Goal: Task Accomplishment & Management: Complete application form

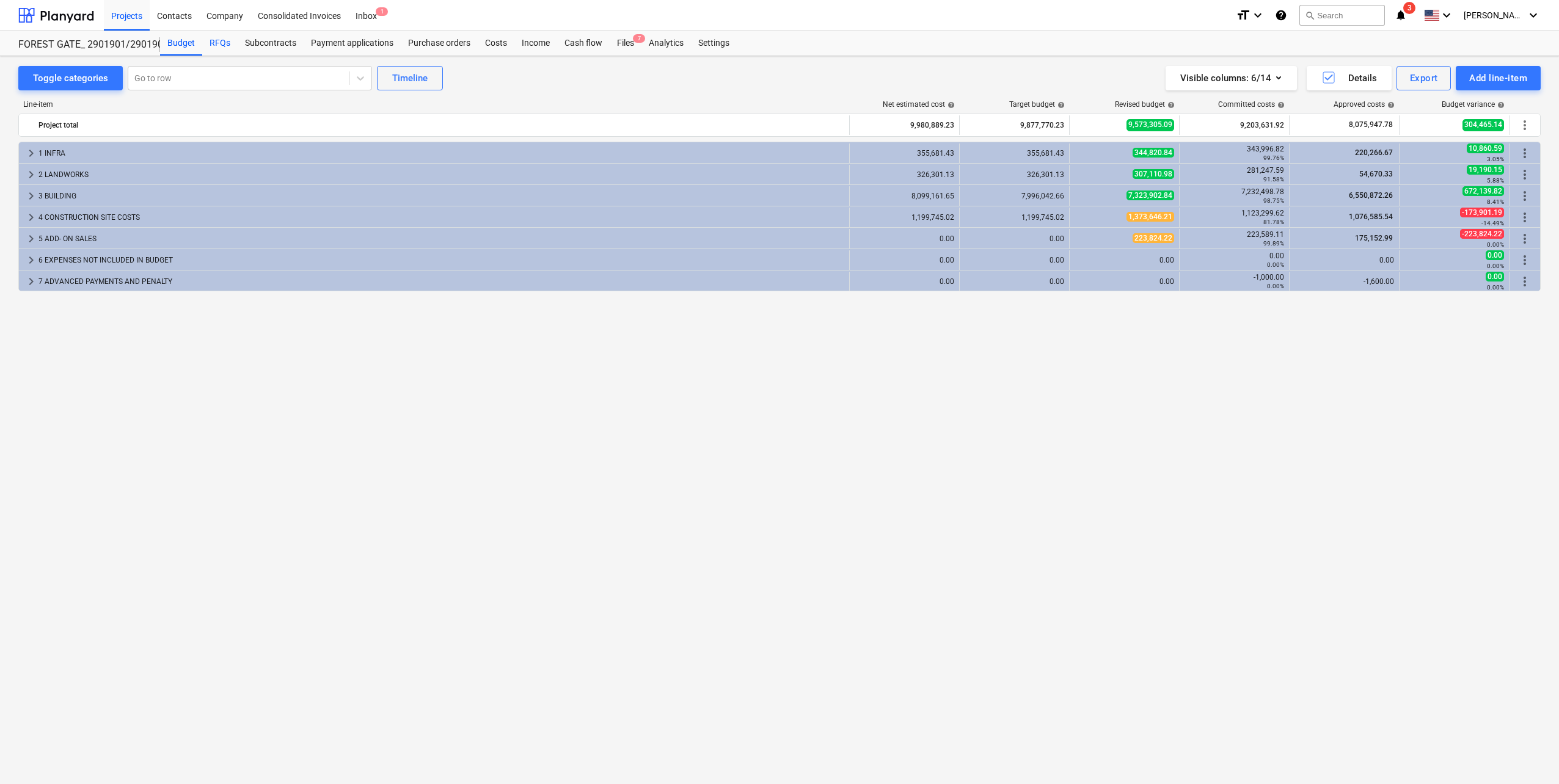
click at [207, 40] on div "RFQs" at bounding box center [220, 43] width 35 height 24
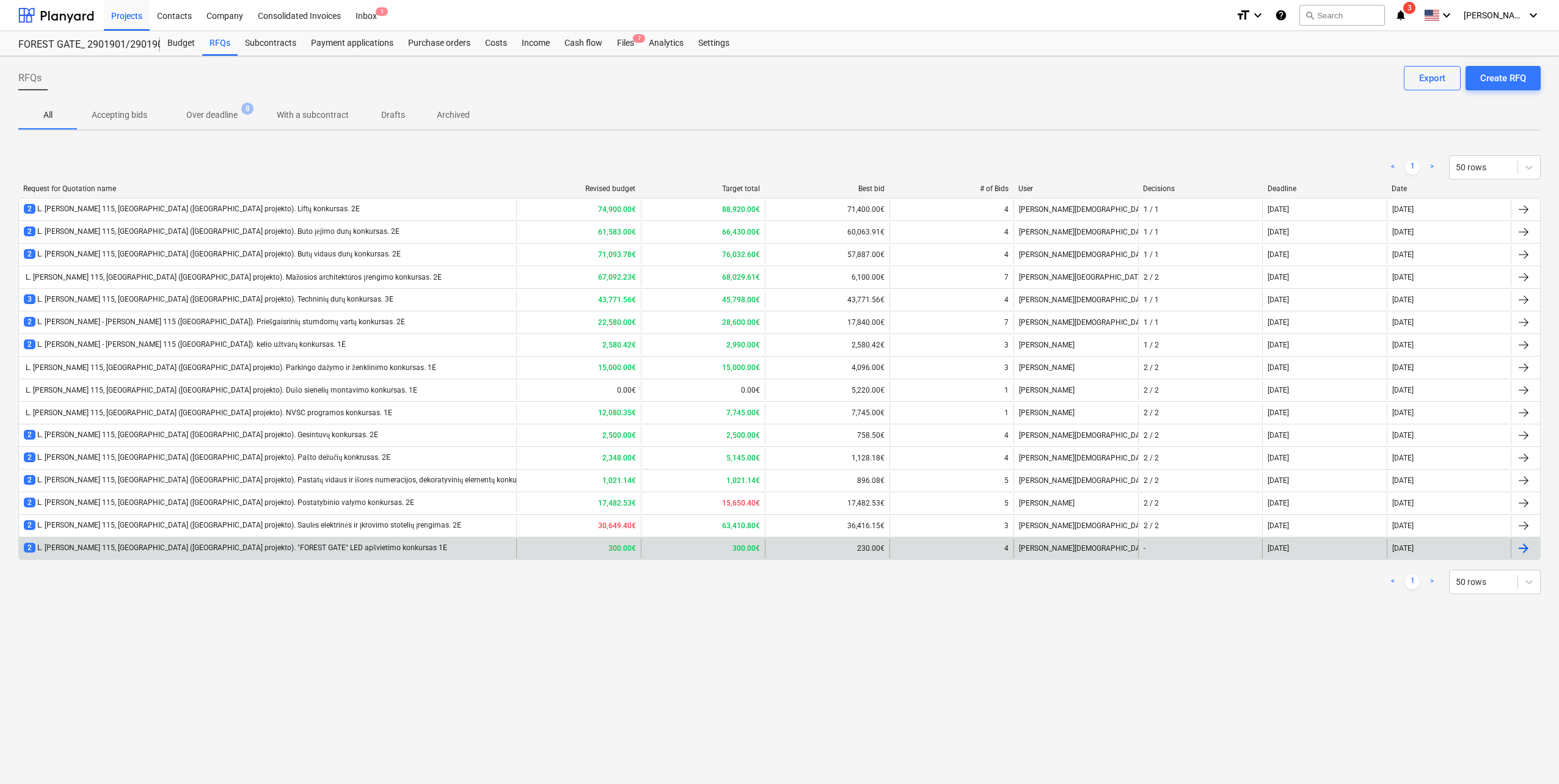
click at [322, 548] on div "2 L. [PERSON_NAME] 115, [GEOGRAPHIC_DATA] ([GEOGRAPHIC_DATA] projekto). "FOREST…" at bounding box center [235, 548] width 424 height 10
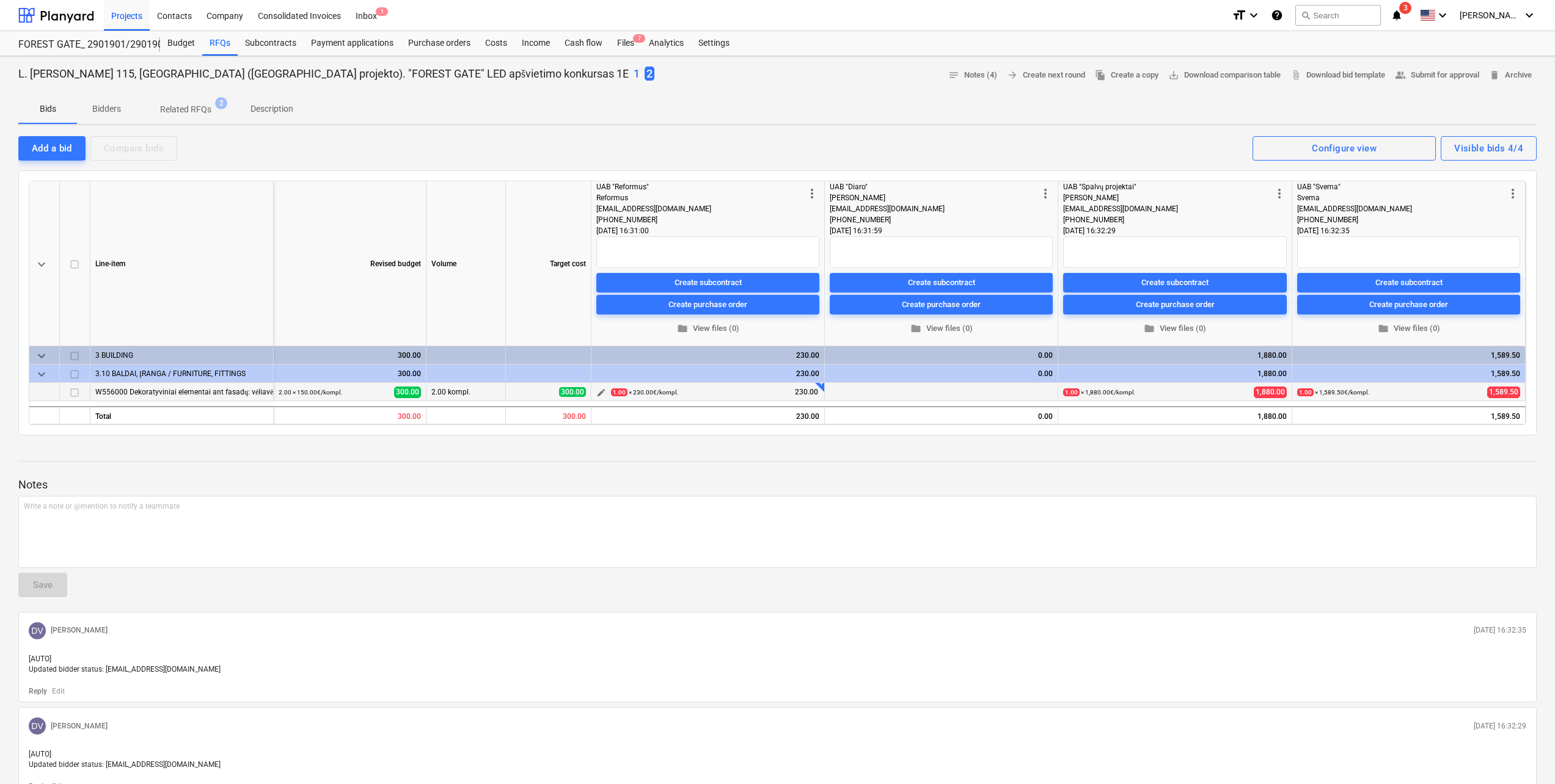
click at [597, 394] on span "edit" at bounding box center [601, 392] width 10 height 10
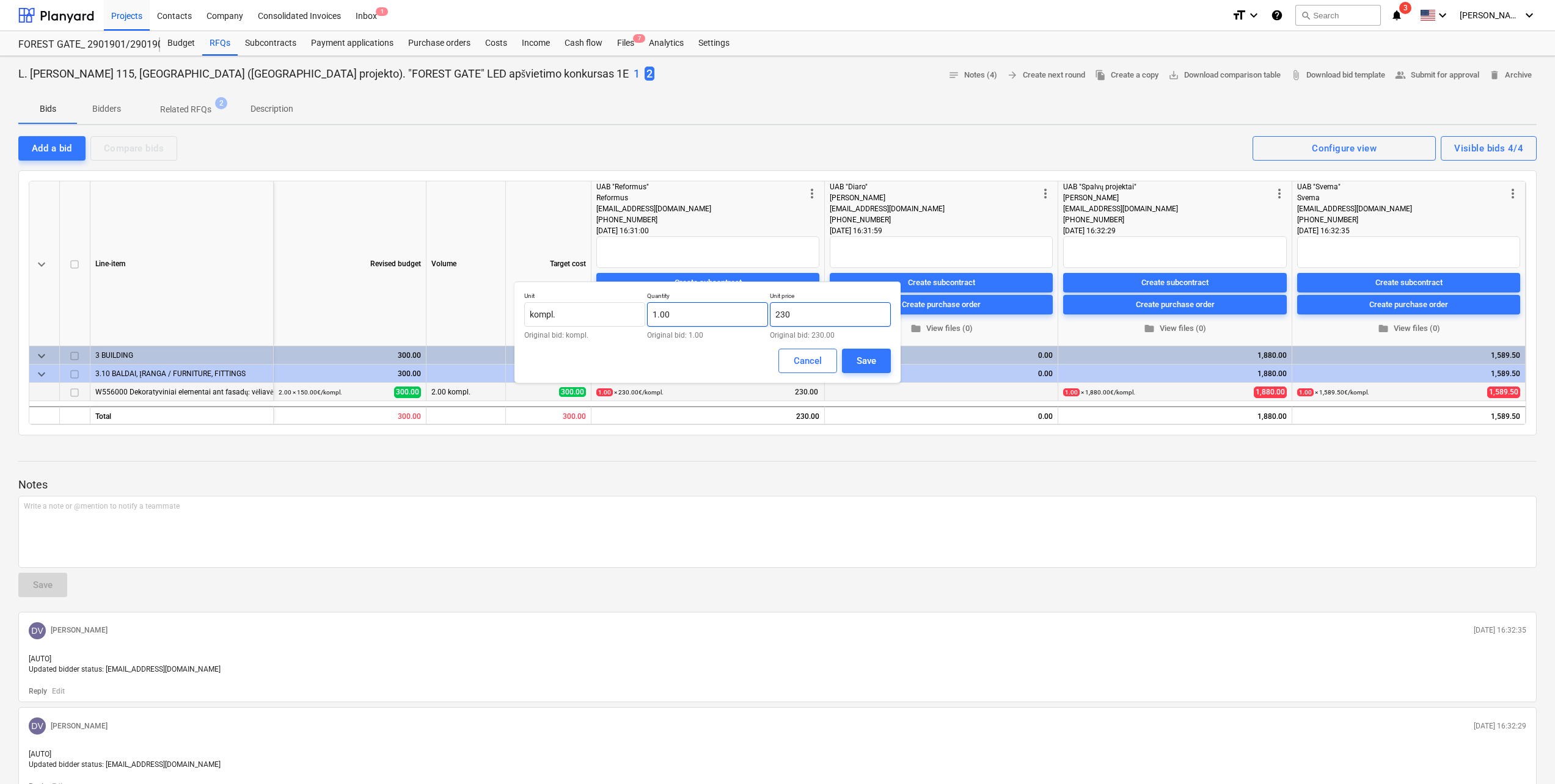
drag, startPoint x: 818, startPoint y: 310, endPoint x: 710, endPoint y: 314, distance: 108.1
click at [711, 314] on div "Unit kompl. Original bid: kompl. Quantity 1.00 Original bid: 1.00 Unit price 23…" at bounding box center [708, 316] width 366 height 47
type input "810.00"
click at [888, 354] on button "Save" at bounding box center [866, 360] width 49 height 24
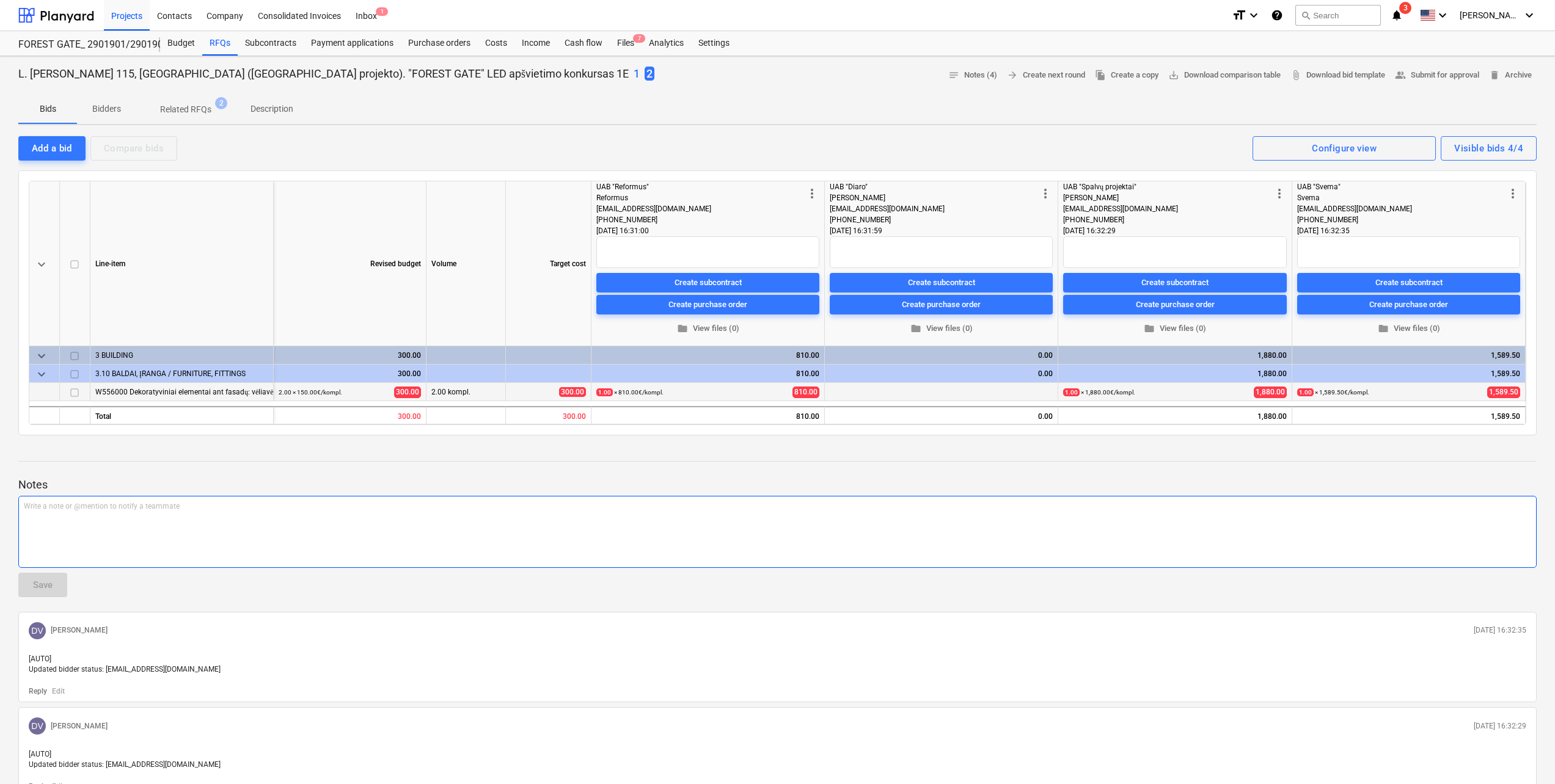
click at [625, 520] on div "Write a note or @mention to notify a teammate [PERSON_NAME]" at bounding box center [778, 532] width 1518 height 72
click at [117, 19] on div "Projects" at bounding box center [127, 15] width 46 height 31
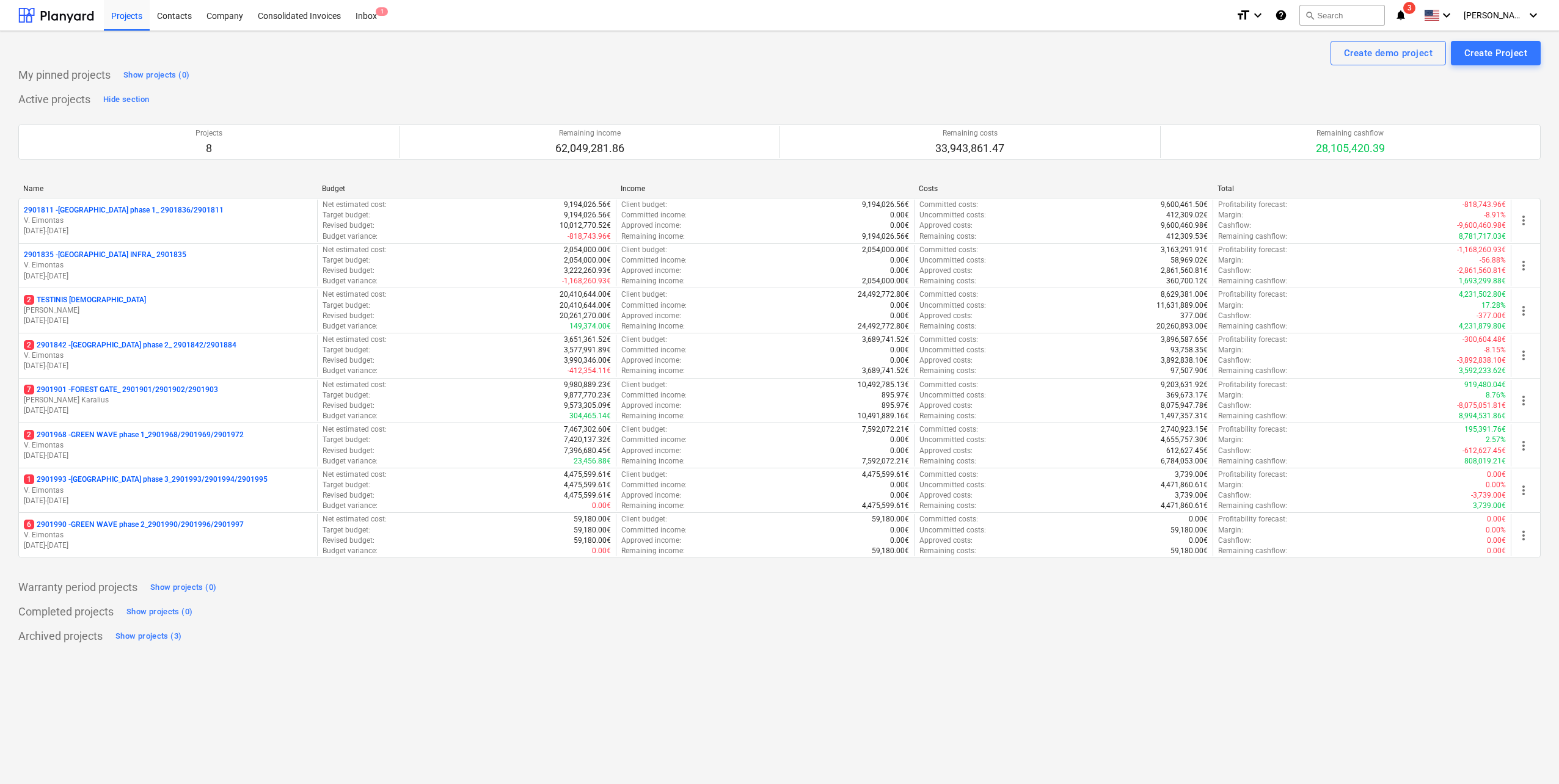
click at [1407, 9] on icon "notifications" at bounding box center [1401, 15] width 13 height 15
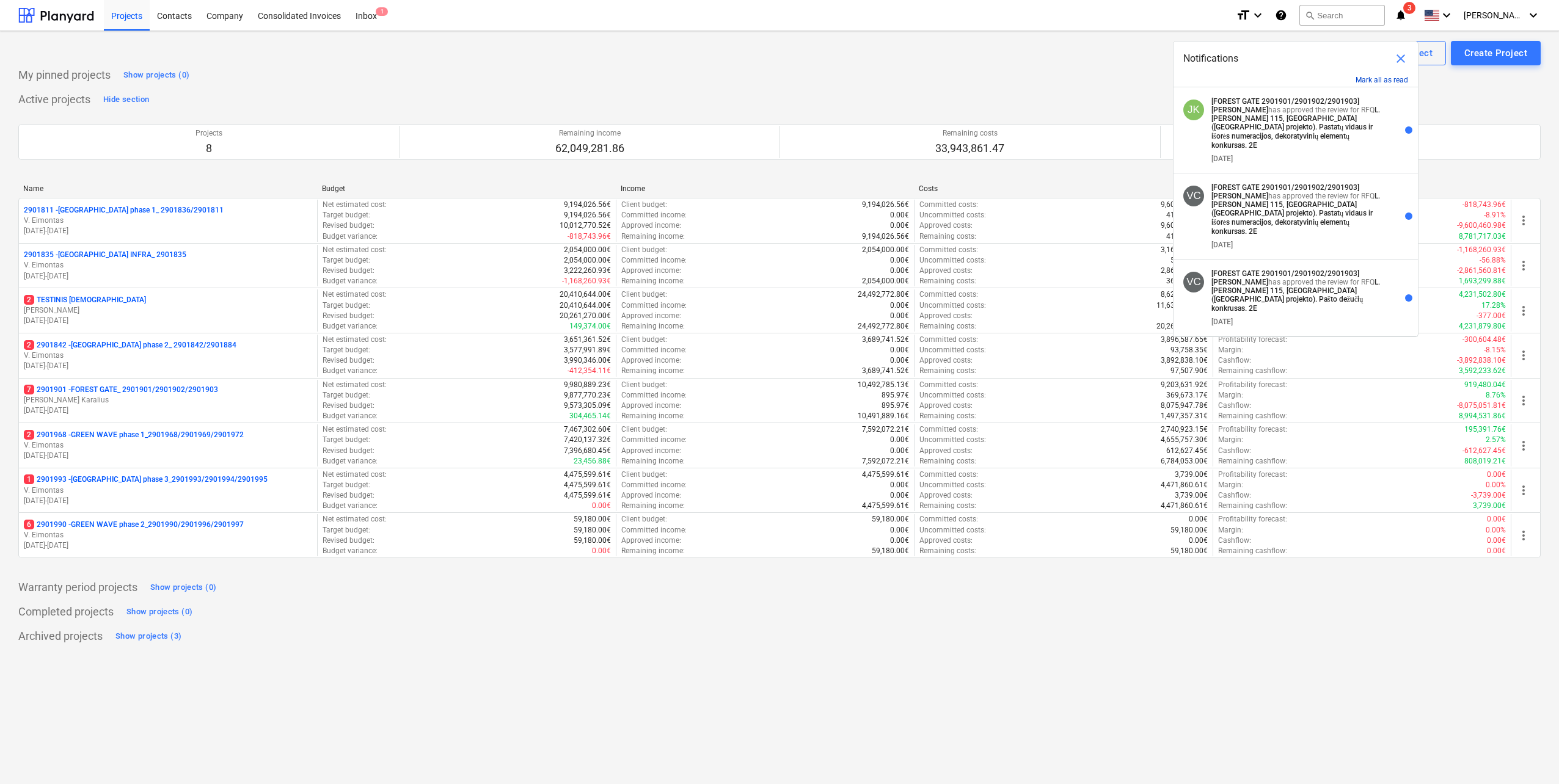
click at [1403, 77] on button "Mark all as read" at bounding box center [1382, 80] width 52 height 9
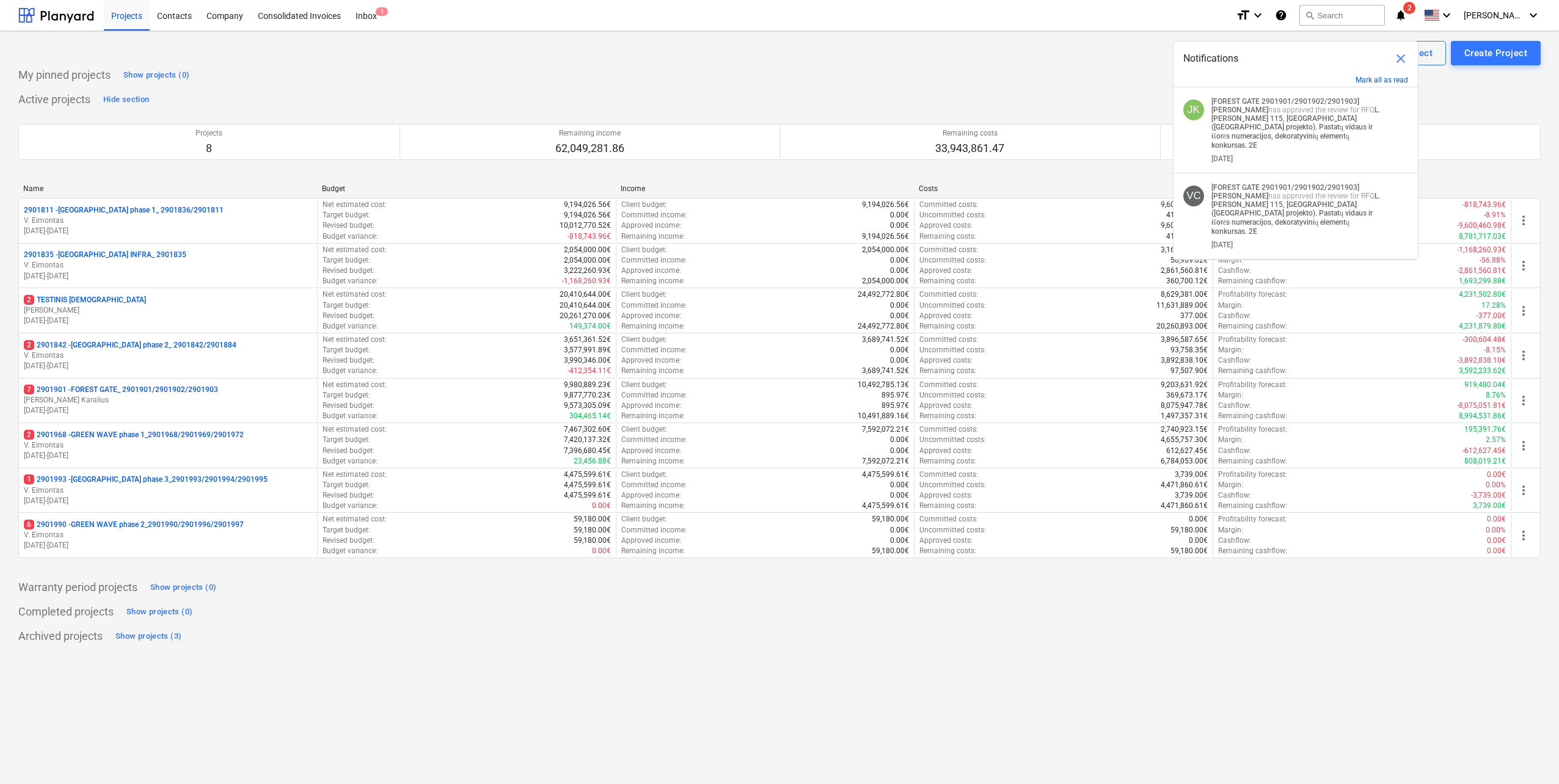
click at [1399, 58] on span "close" at bounding box center [1401, 59] width 15 height 15
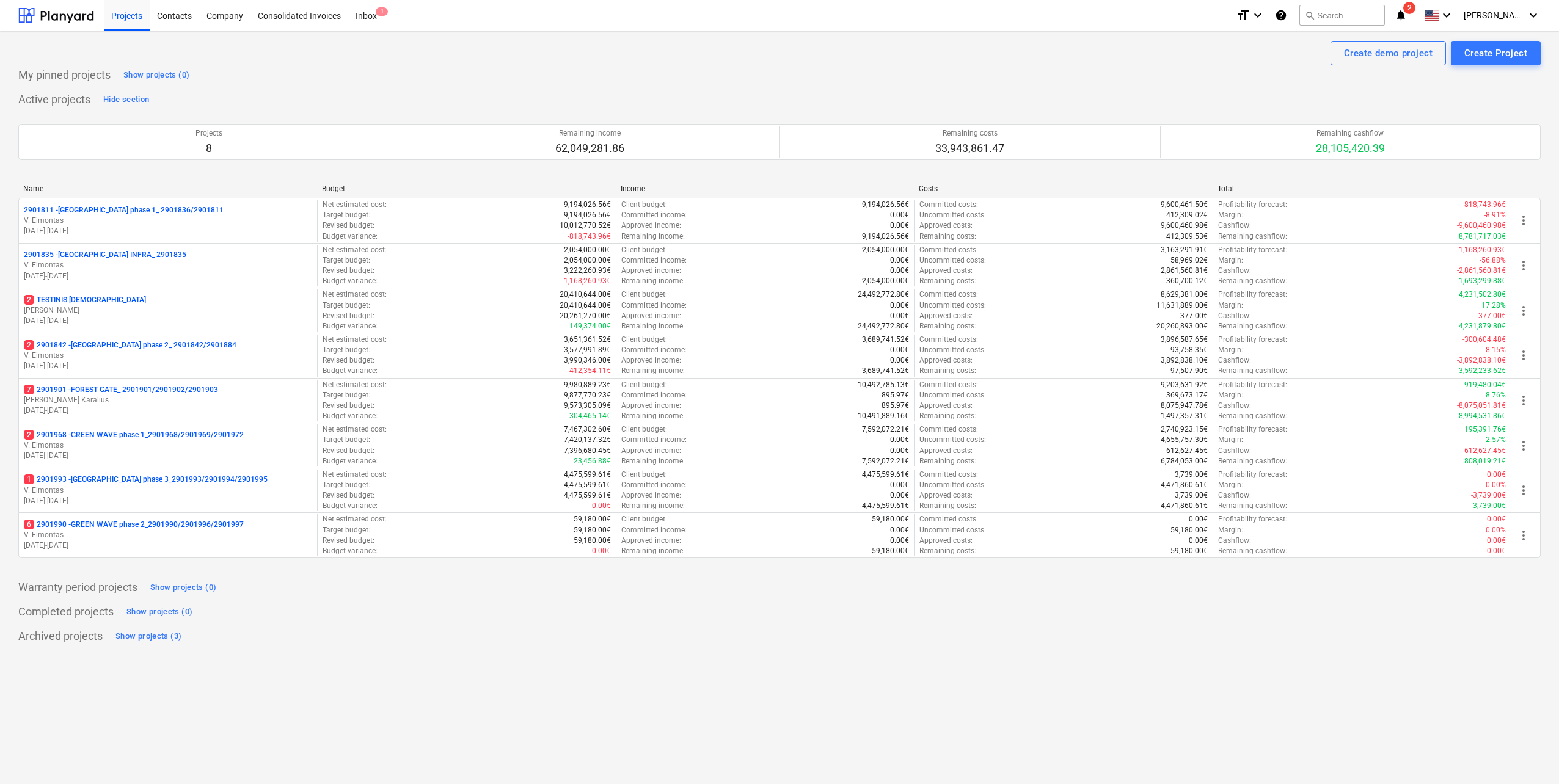
click at [1416, 7] on span "2" at bounding box center [1410, 7] width 13 height 13
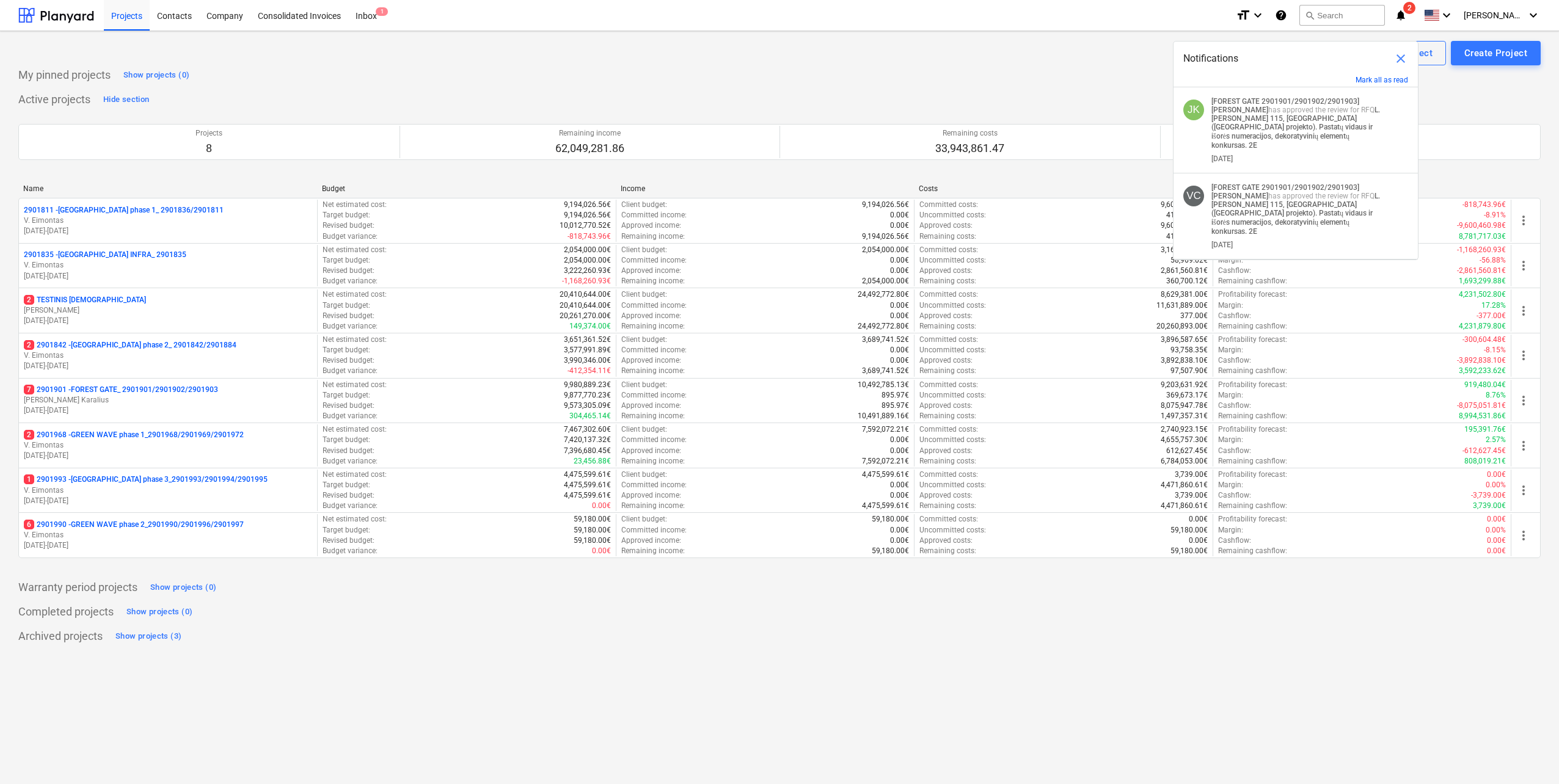
click at [779, 104] on div "Active projects Hide section Projects 8 Remaining income 62,049,281.86 Remainin…" at bounding box center [780, 331] width 1523 height 483
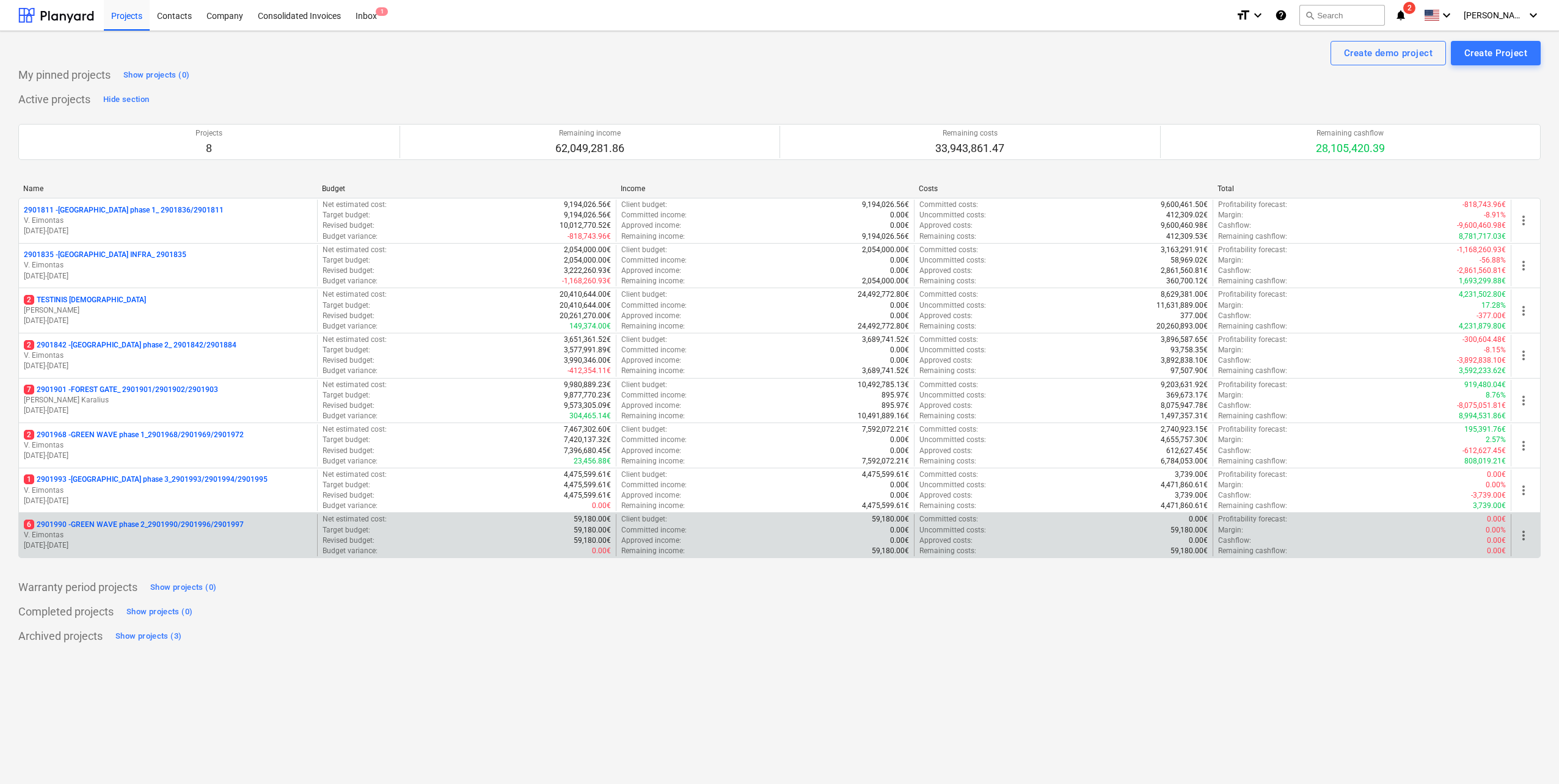
click at [111, 538] on p "V. Eimontas" at bounding box center [168, 535] width 288 height 10
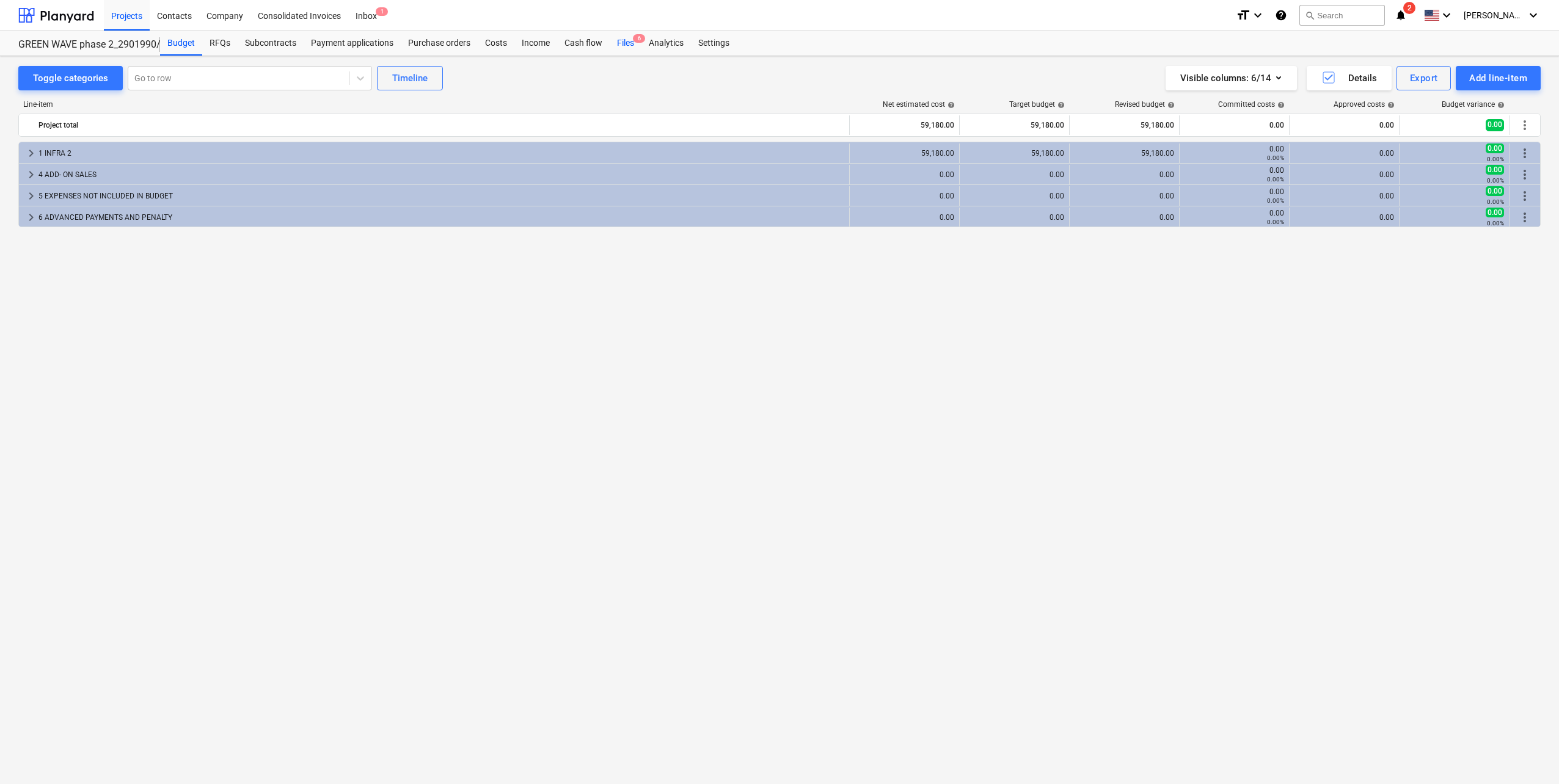
click at [629, 45] on div "Files 6" at bounding box center [625, 43] width 32 height 24
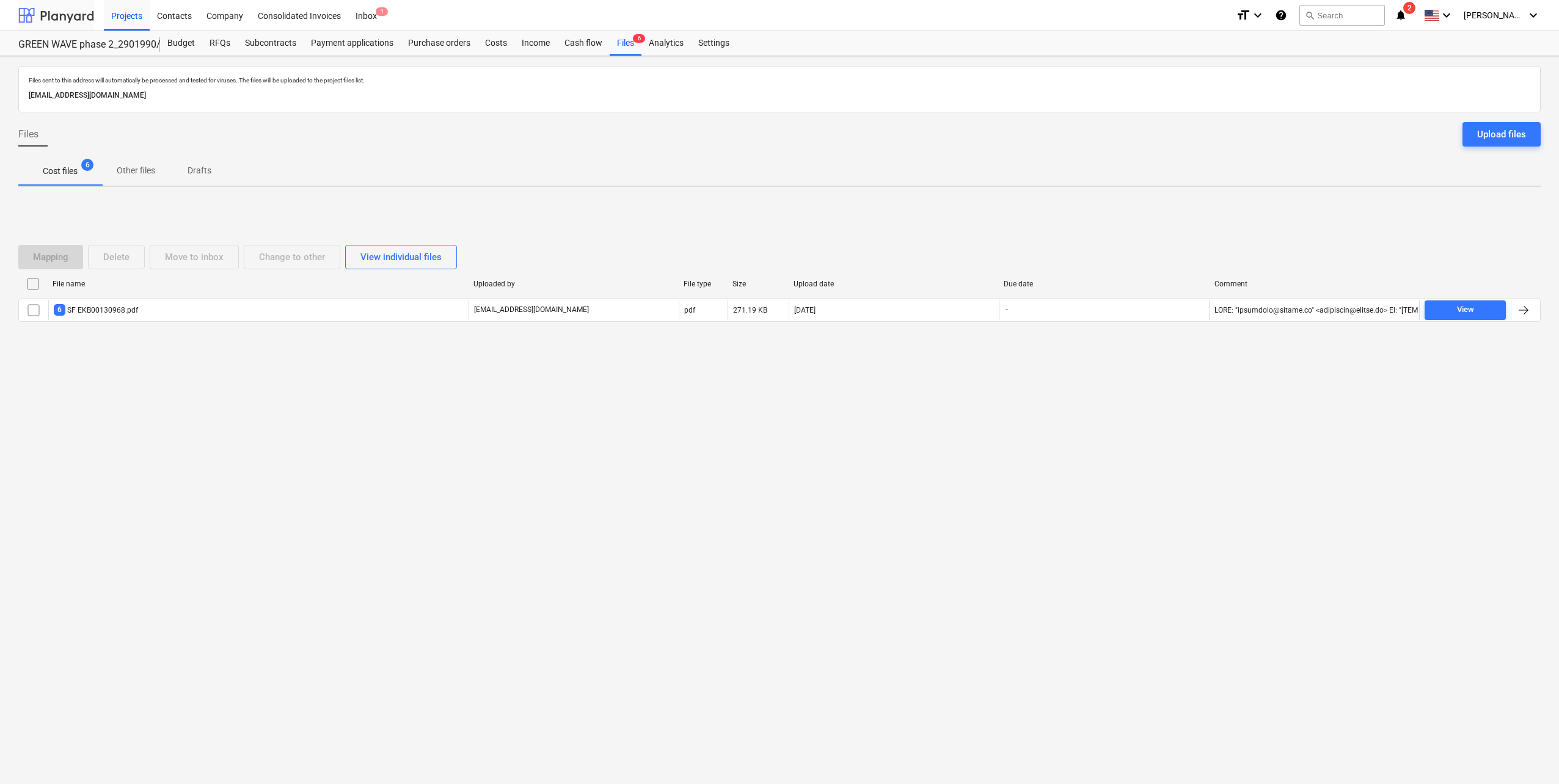
click at [76, 24] on div at bounding box center [56, 15] width 76 height 31
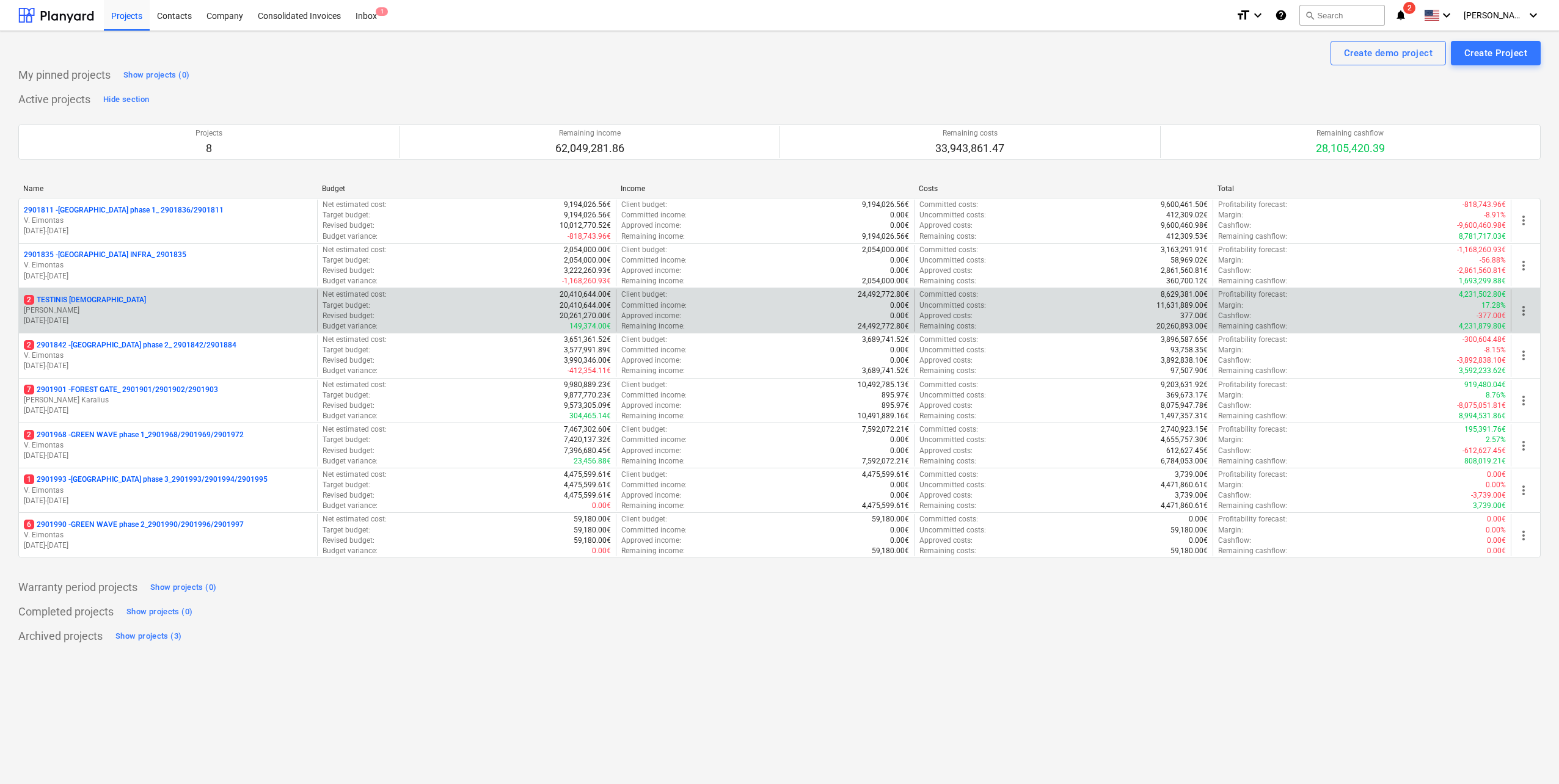
click at [184, 319] on p "[DATE] - [DATE]" at bounding box center [168, 321] width 288 height 10
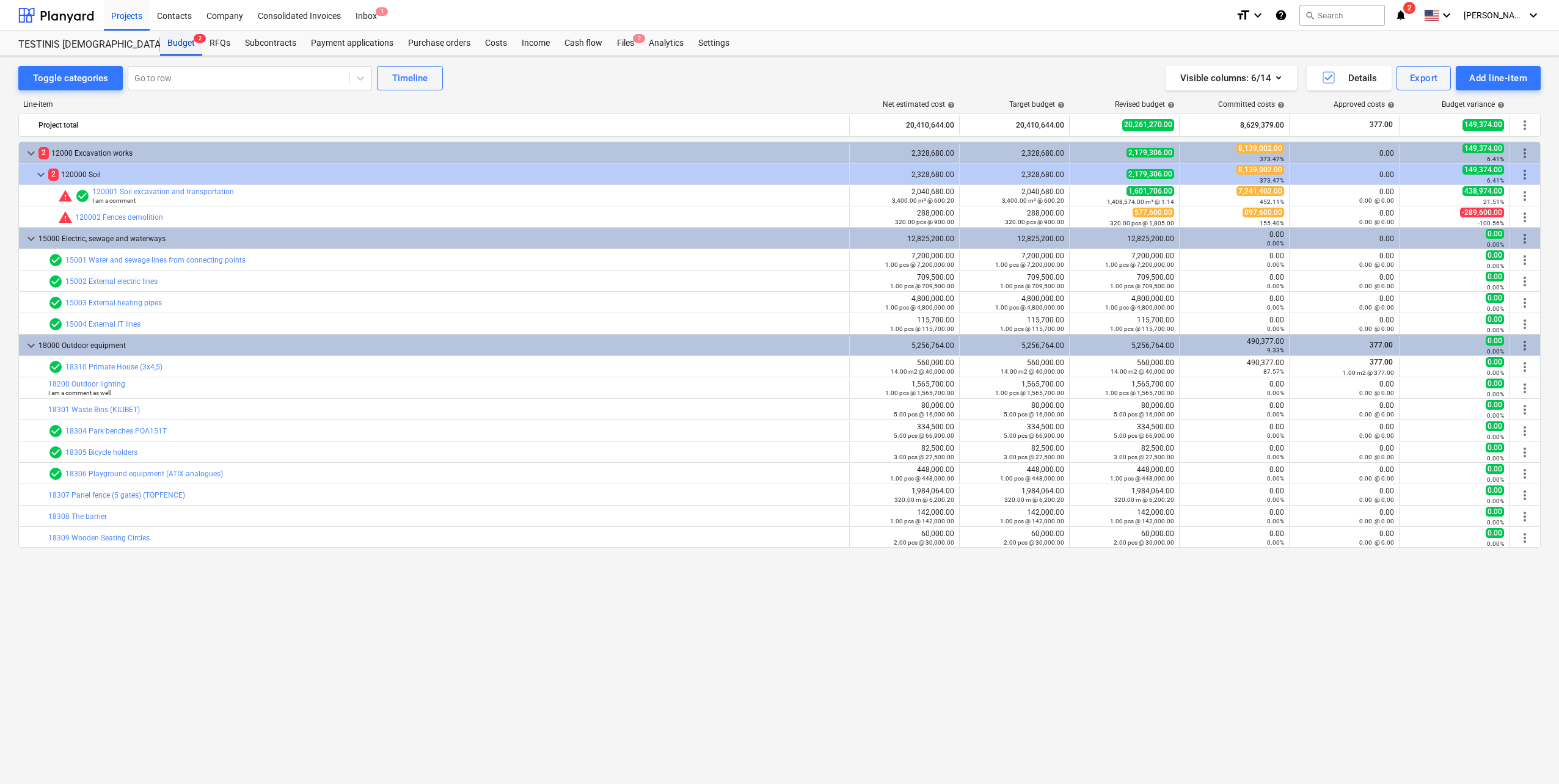
click at [193, 42] on div "Budget 2" at bounding box center [181, 43] width 42 height 24
click at [627, 42] on div "Files 2" at bounding box center [625, 43] width 32 height 24
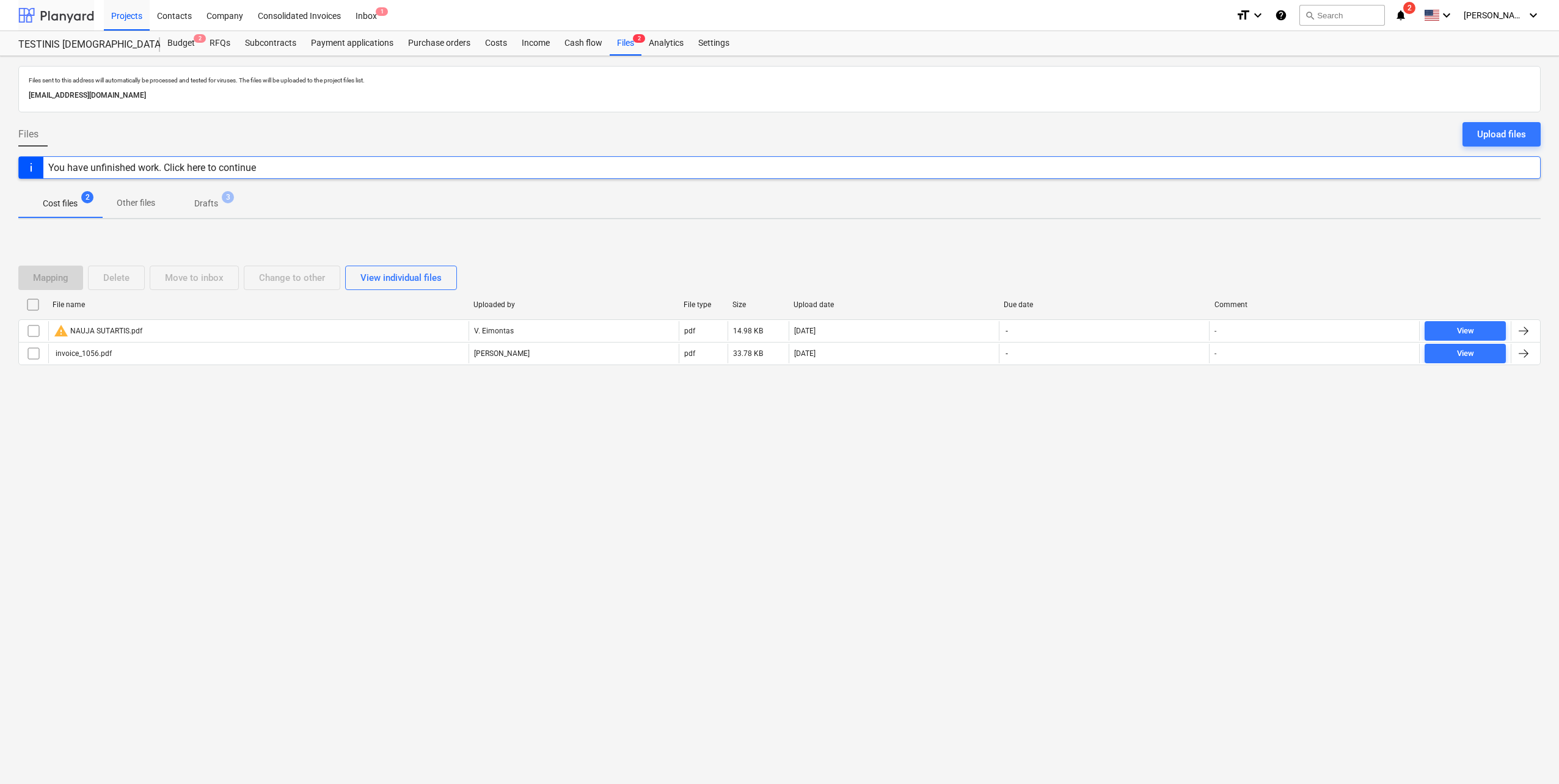
click at [64, 9] on div at bounding box center [56, 15] width 76 height 31
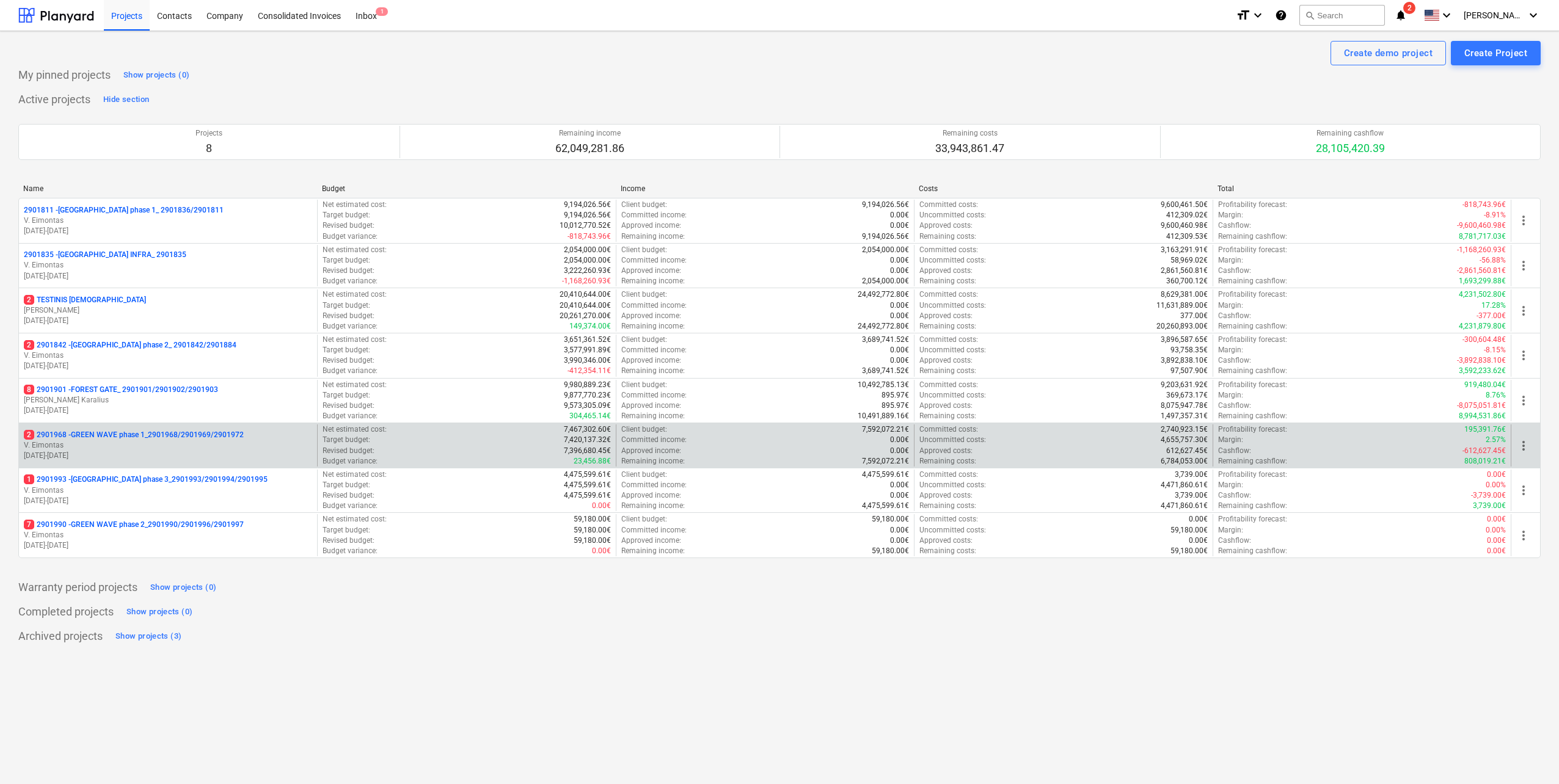
click at [185, 446] on p "V. Eimontas" at bounding box center [168, 446] width 288 height 10
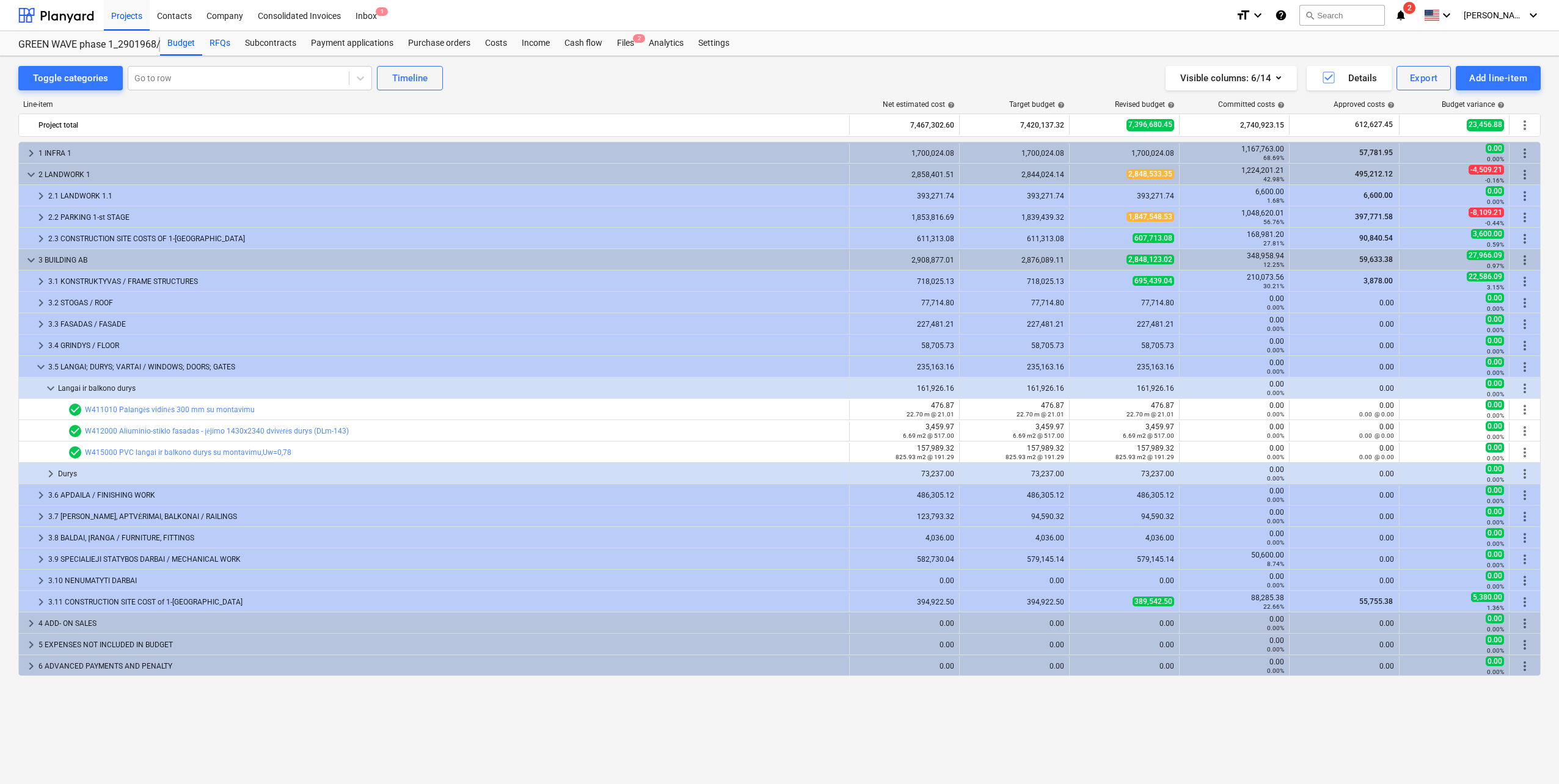
click at [226, 40] on div "RFQs" at bounding box center [220, 43] width 35 height 24
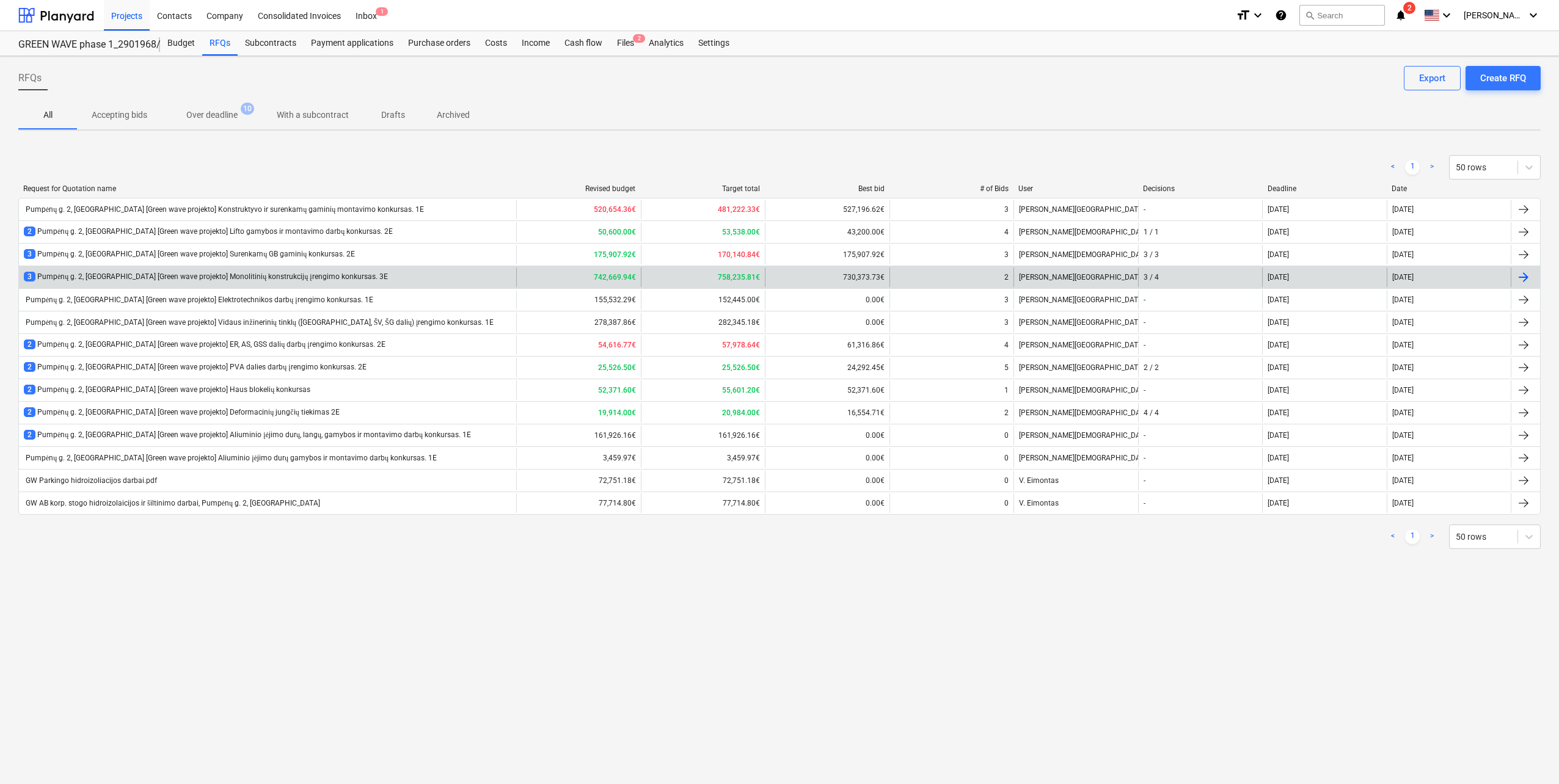
click at [322, 272] on div "3 Pumpėnų g. 2, [GEOGRAPHIC_DATA] [Green wave projekto] Monolitinių konstrukcij…" at bounding box center [205, 277] width 364 height 10
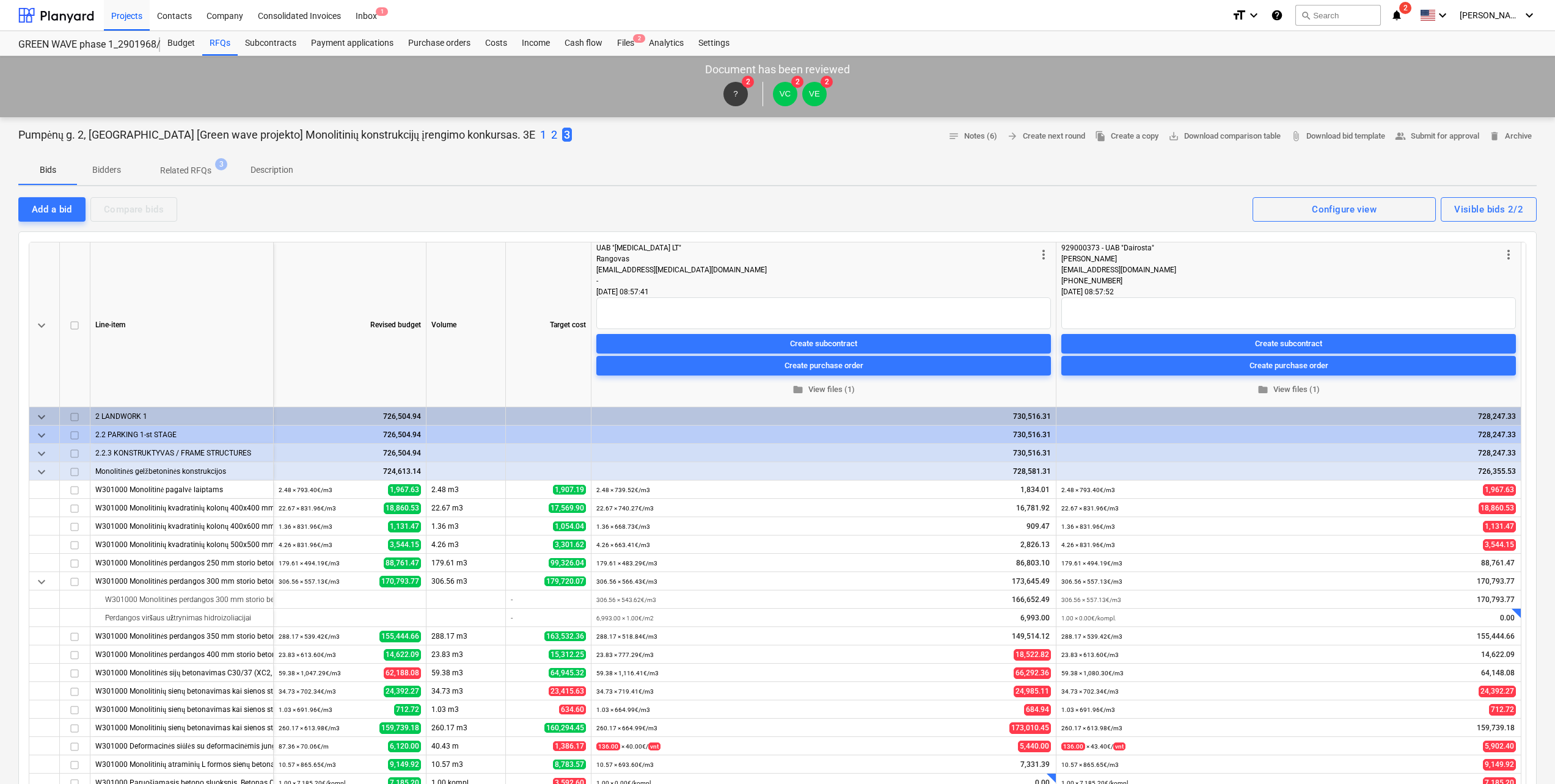
click at [524, 196] on div "Add a bid Compare bids Visible bids 2/2 Configure view" at bounding box center [778, 209] width 1518 height 26
click at [211, 41] on div "RFQs" at bounding box center [220, 43] width 35 height 24
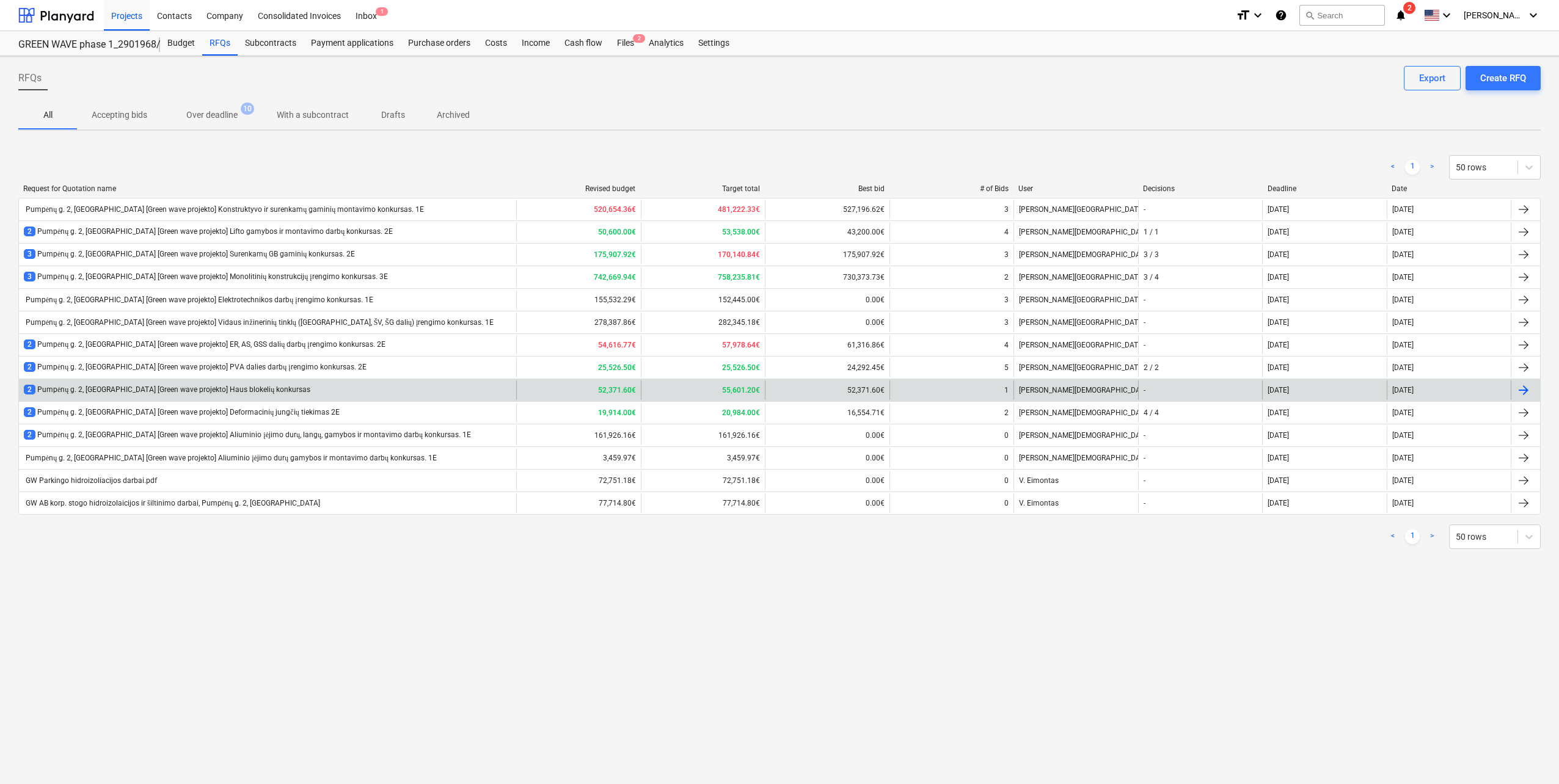
click at [323, 393] on div "2 Pumpėnų g. 2, [GEOGRAPHIC_DATA] [Green wave projekto] Haus blokelių konkursas" at bounding box center [268, 390] width 497 height 20
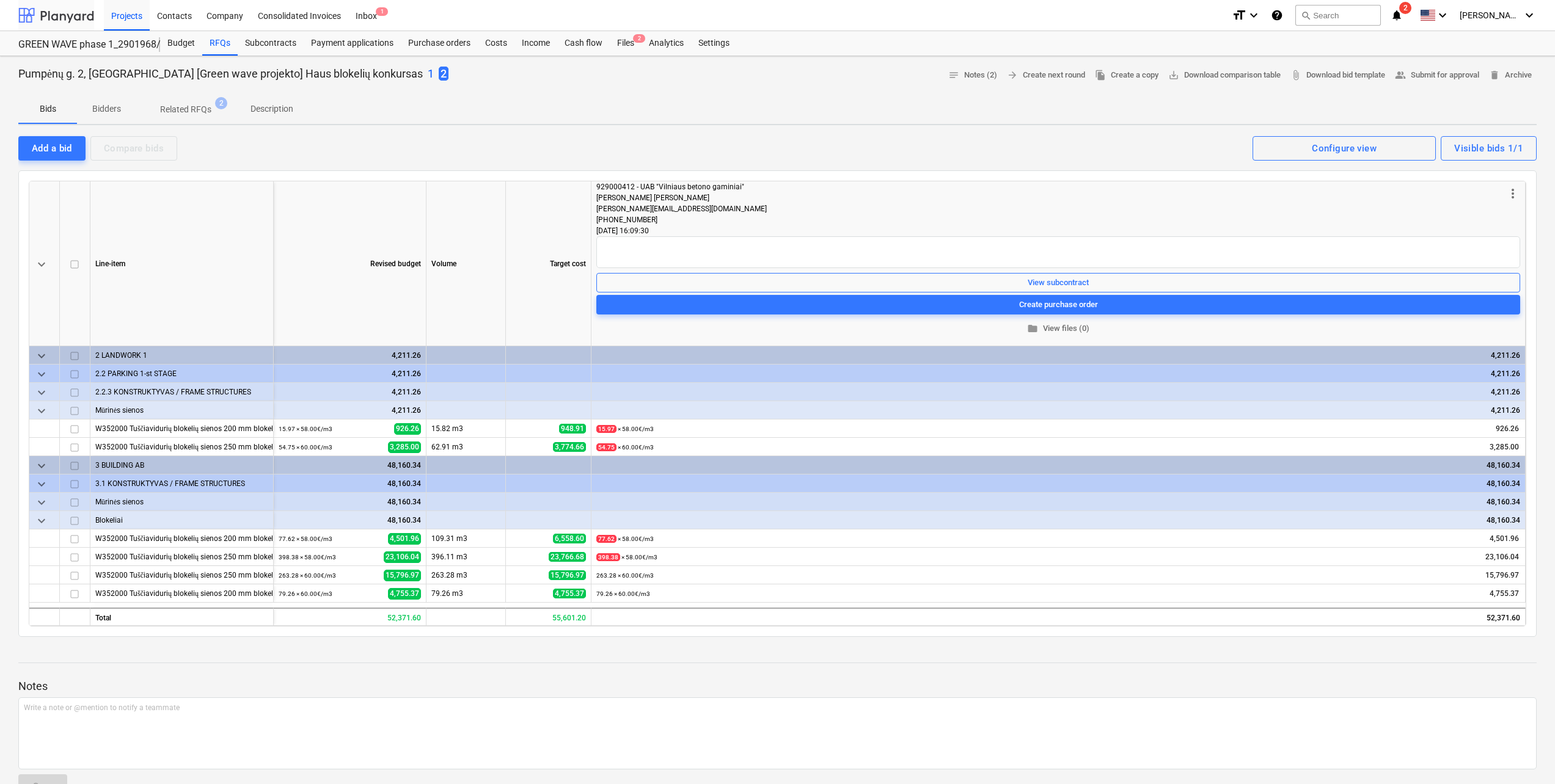
click at [72, 18] on div at bounding box center [56, 15] width 76 height 31
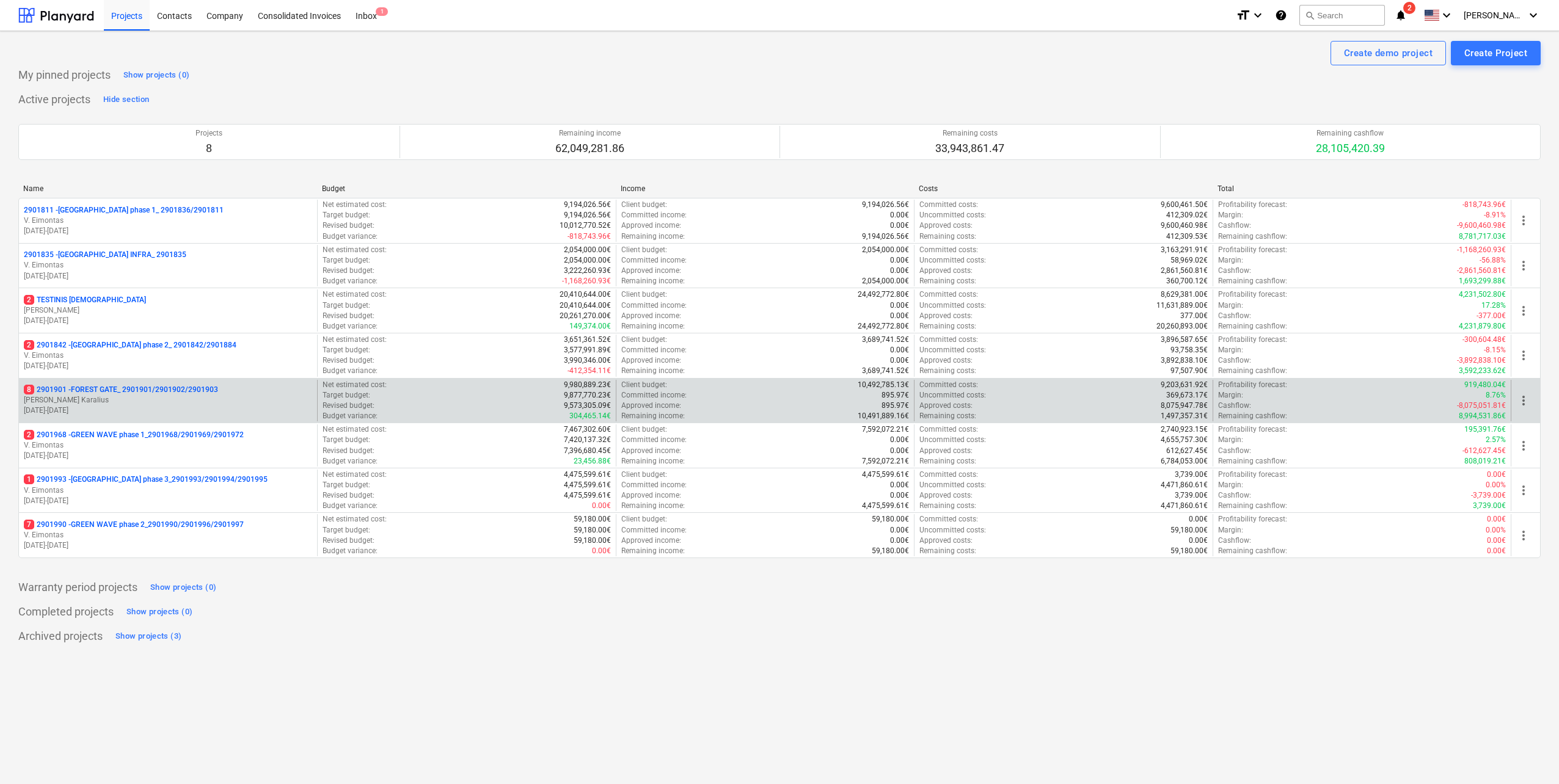
click at [199, 401] on p "[PERSON_NAME] Karalius" at bounding box center [168, 400] width 288 height 10
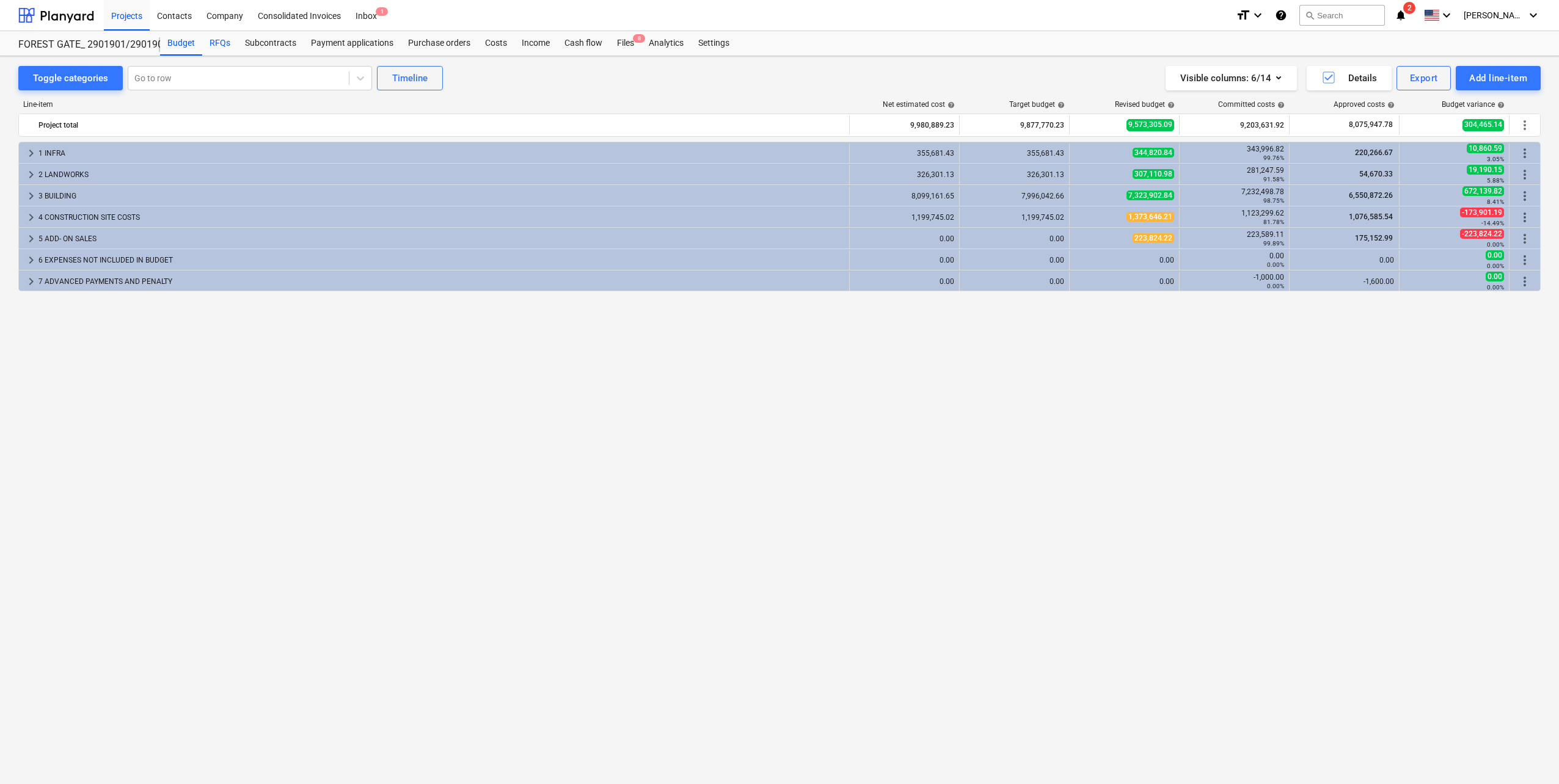
click at [212, 43] on div "RFQs" at bounding box center [220, 43] width 35 height 24
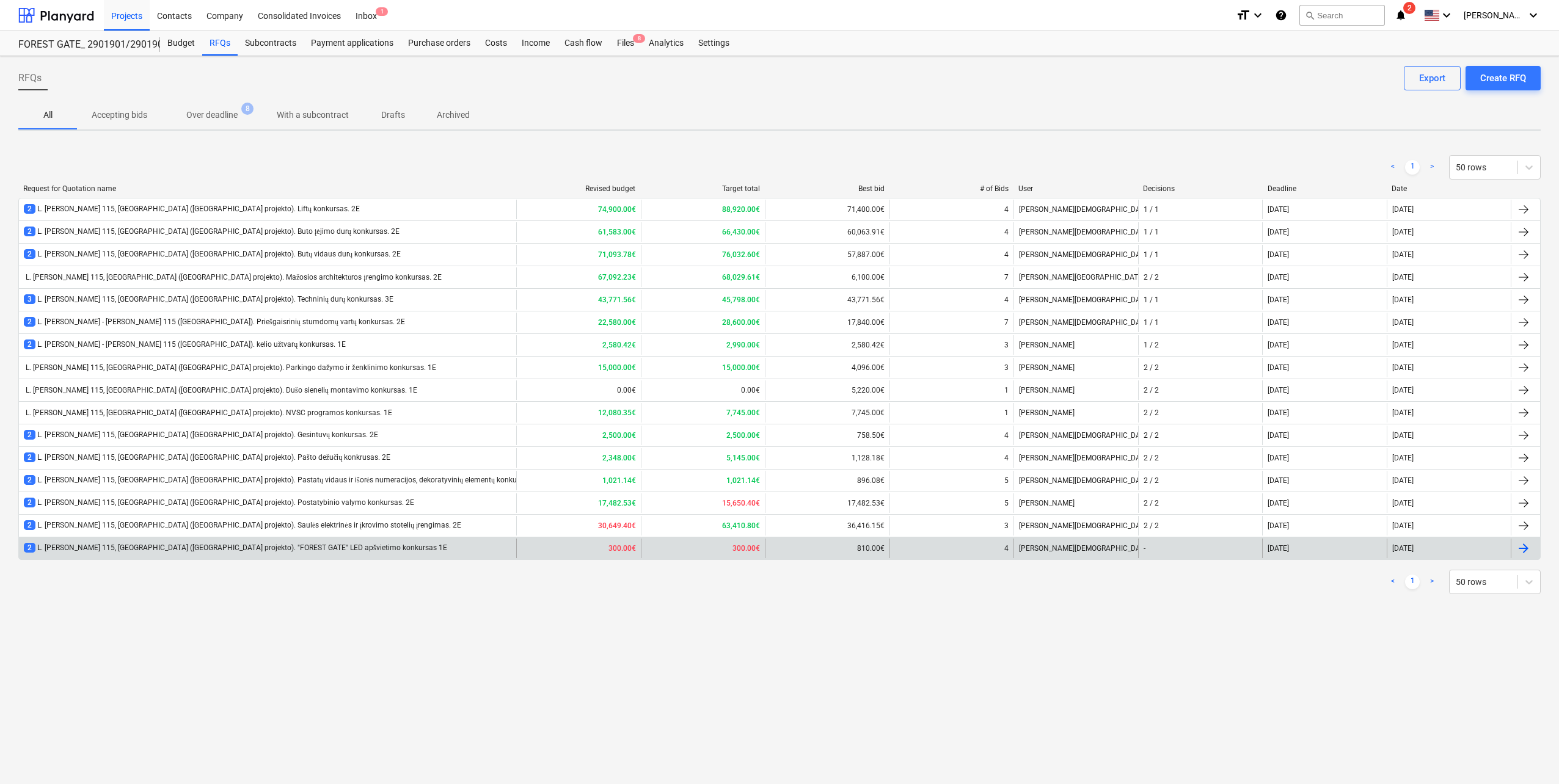
click at [387, 543] on div "2 L. [PERSON_NAME] 115, [GEOGRAPHIC_DATA] ([GEOGRAPHIC_DATA] projekto). "FOREST…" at bounding box center [268, 549] width 497 height 20
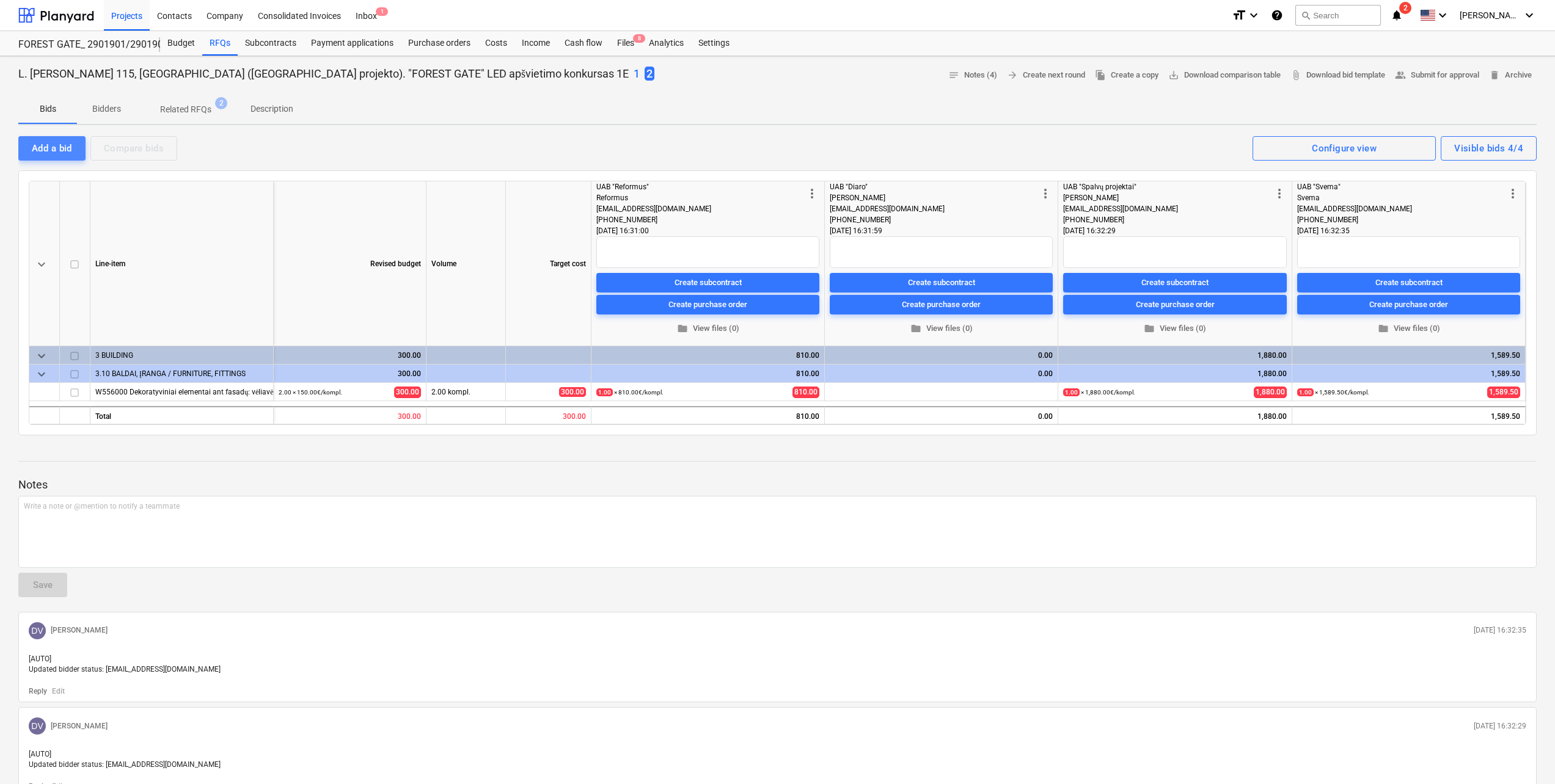
click at [49, 151] on div "Add a bid" at bounding box center [51, 149] width 40 height 16
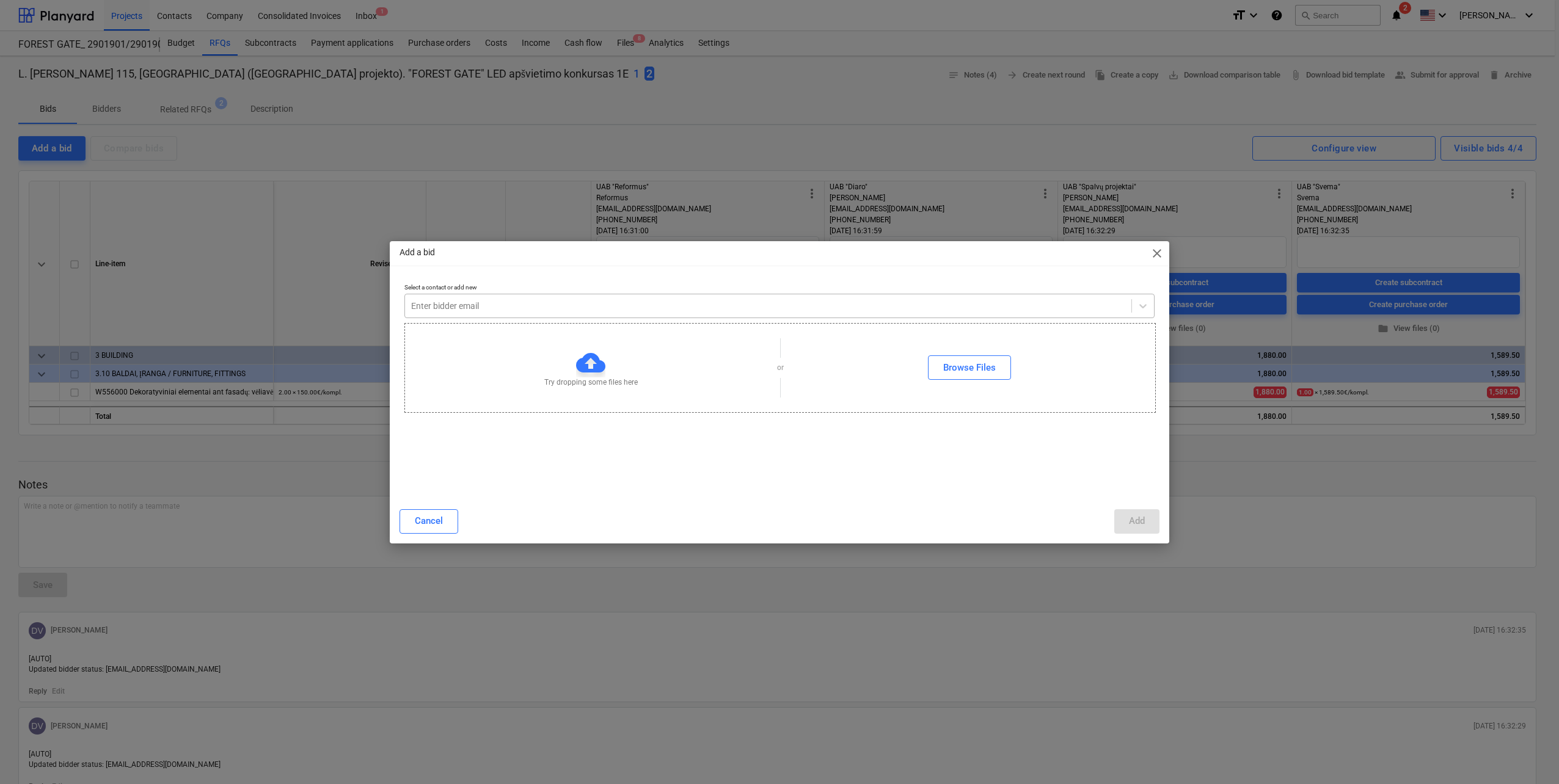
click at [583, 293] on div "Enter bidder email" at bounding box center [780, 305] width 750 height 24
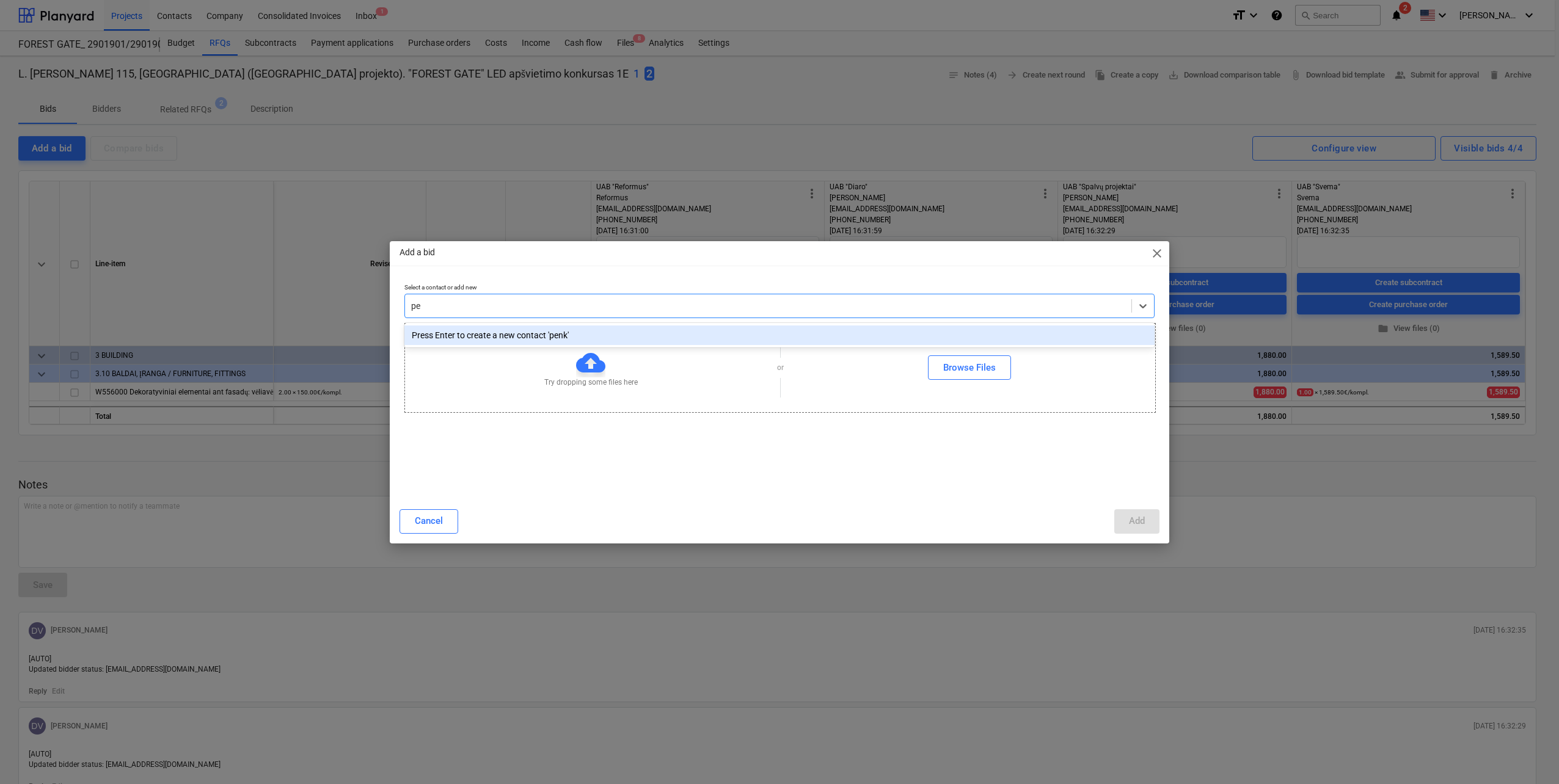
type input "p"
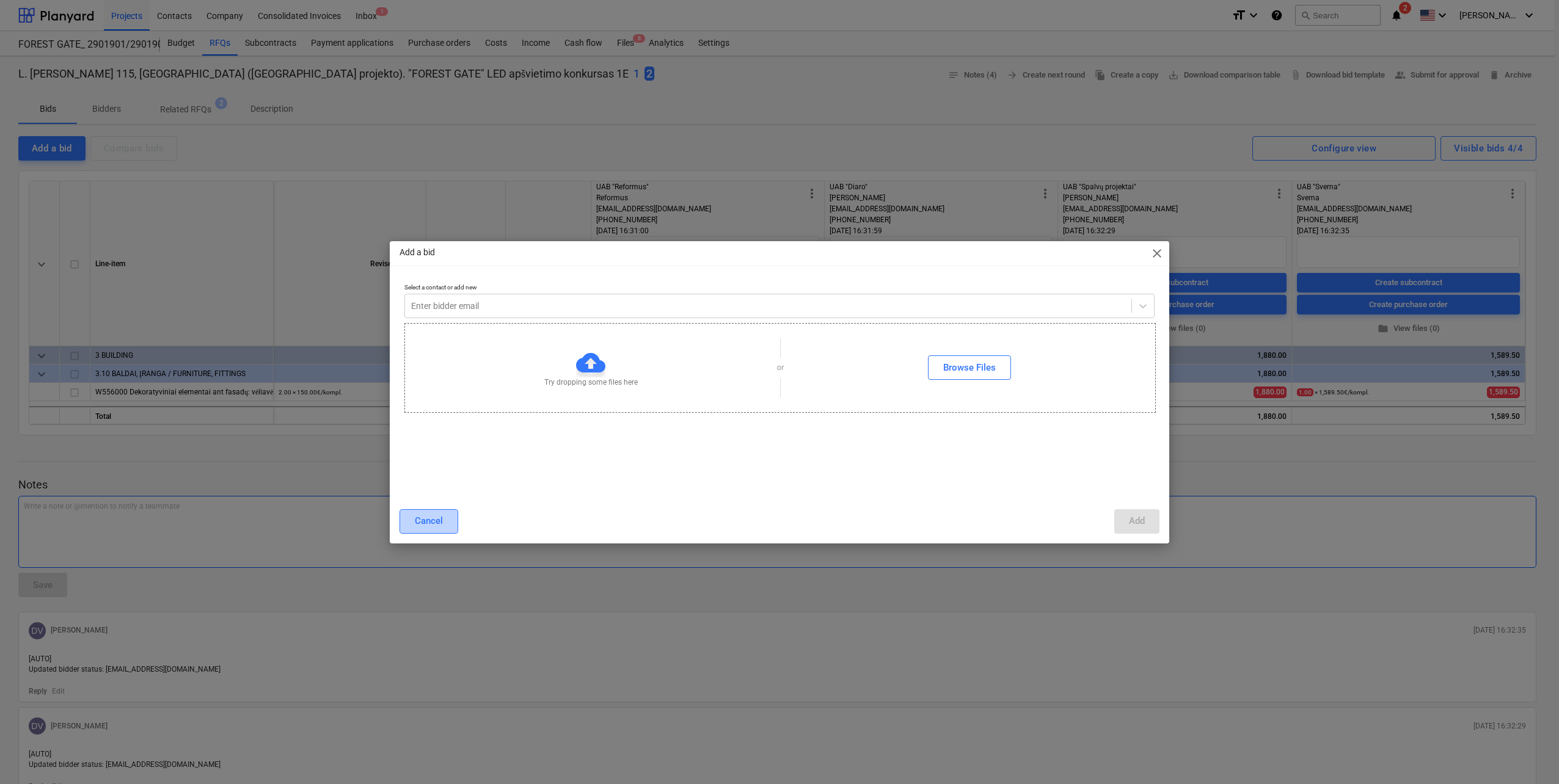
click at [413, 527] on button "Cancel" at bounding box center [429, 521] width 59 height 24
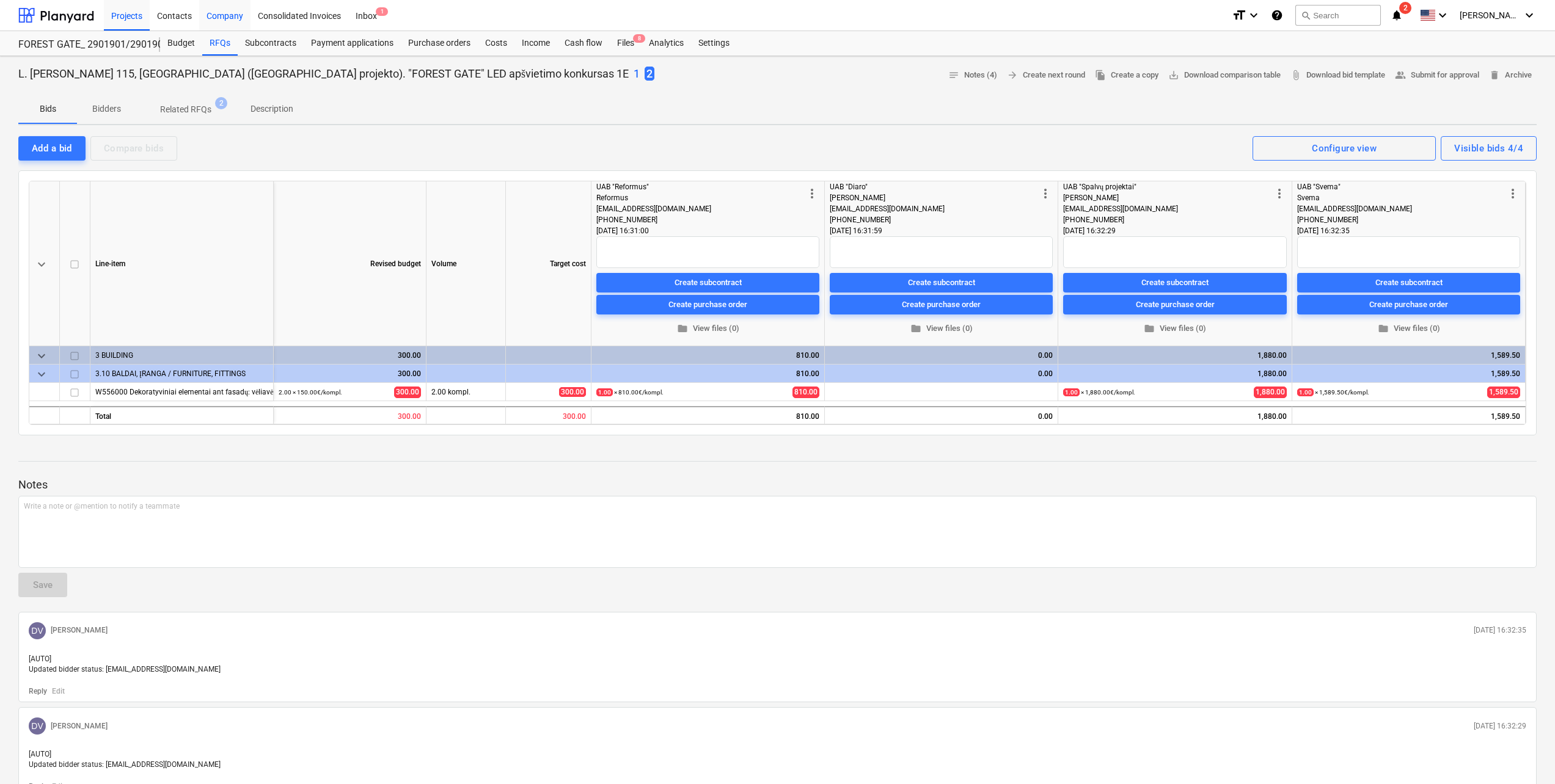
drag, startPoint x: 170, startPoint y: 13, endPoint x: 238, endPoint y: 29, distance: 69.9
click at [170, 13] on div "Contacts" at bounding box center [174, 15] width 49 height 31
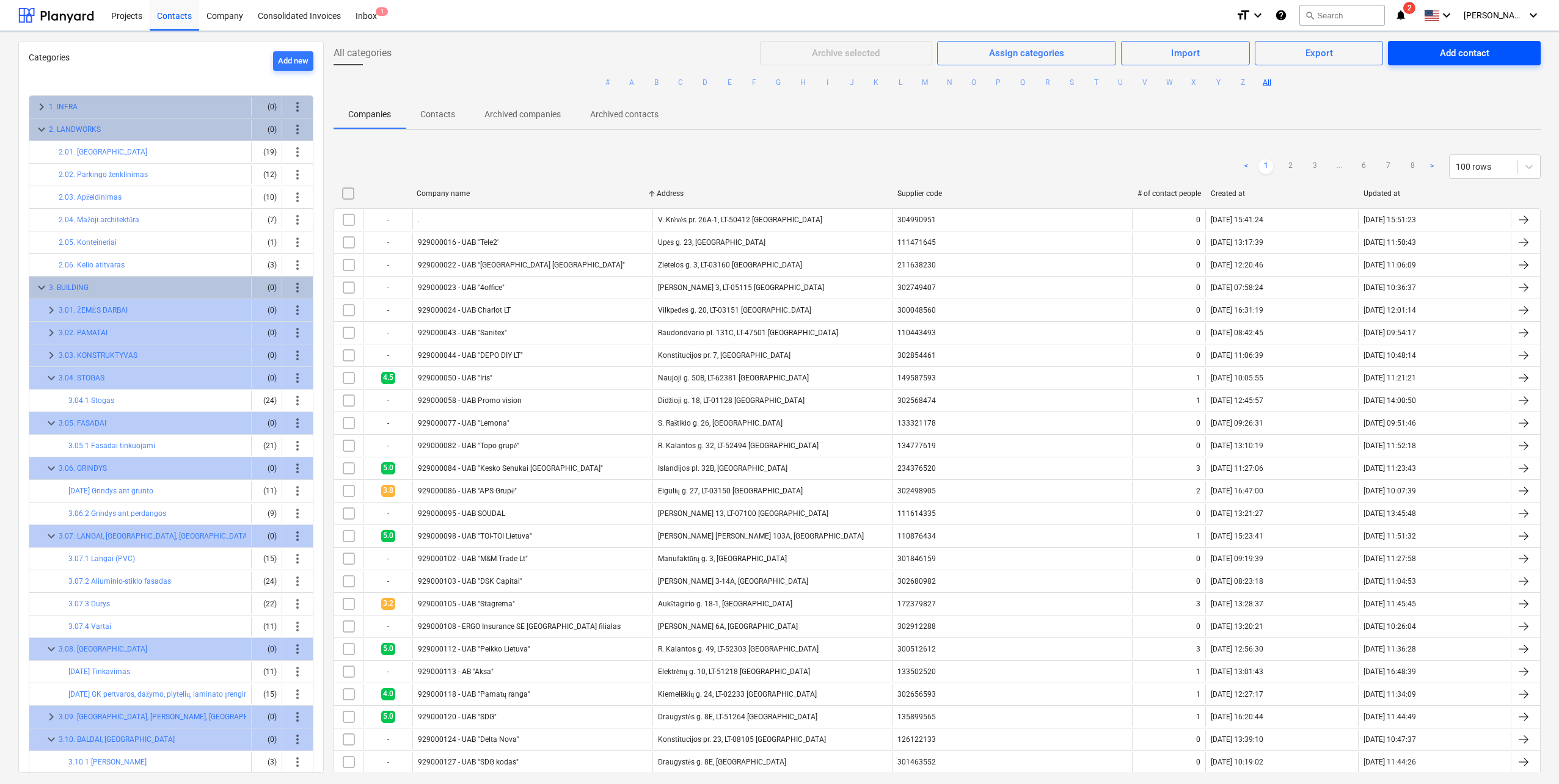
click at [1480, 56] on div "Add contact" at bounding box center [1465, 53] width 49 height 16
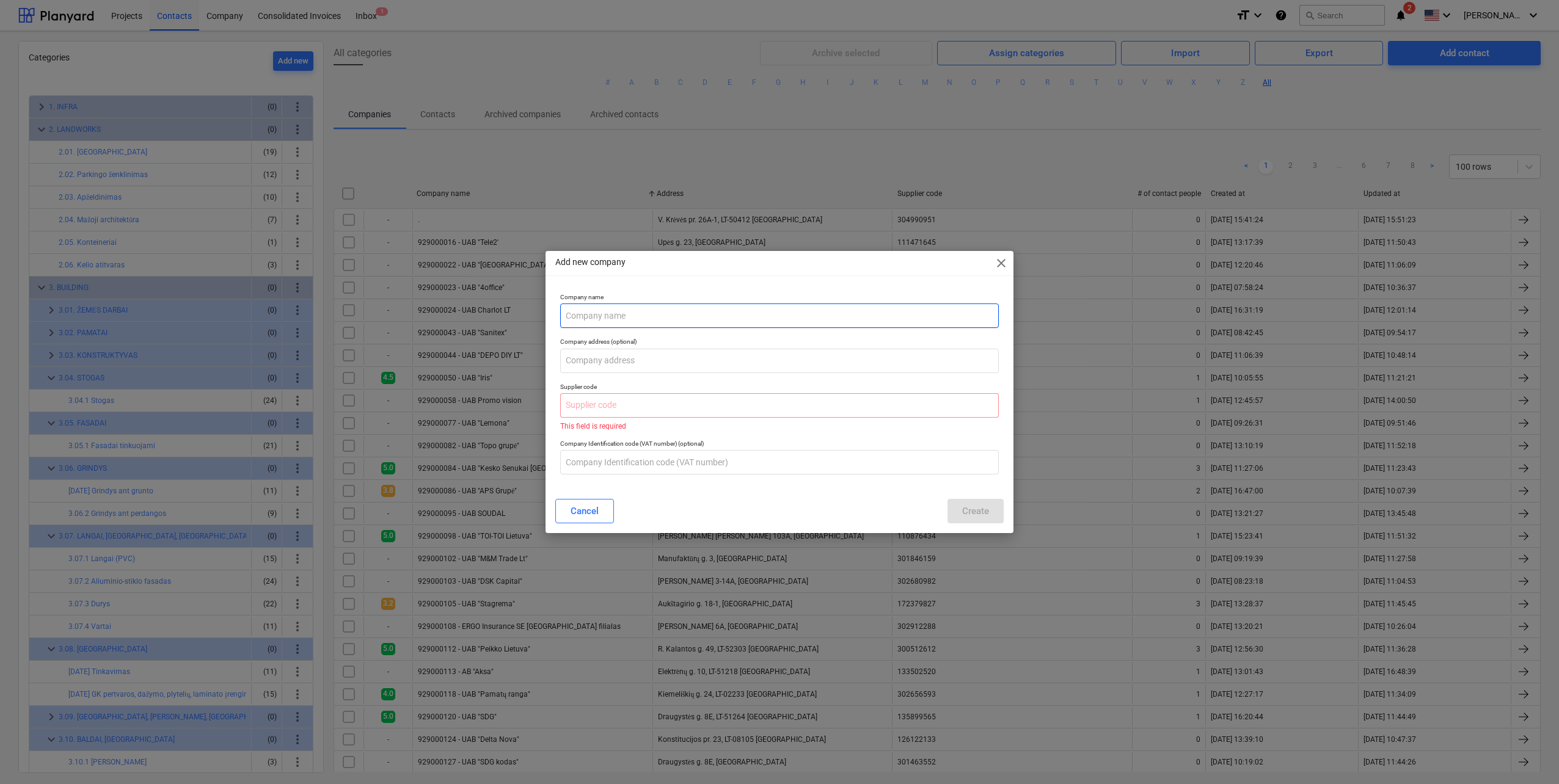
click at [680, 312] on input "text" at bounding box center [780, 316] width 438 height 24
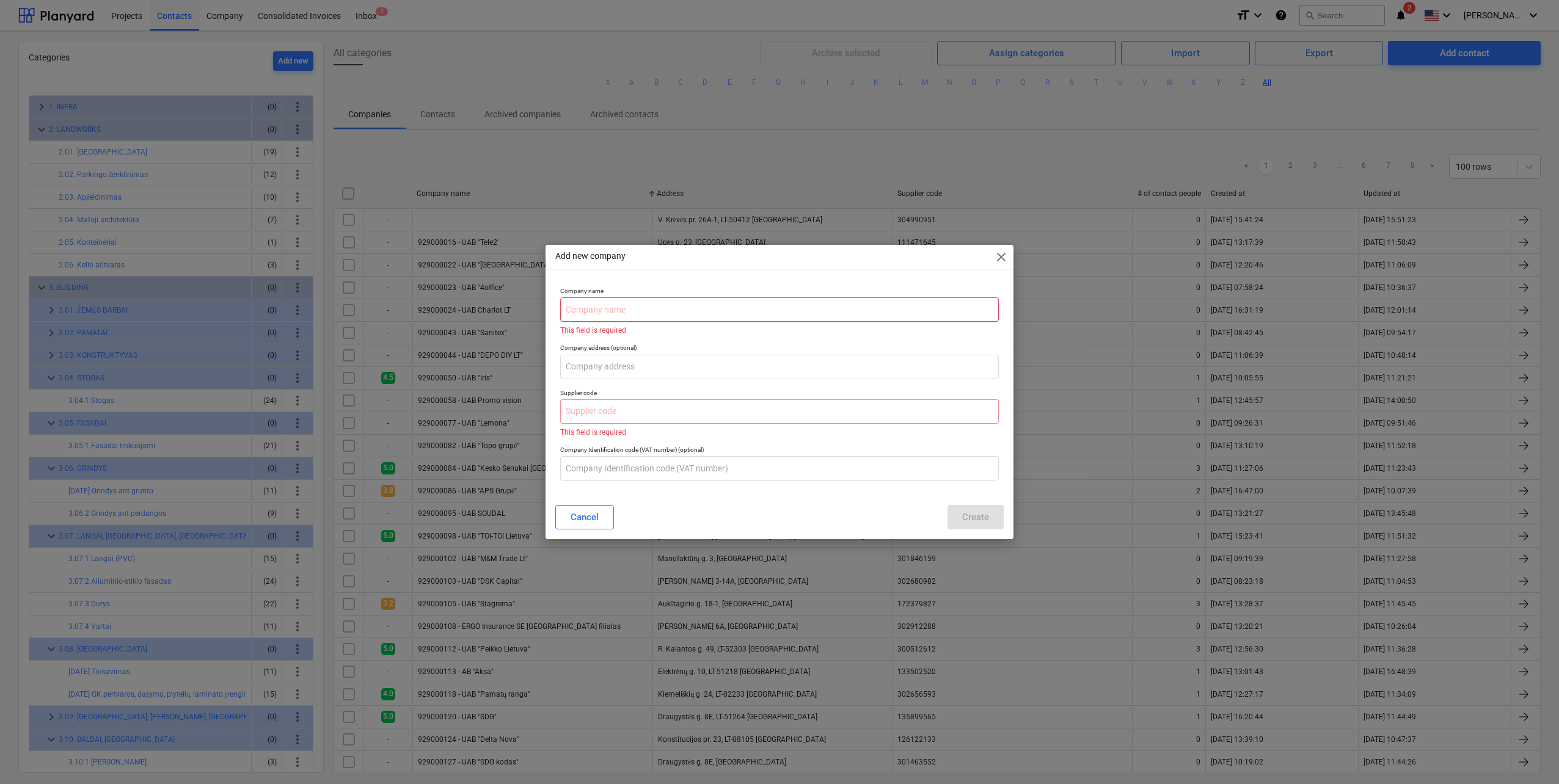
click at [646, 310] on input "text" at bounding box center [780, 309] width 438 height 24
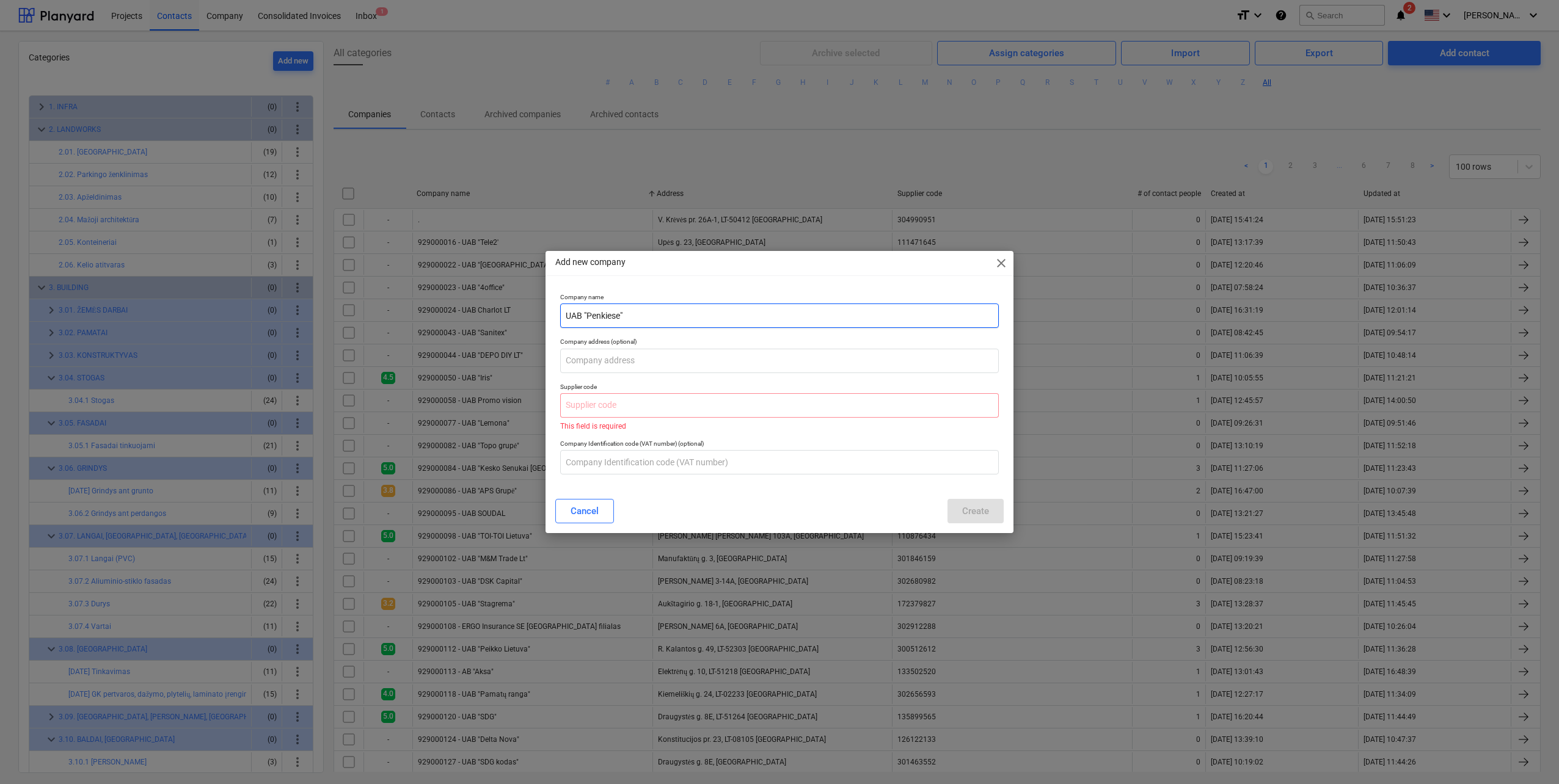
type input "UAB "Penkiese""
click at [666, 409] on input "text" at bounding box center [780, 405] width 438 height 24
paste input "302501917"
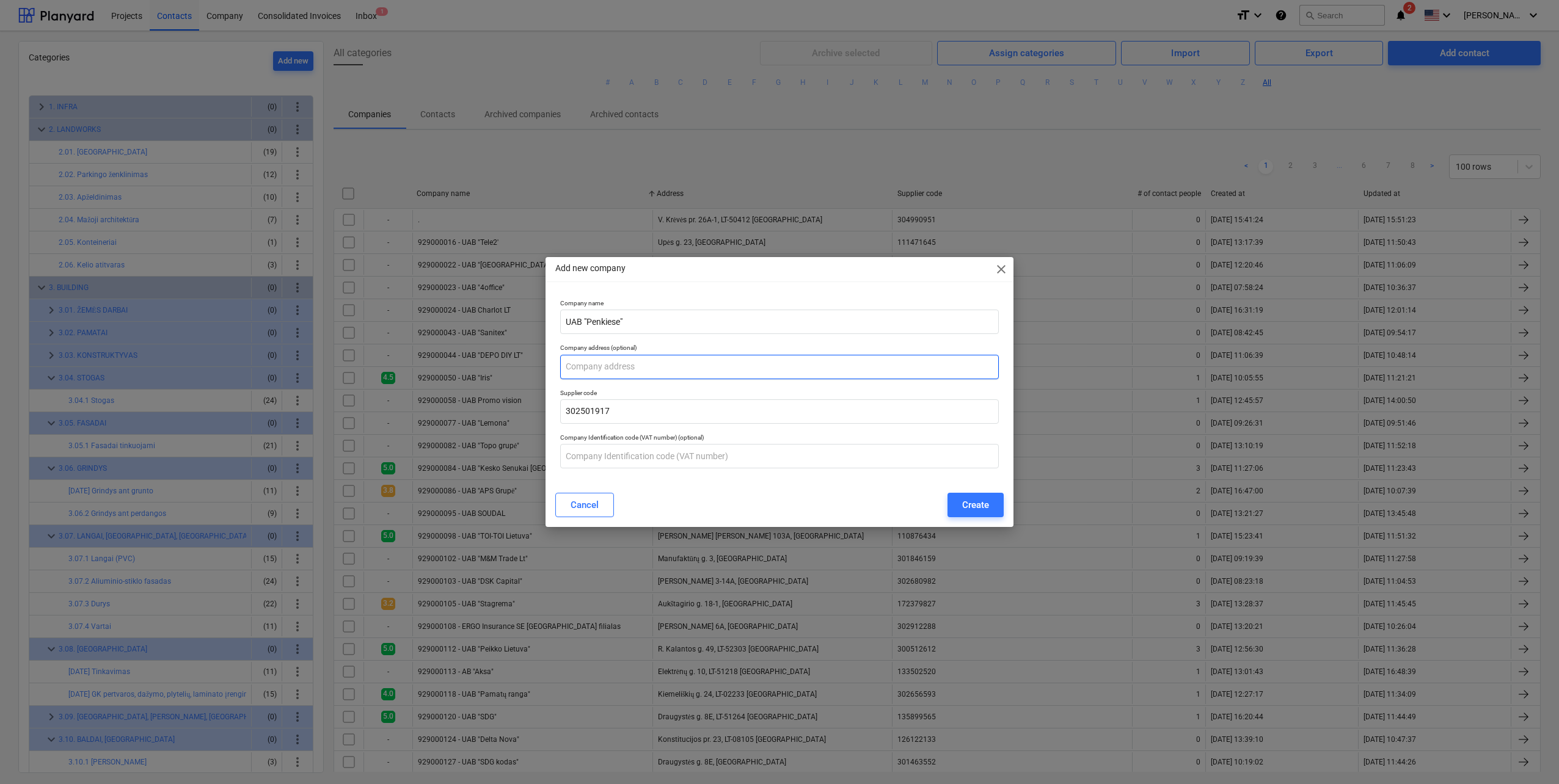
click at [629, 363] on input "text" at bounding box center [780, 367] width 438 height 24
click at [654, 410] on input "302501917" at bounding box center [780, 411] width 438 height 24
type input "302501917"
click at [647, 469] on div "Company Identification code (VAT number) (optional)" at bounding box center [780, 451] width 449 height 45
click at [648, 461] on input "text" at bounding box center [780, 456] width 438 height 24
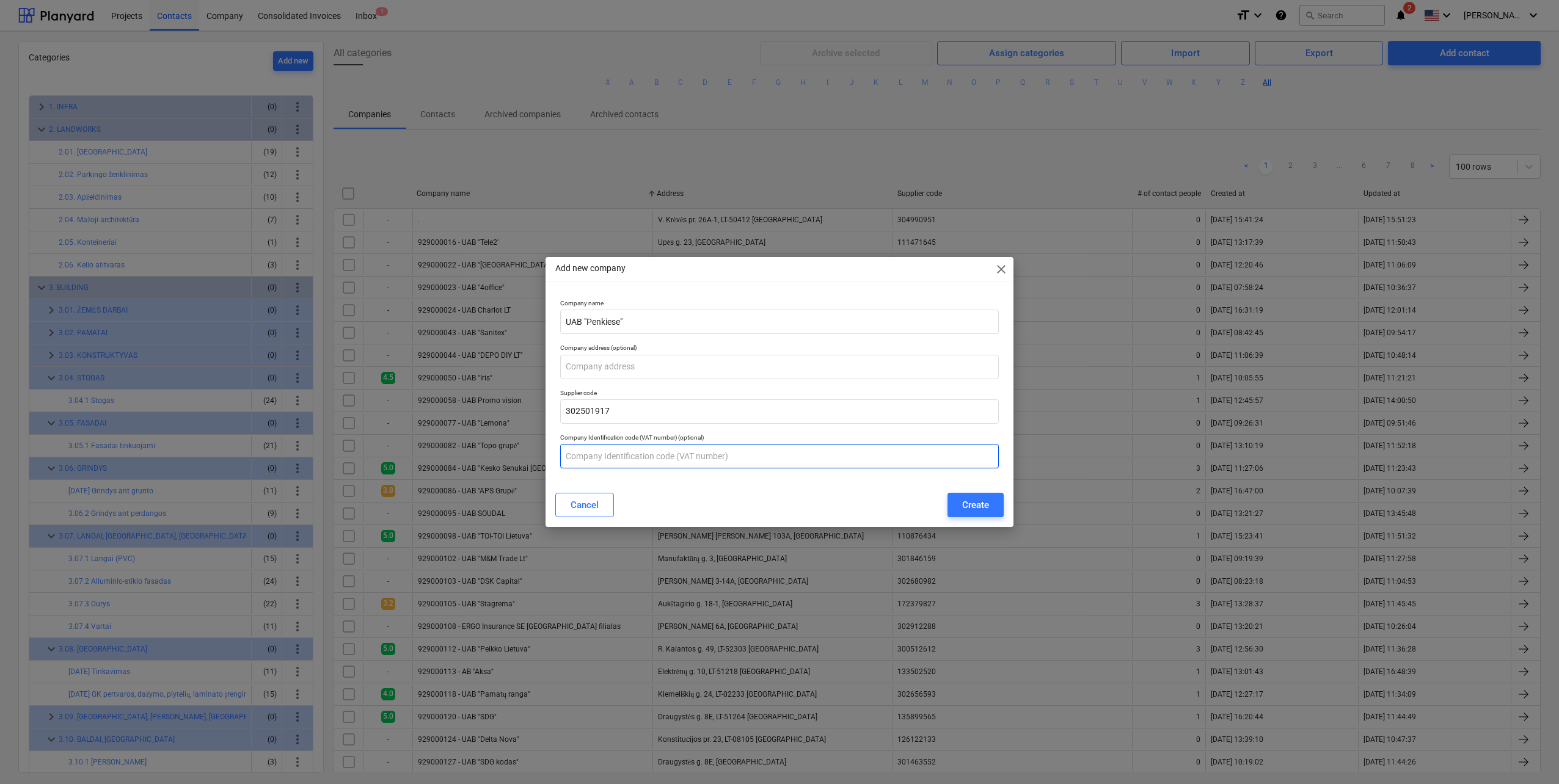
paste input "LT100005370010"
type input "LT100005370010"
click at [613, 371] on input "text" at bounding box center [780, 367] width 438 height 24
paste input "A.V. [PERSON_NAME] 22A, LT-02112 [GEOGRAPHIC_DATA]"
click at [582, 366] on input "A.V. [PERSON_NAME] 22A, LT-02112 [GEOGRAPHIC_DATA]" at bounding box center [780, 367] width 438 height 24
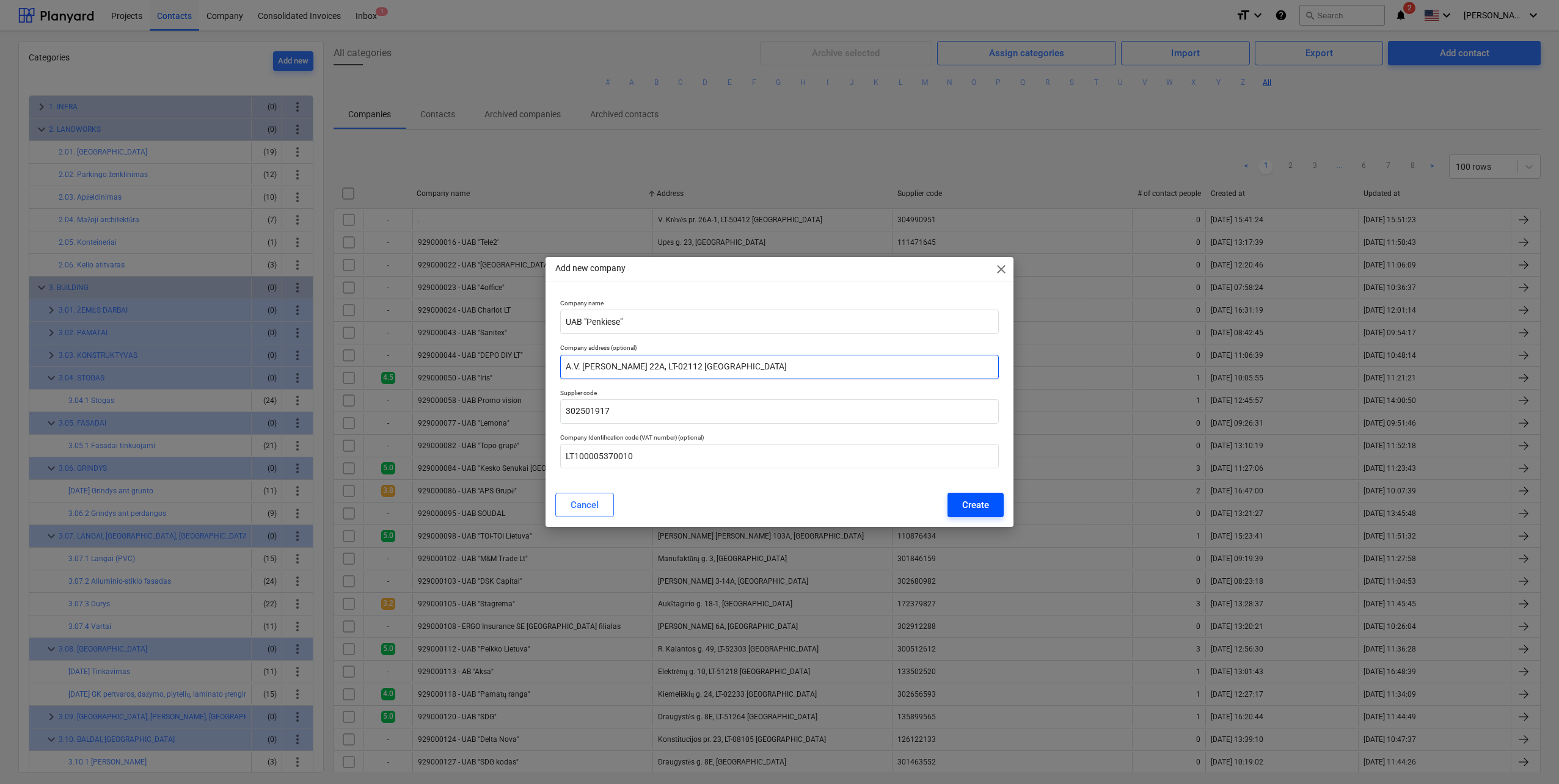
type input "A.V. [PERSON_NAME] 22A, LT-02112 [GEOGRAPHIC_DATA]"
click at [963, 505] on div "Create" at bounding box center [976, 505] width 27 height 16
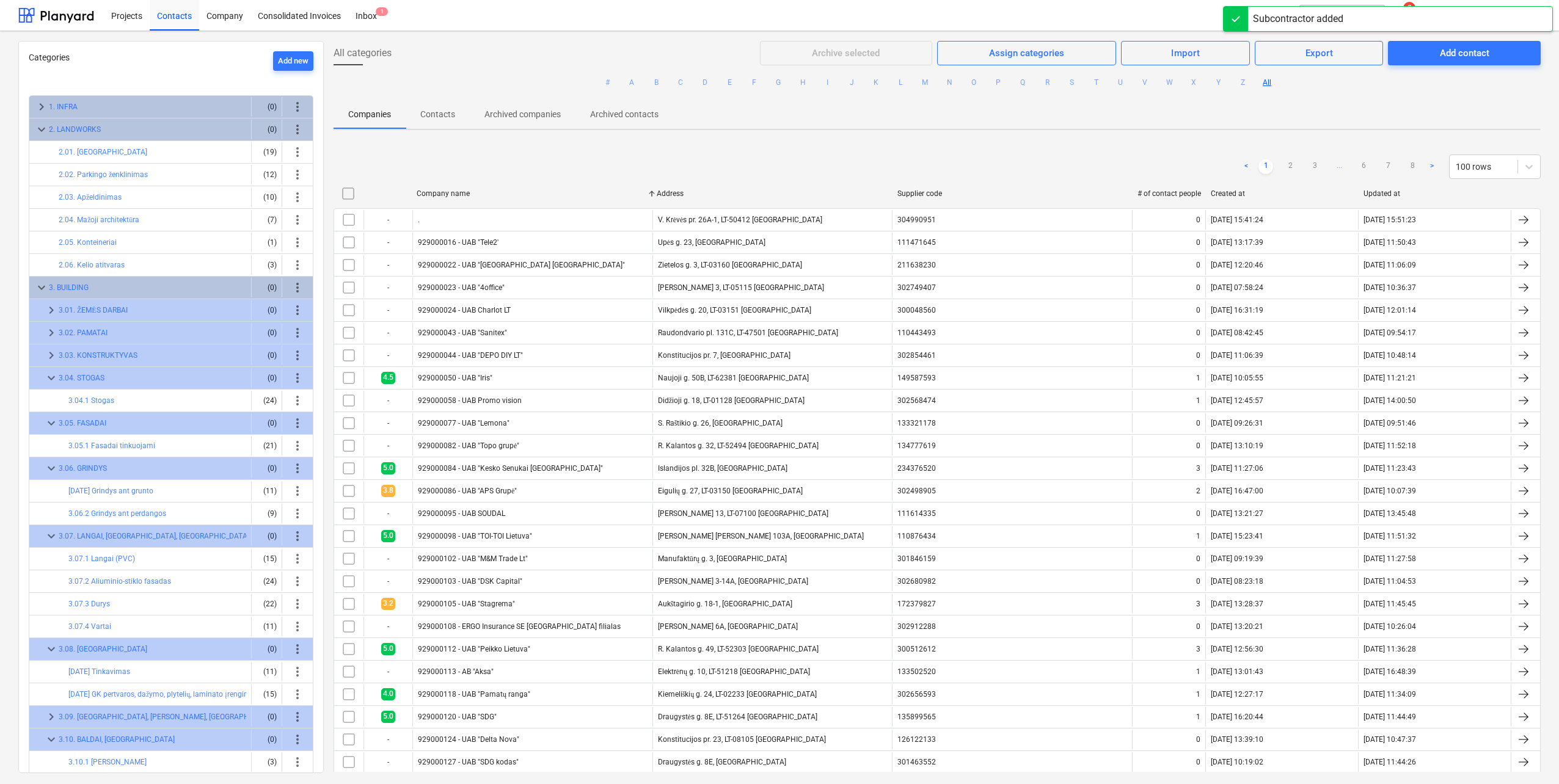
click at [1139, 139] on div "All categories Archive selected Assign categories Import Export Add contact # A…" at bounding box center [937, 407] width 1227 height 731
click at [1235, 9] on div at bounding box center [1236, 18] width 24 height 24
click at [1357, 18] on button "search Search" at bounding box center [1342, 15] width 85 height 21
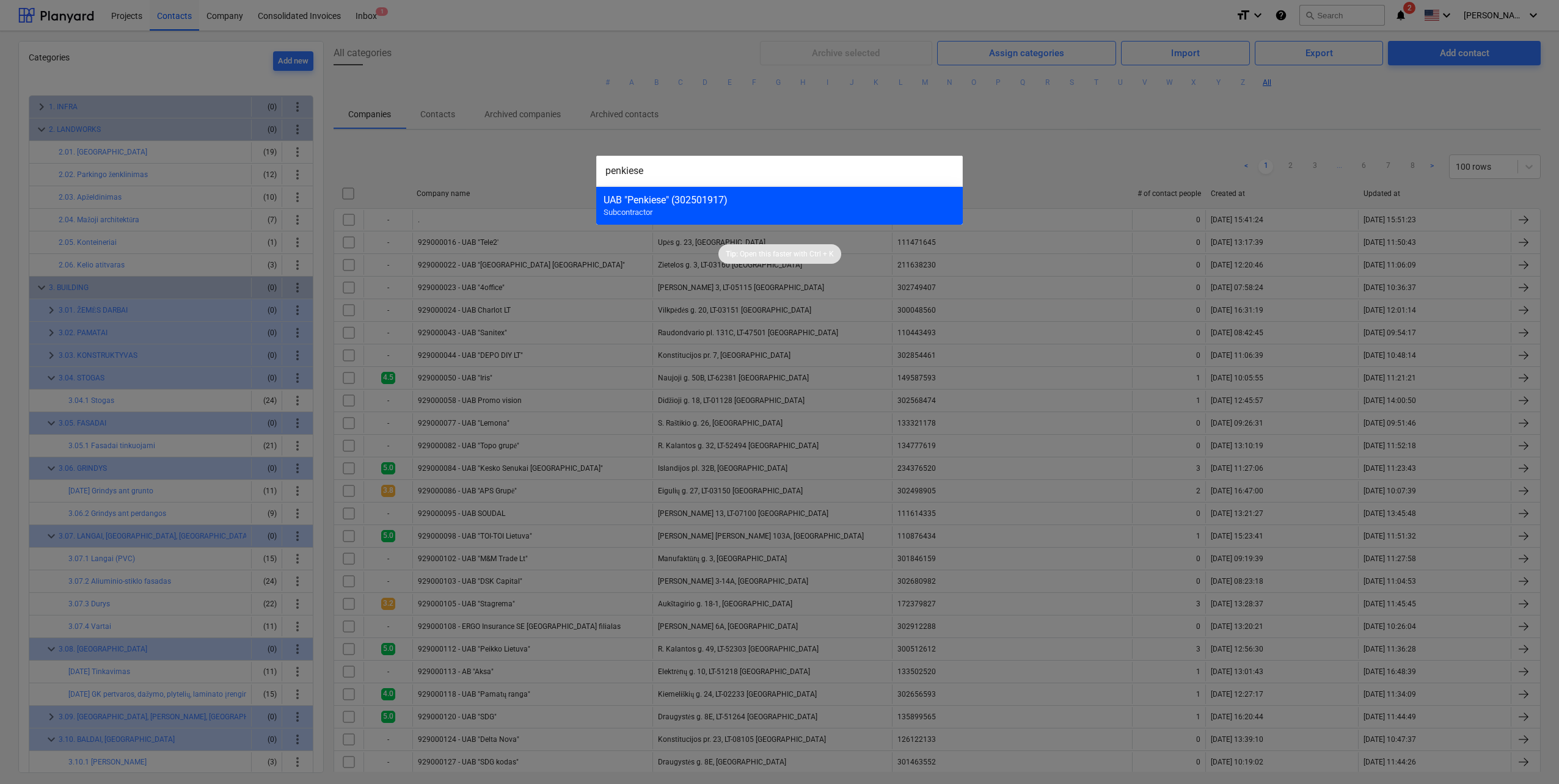
type input "penkiese"
click at [686, 204] on div "UAB "Penkiese" (302501917)" at bounding box center [780, 200] width 352 height 12
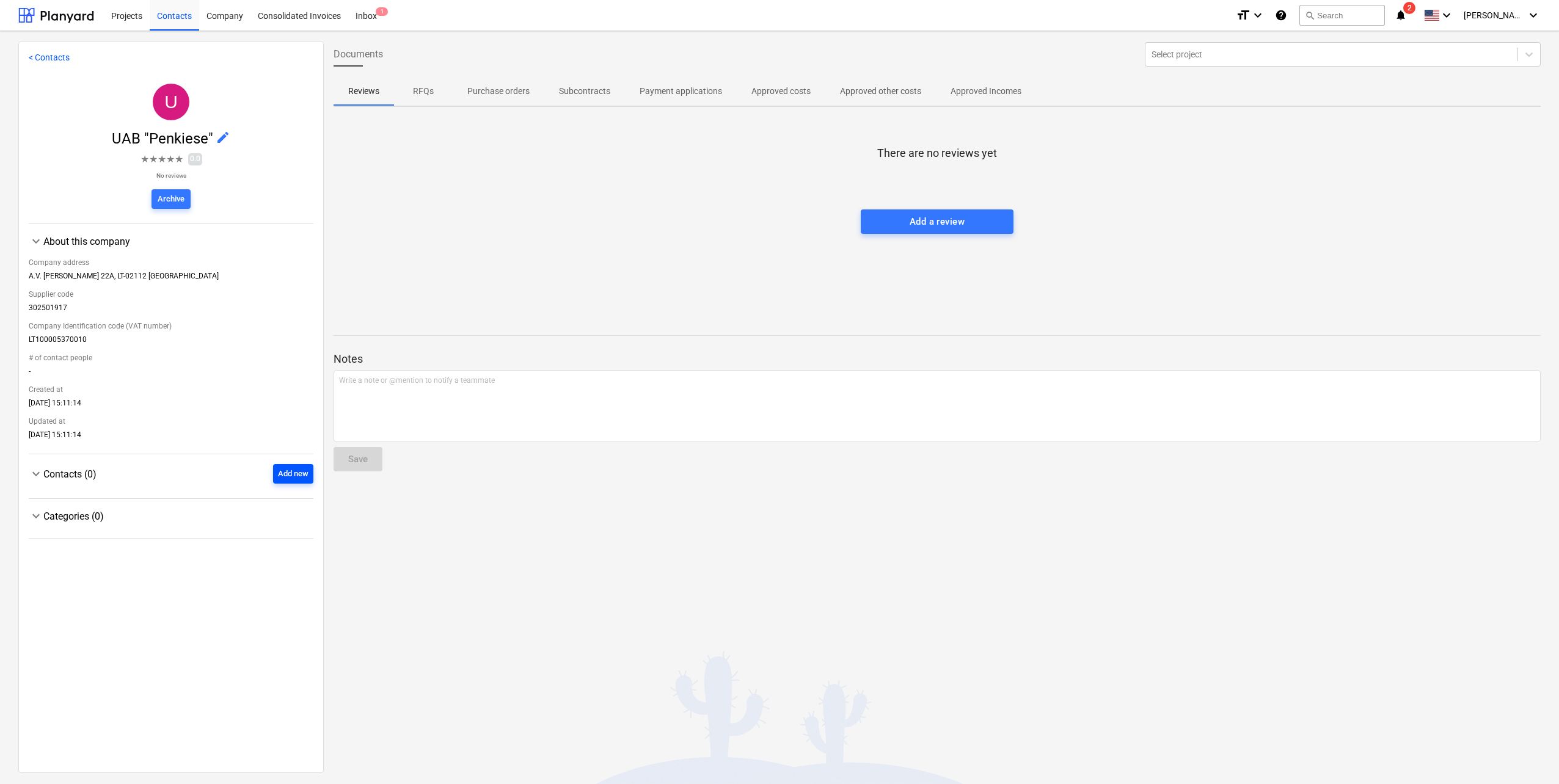
click at [283, 470] on div "Add new" at bounding box center [294, 474] width 31 height 14
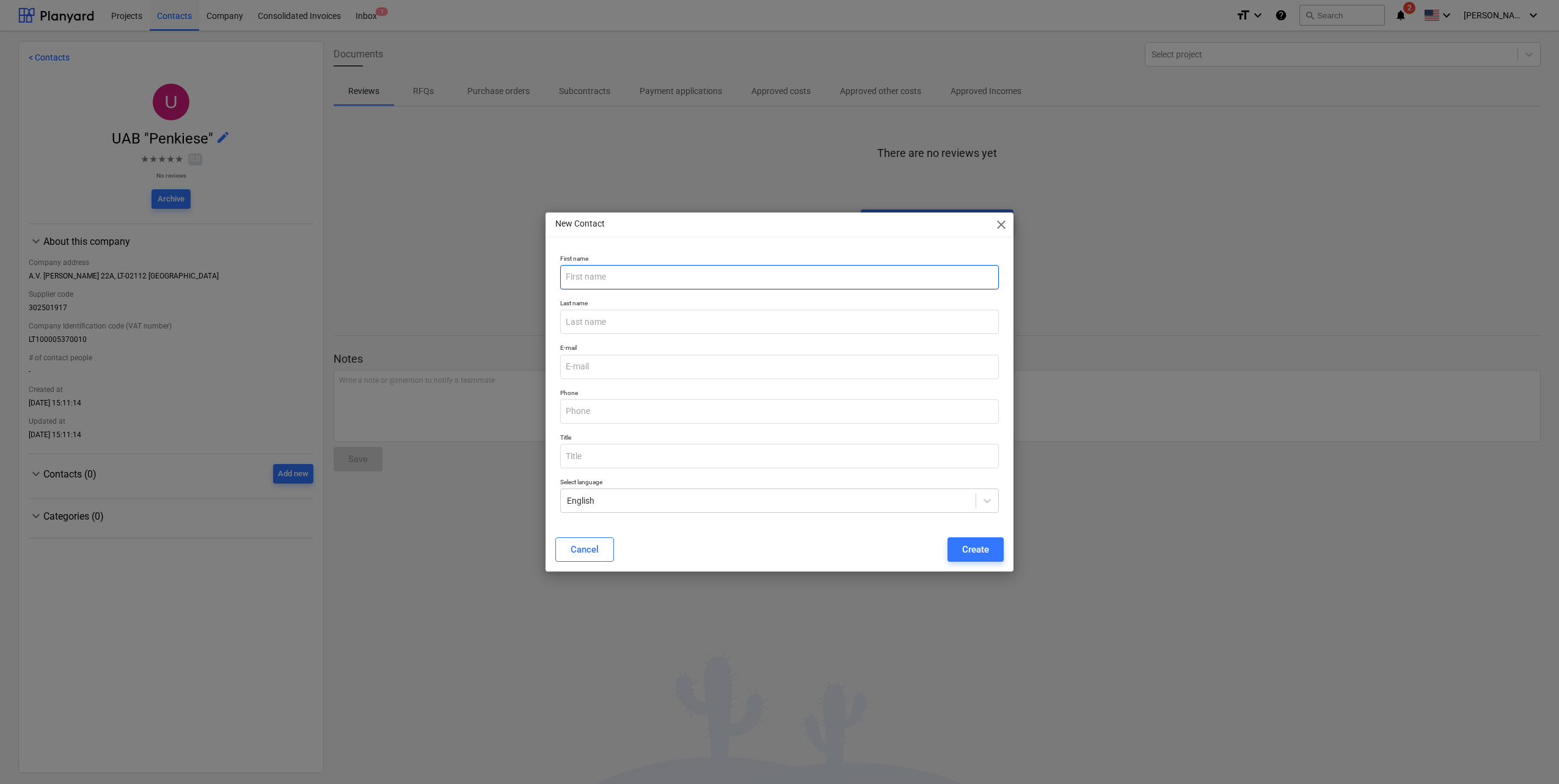
click at [587, 284] on input "text" at bounding box center [780, 277] width 438 height 24
type input "Dainius"
type input "i"
type input "[PERSON_NAME]"
click at [616, 366] on input "email" at bounding box center [780, 367] width 438 height 24
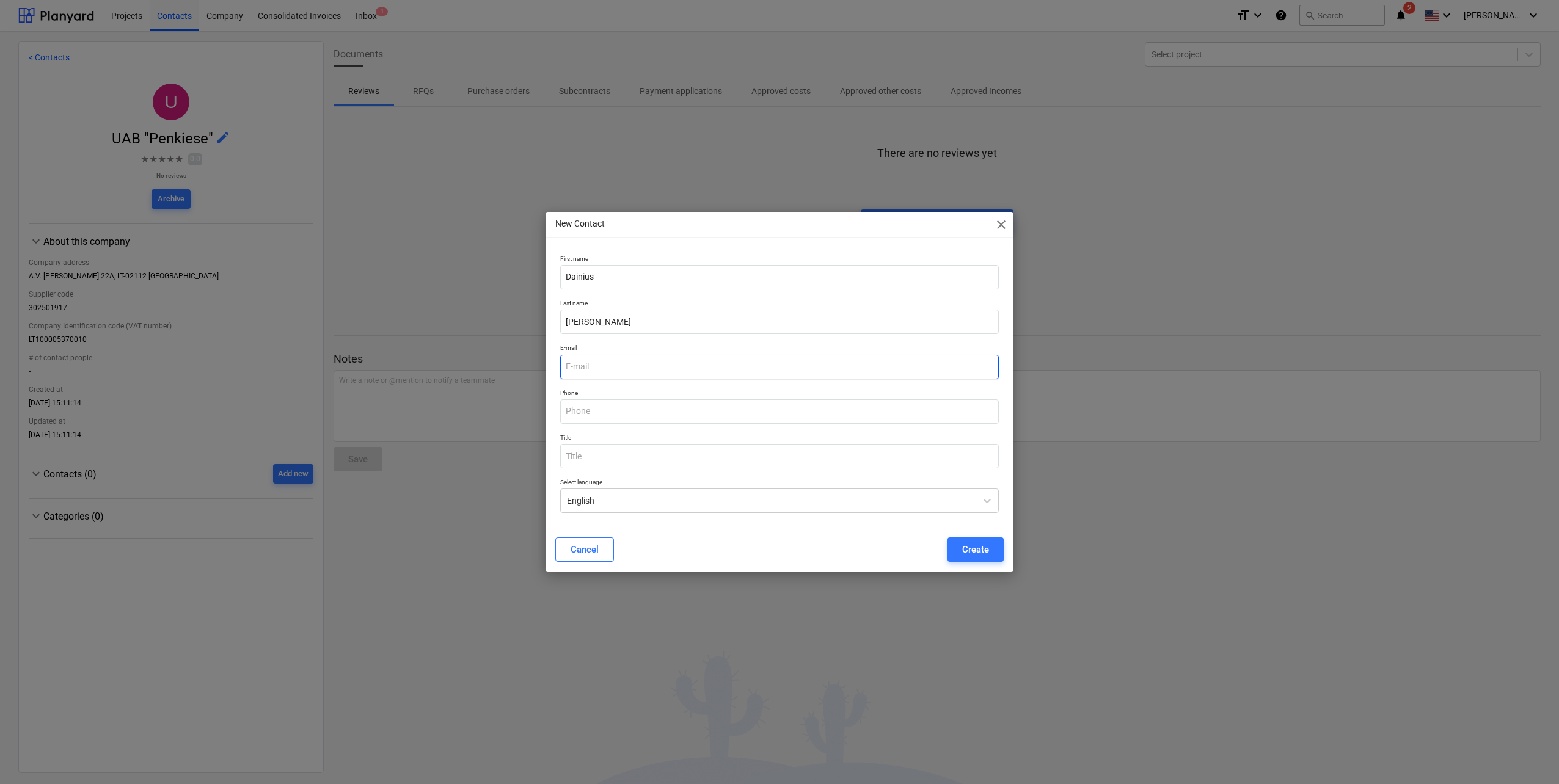
paste input "[EMAIL_ADDRESS][DOMAIN_NAME]"
type input "[EMAIL_ADDRESS][DOMAIN_NAME]"
click at [683, 410] on input "text" at bounding box center [780, 411] width 438 height 24
paste input "[PHONE_NUMBER]"
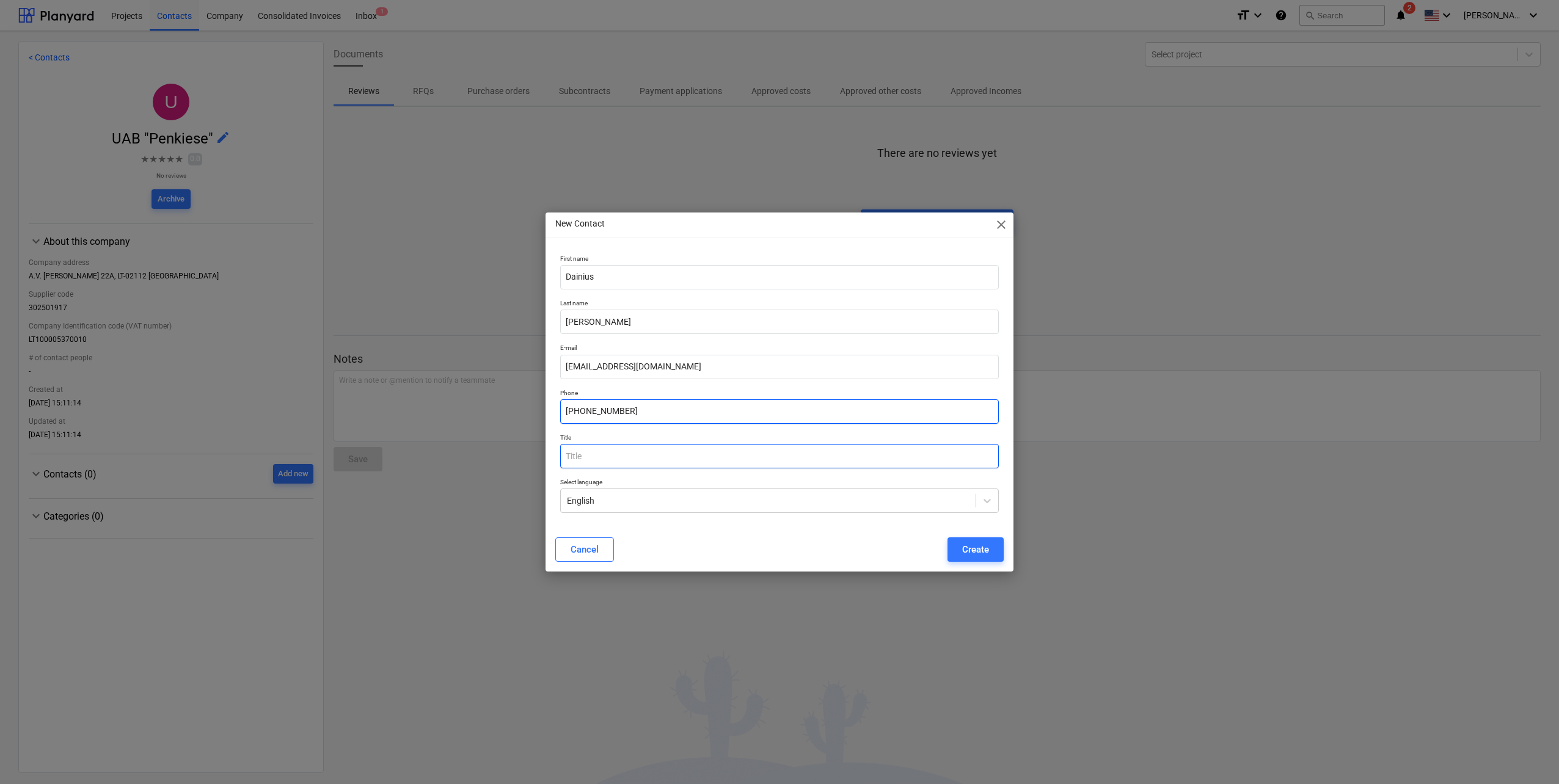
type input "[PHONE_NUMBER]"
click at [592, 456] on input "text" at bounding box center [780, 456] width 438 height 24
type input "Tiekimo vadovas"
click at [981, 552] on div "Create" at bounding box center [976, 550] width 27 height 16
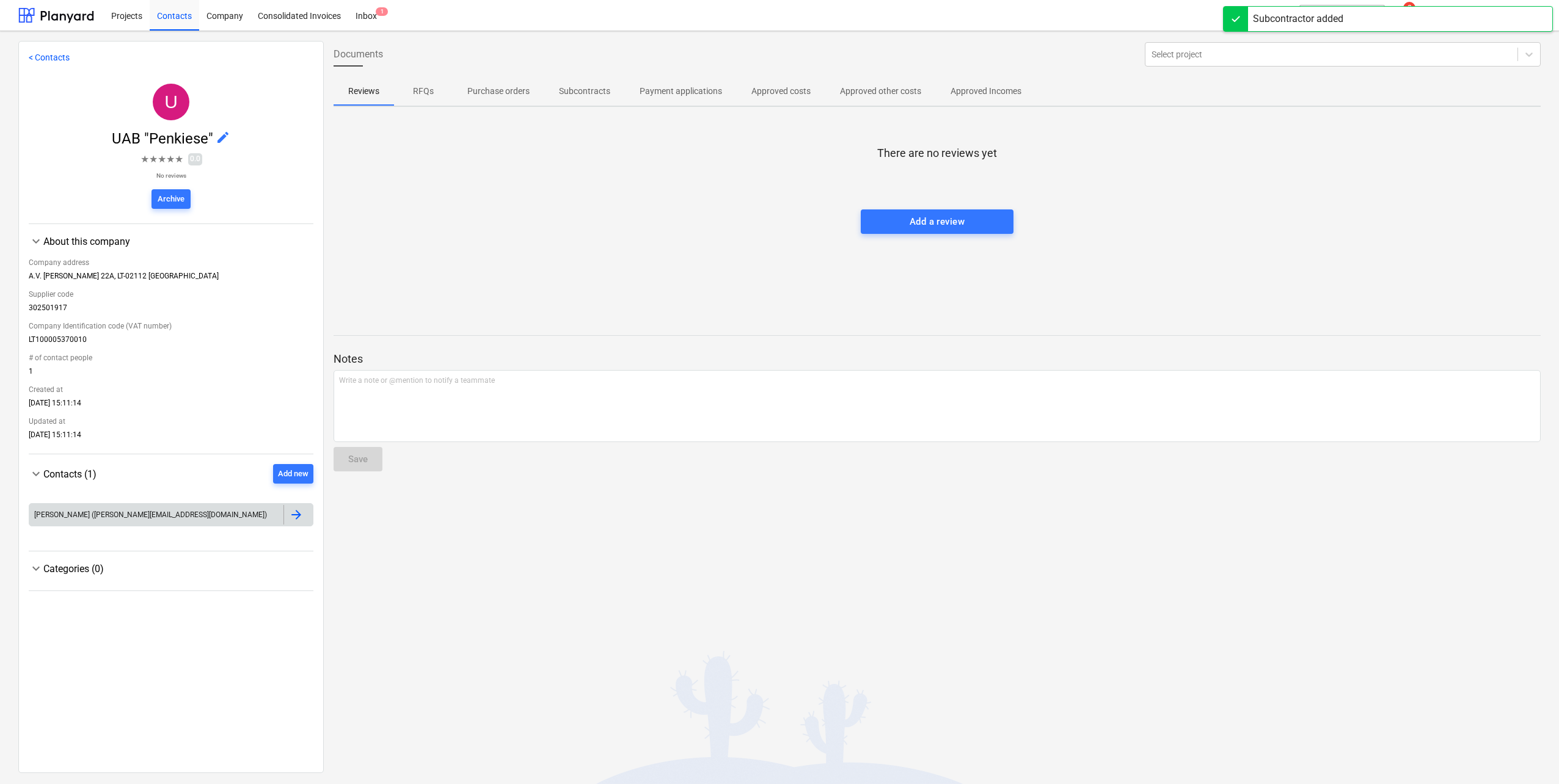
click at [299, 517] on div at bounding box center [296, 515] width 15 height 15
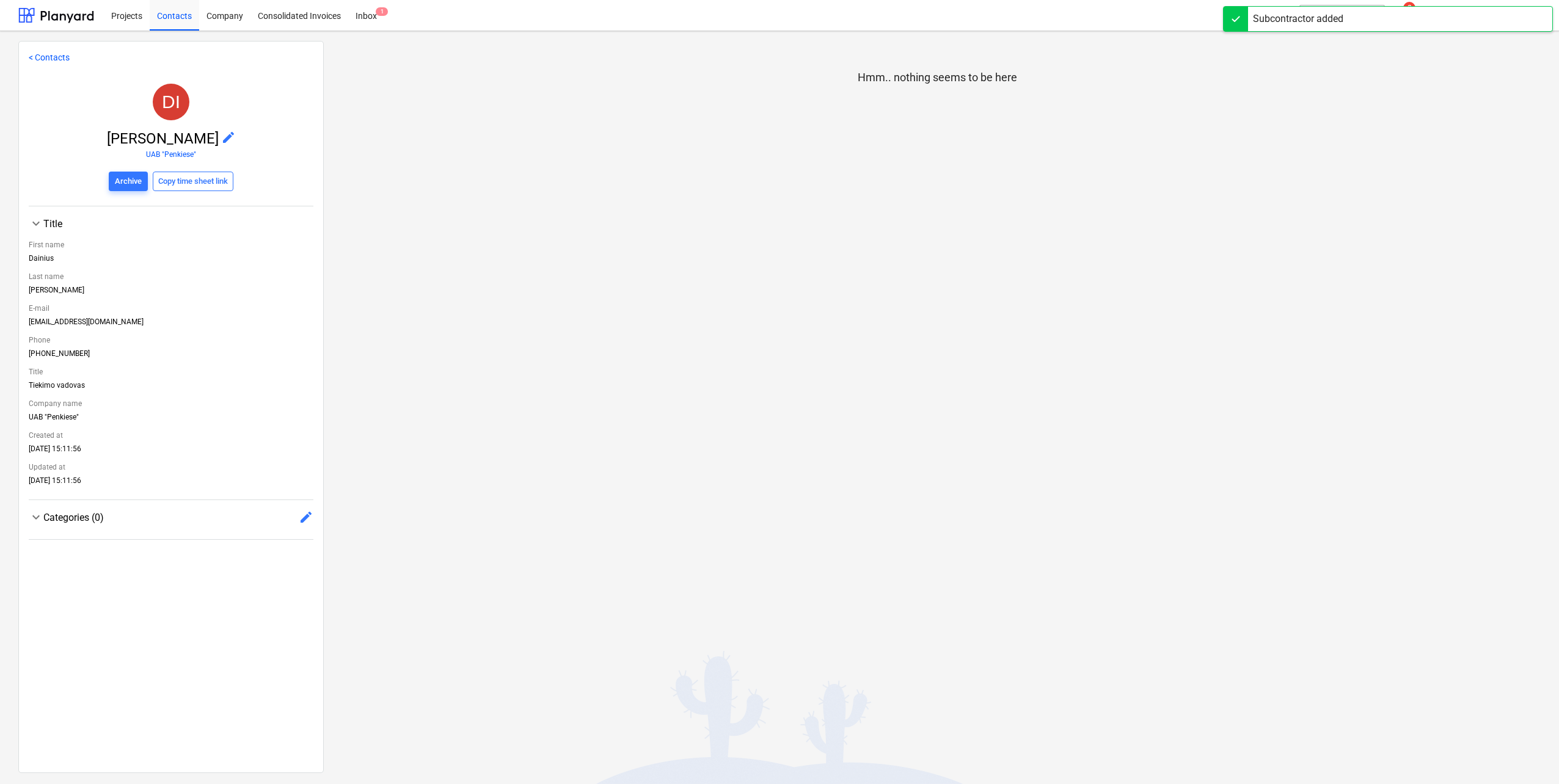
click at [316, 515] on div "< Contacts DI [PERSON_NAME] edit UAB "Penkiese" Archive Copy time sheet link ke…" at bounding box center [171, 407] width 305 height 733
click at [308, 516] on span "edit" at bounding box center [306, 517] width 15 height 15
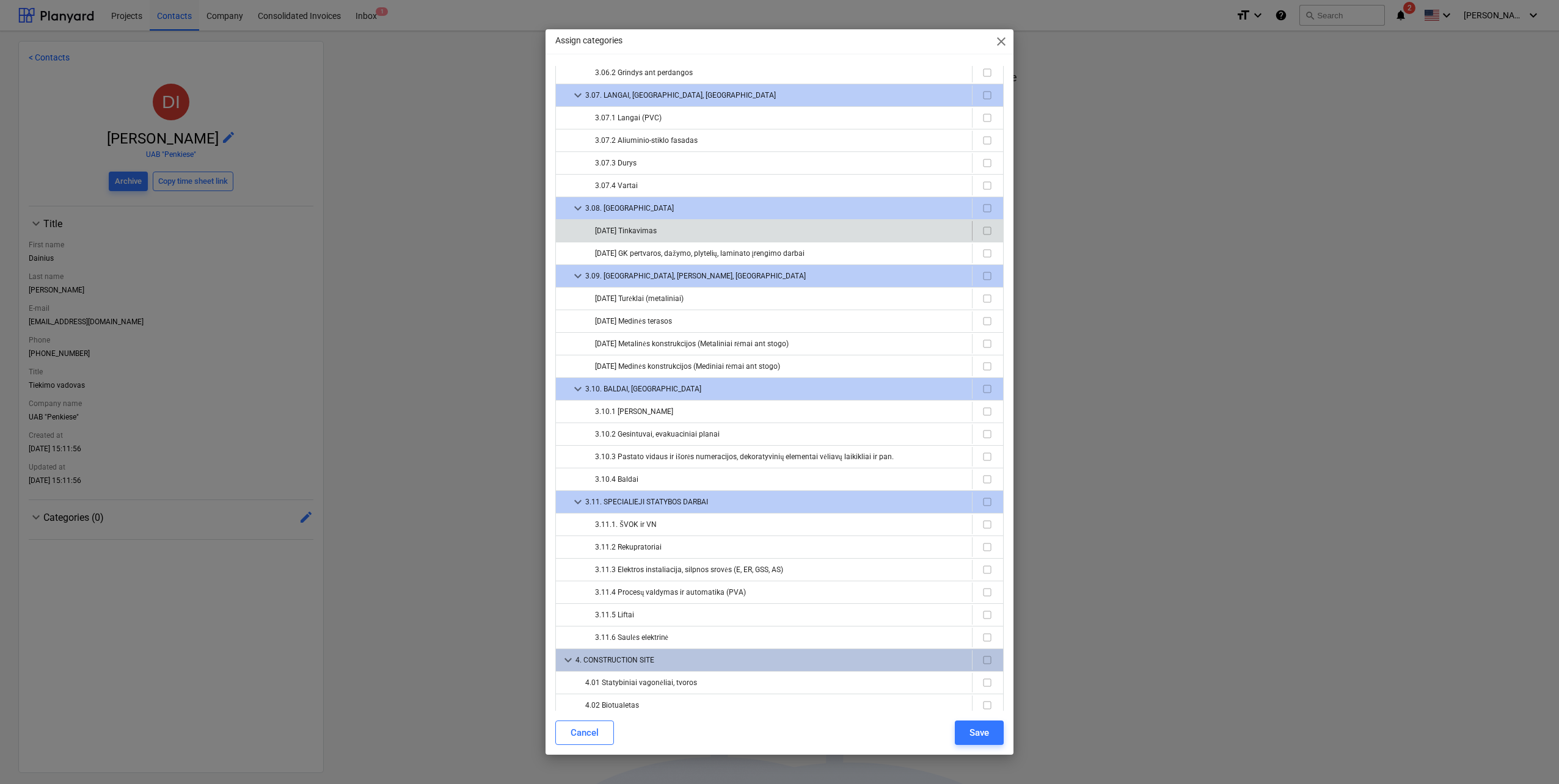
scroll to position [672, 0]
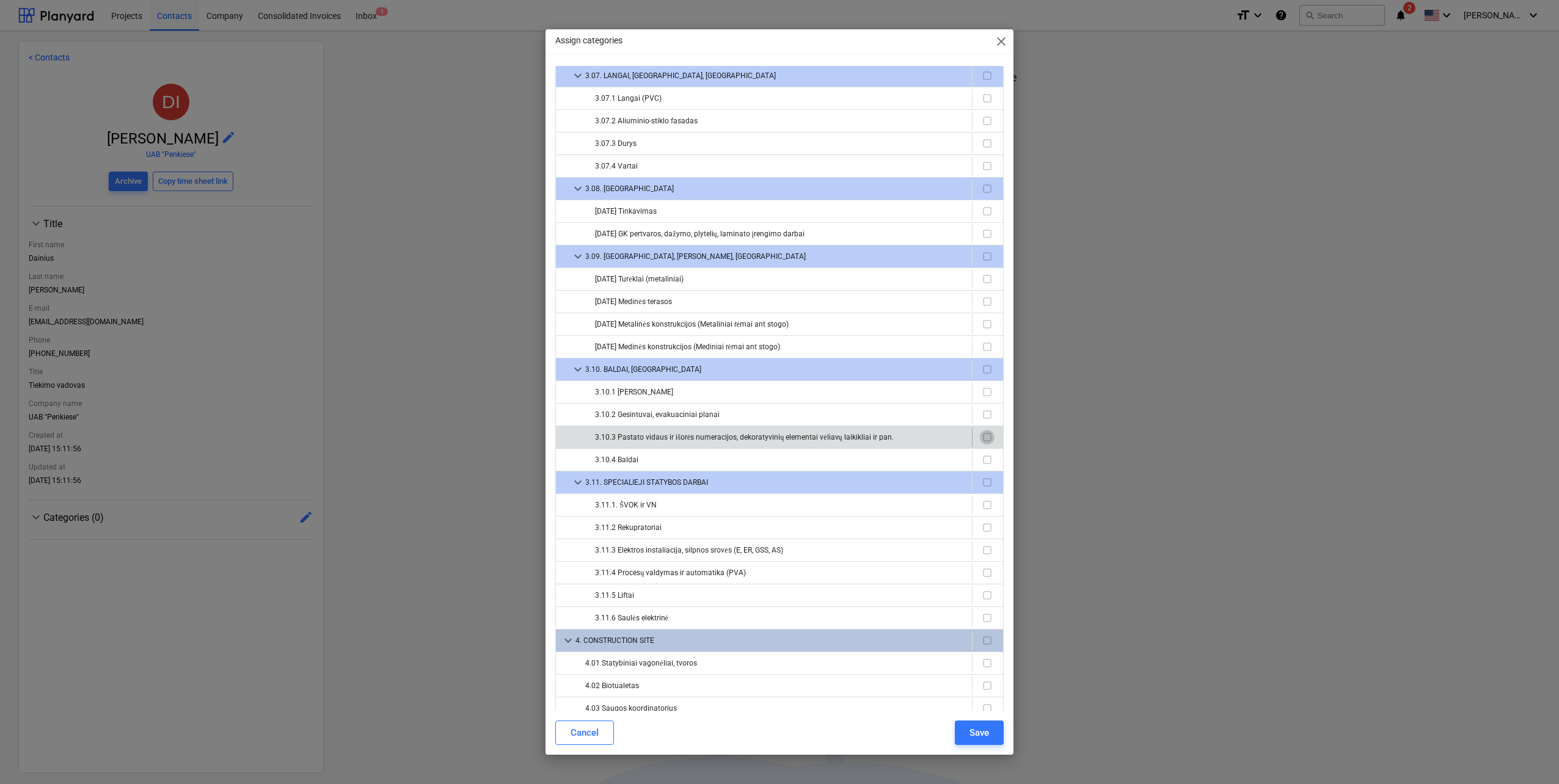
click at [986, 432] on input "checkbox" at bounding box center [987, 438] width 15 height 15
checkbox input "true"
click at [972, 733] on div "Save" at bounding box center [979, 733] width 20 height 16
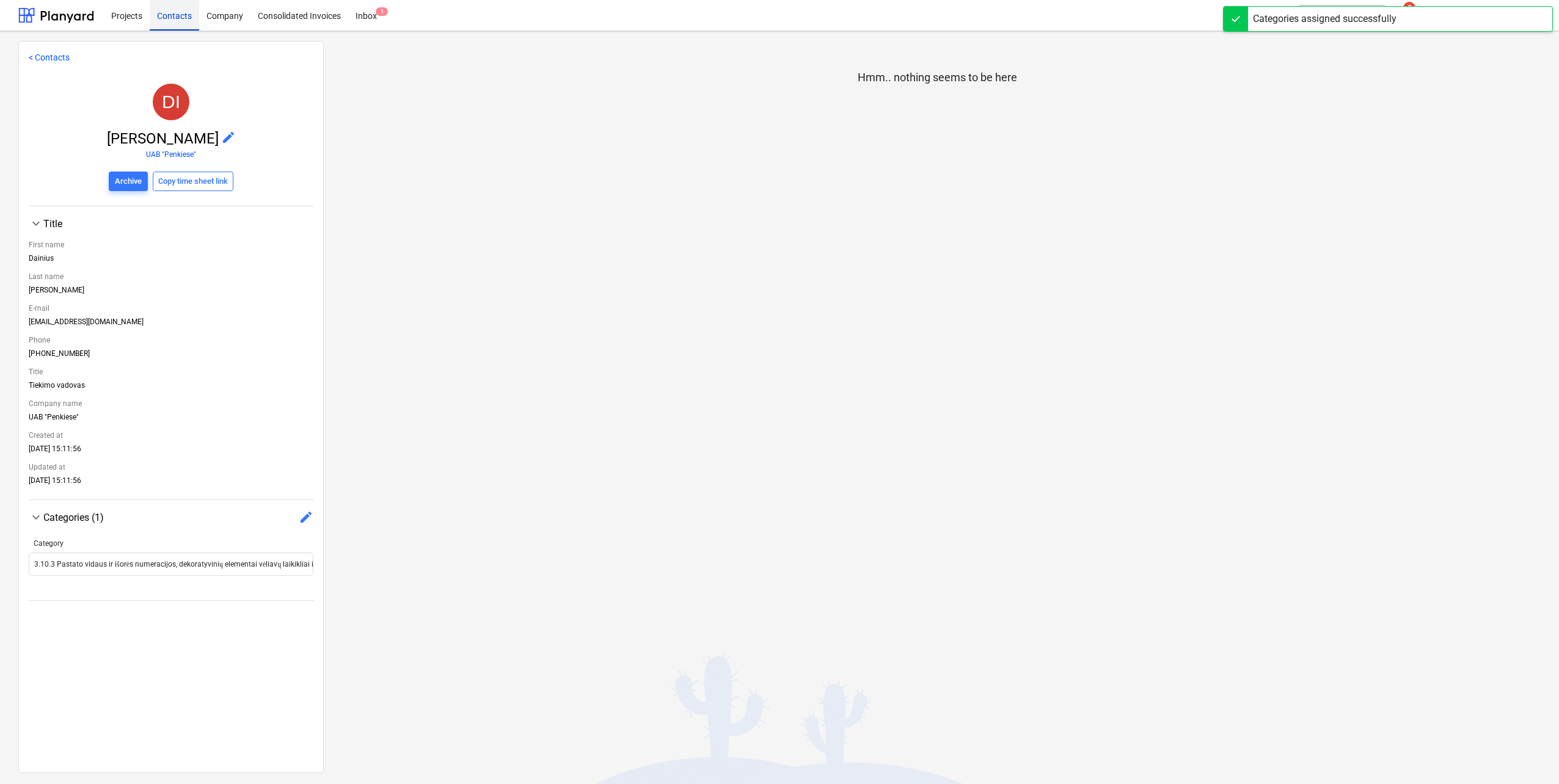
click at [184, 21] on div "Contacts" at bounding box center [174, 15] width 49 height 31
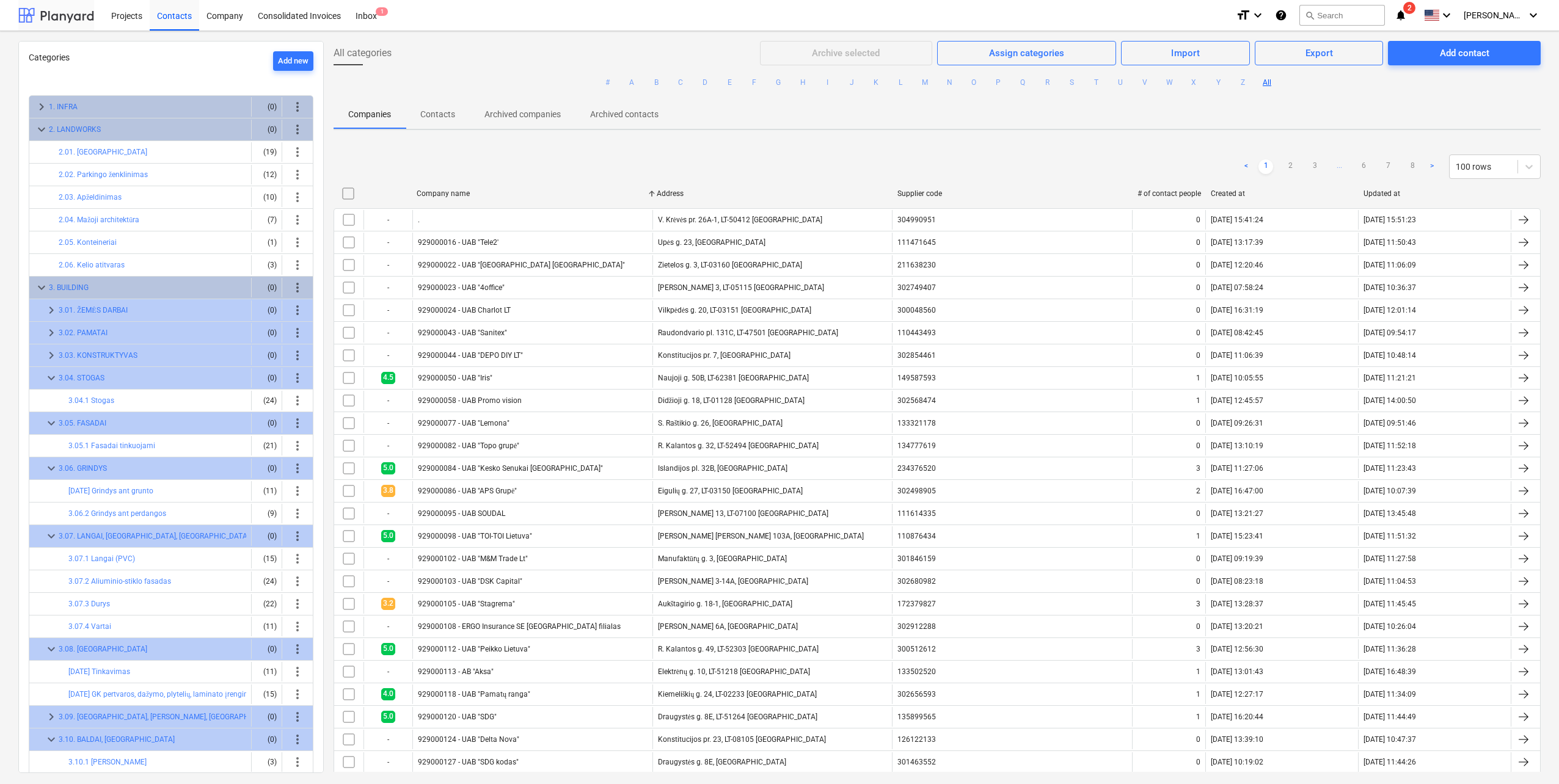
click at [65, 15] on div at bounding box center [56, 15] width 76 height 31
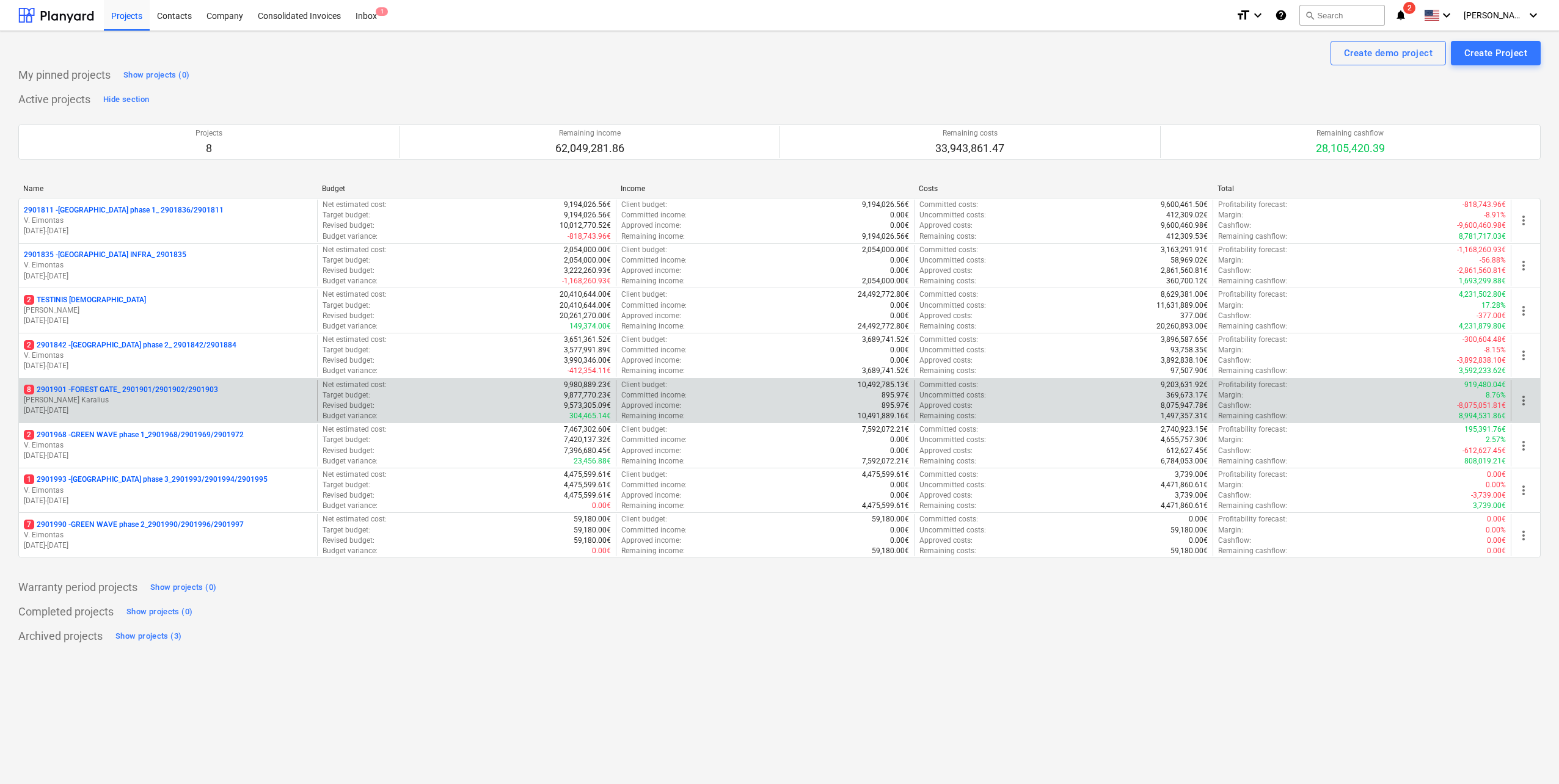
click at [139, 420] on div "8 2901901 - FOREST GATE_ 2901901/2901902/2901903 J. Karalius [DATE] - [DATE]" at bounding box center [168, 401] width 298 height 42
click at [139, 398] on p "[PERSON_NAME] Karalius" at bounding box center [168, 400] width 288 height 10
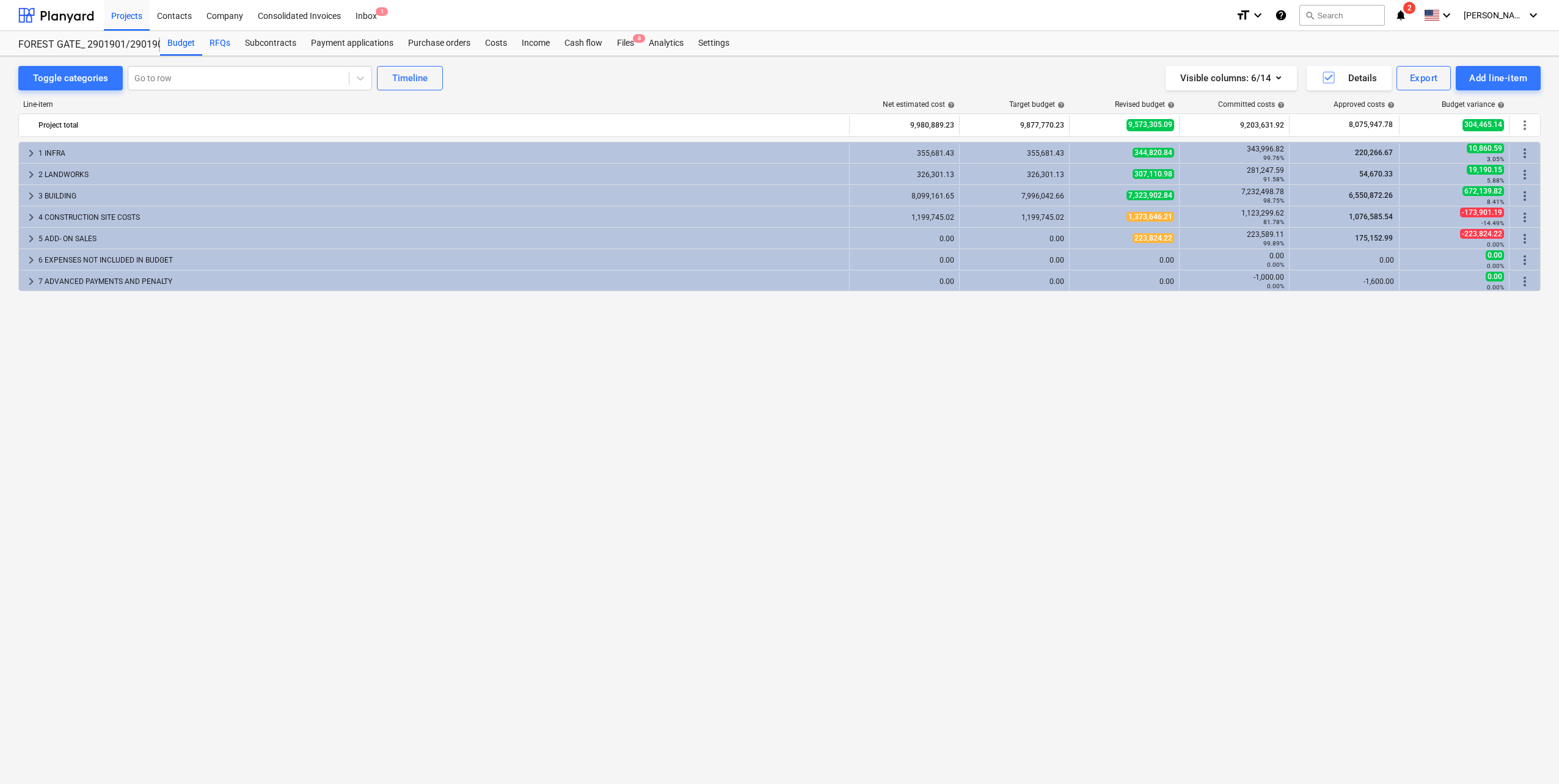
click at [234, 40] on div "RFQs" at bounding box center [220, 43] width 35 height 24
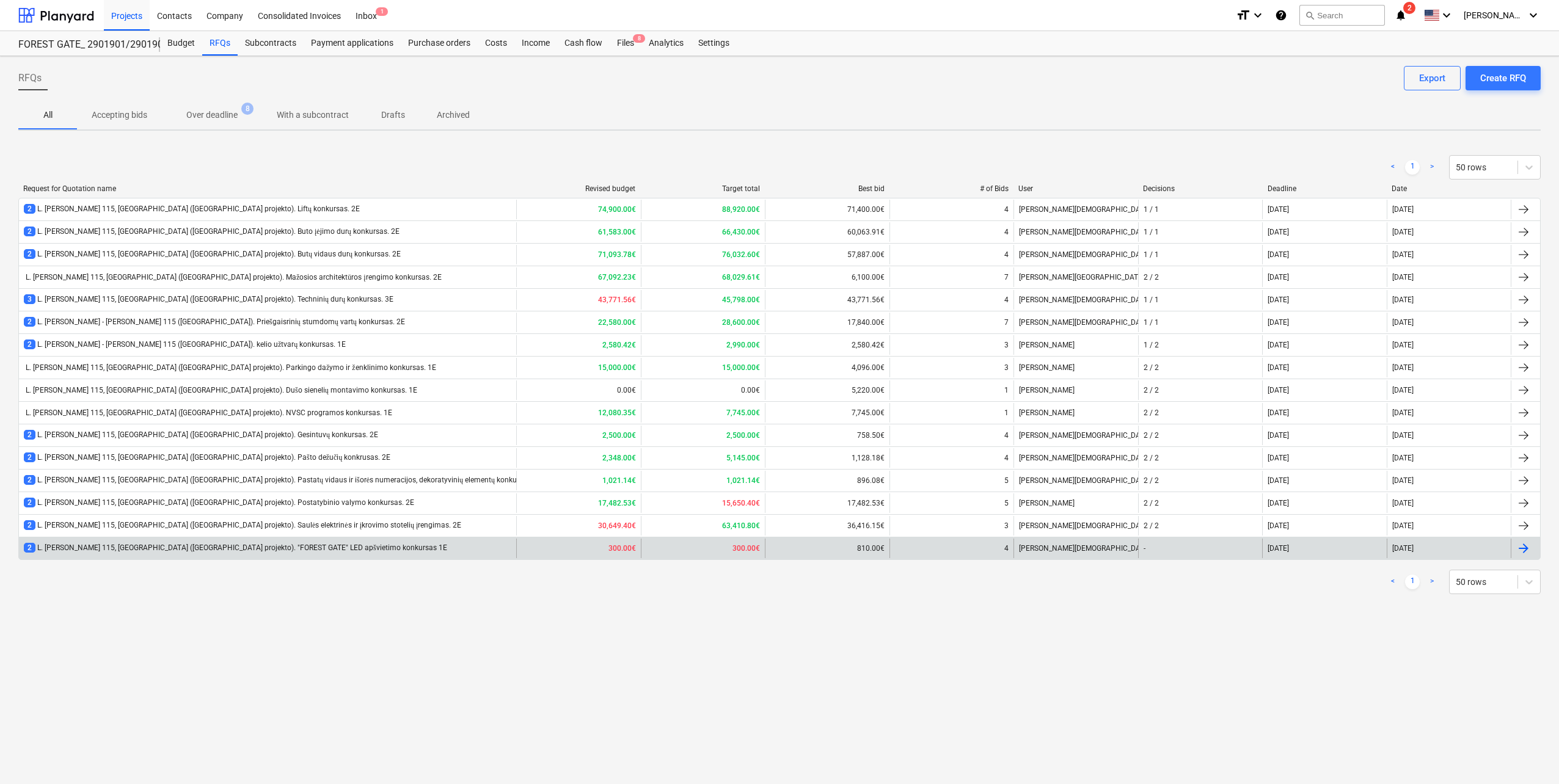
click at [313, 551] on div "2 L. [PERSON_NAME] 115, [GEOGRAPHIC_DATA] ([GEOGRAPHIC_DATA] projekto). "FOREST…" at bounding box center [235, 548] width 424 height 10
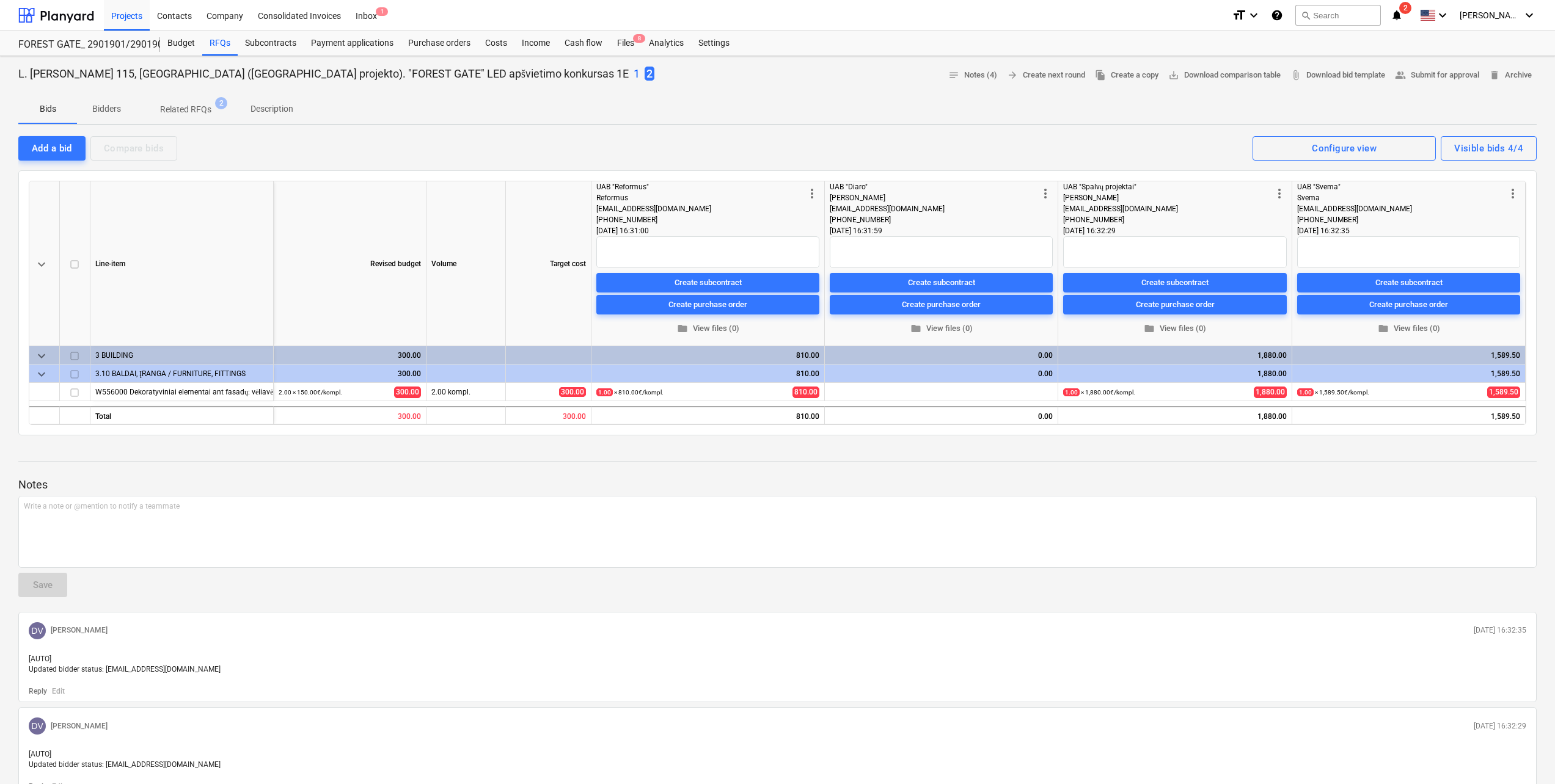
click at [40, 135] on div "Add a bid Compare bids Visible bids 4/4 Configure view" at bounding box center [778, 148] width 1518 height 26
click at [41, 146] on div "Add a bid" at bounding box center [51, 149] width 40 height 16
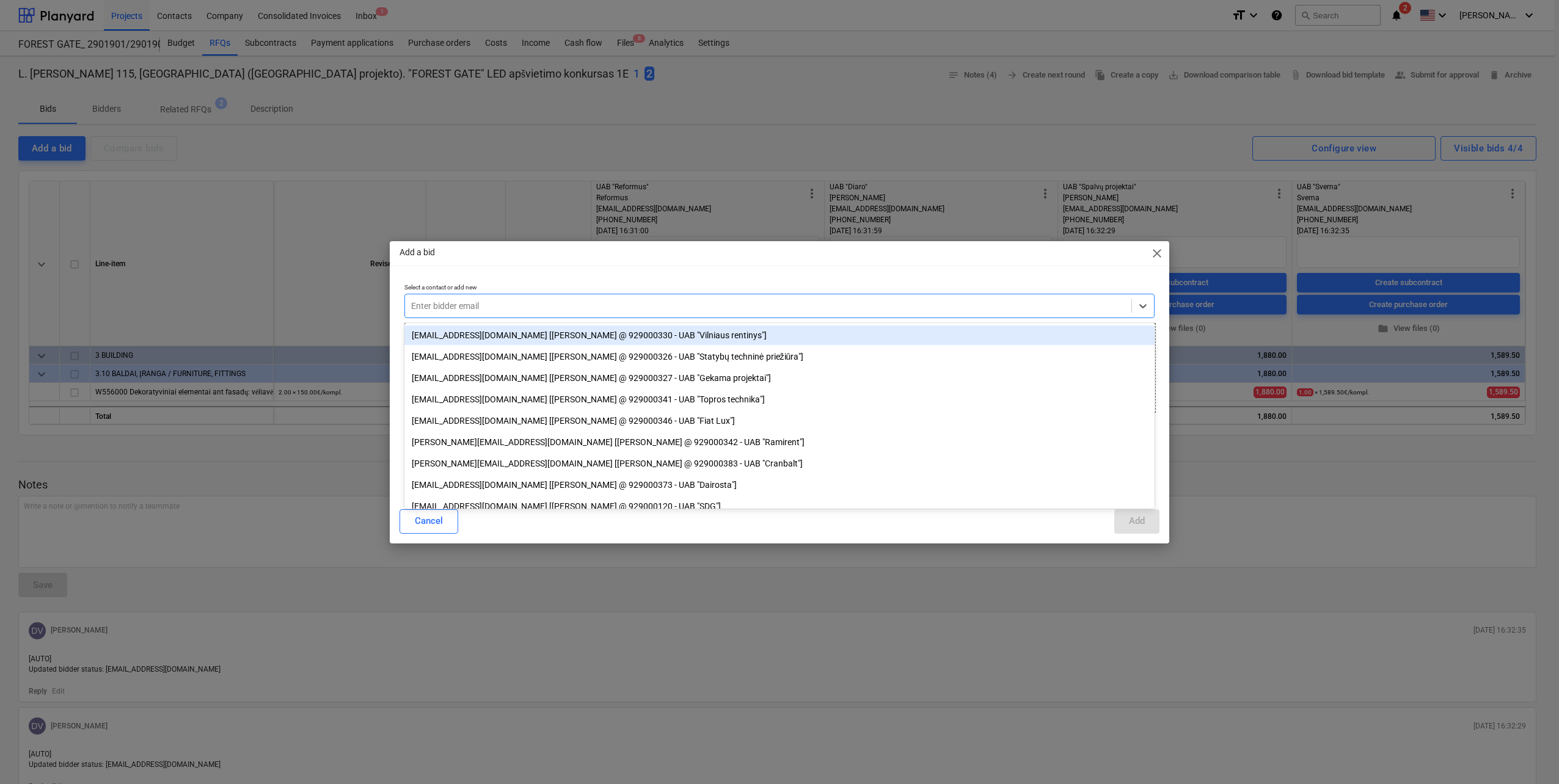
click at [478, 313] on div "Enter bidder email" at bounding box center [768, 305] width 726 height 17
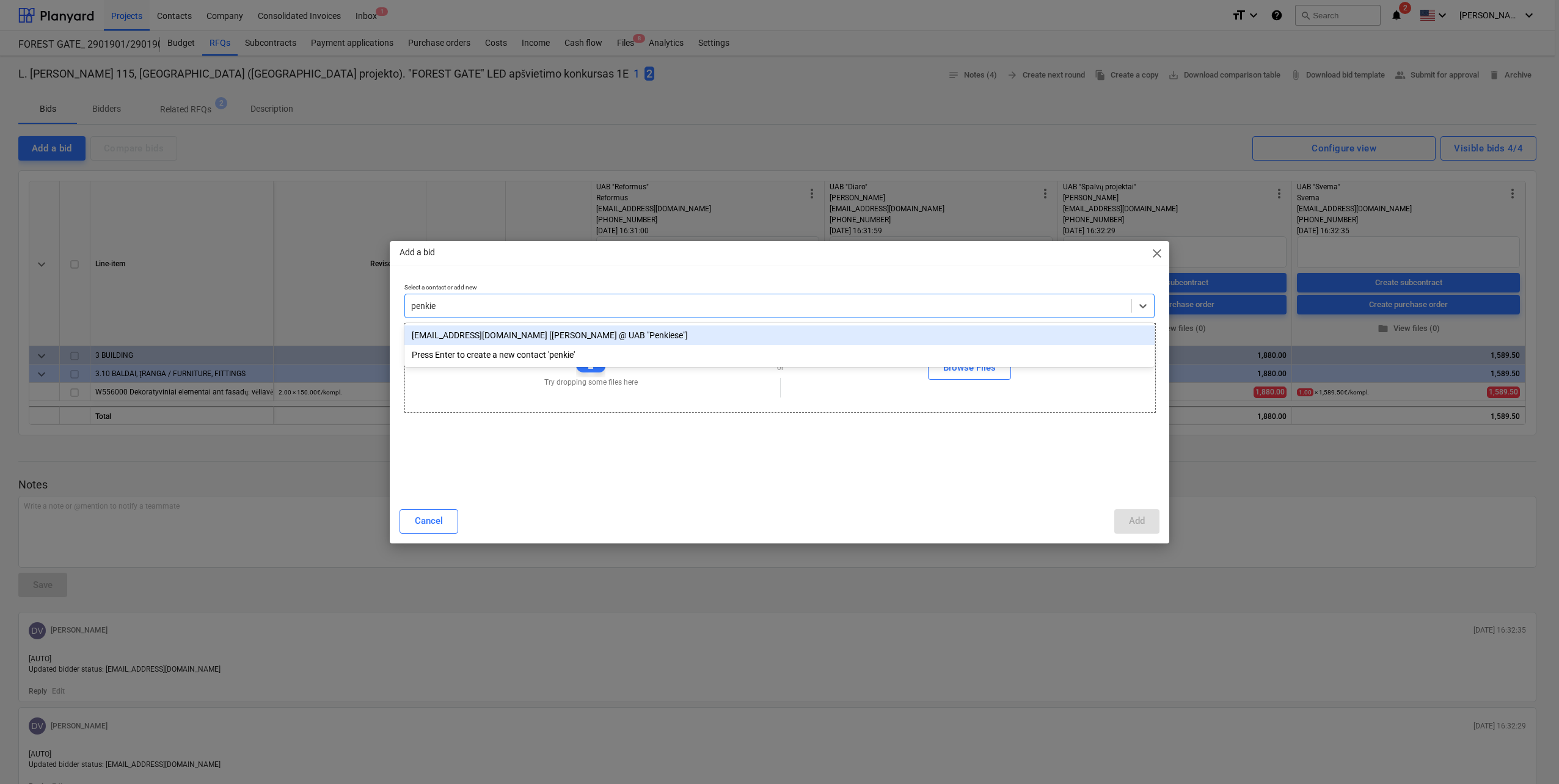
type input "penkies"
click at [496, 338] on div "[EMAIL_ADDRESS][DOMAIN_NAME] [[PERSON_NAME] @ UAB "Penkiese"]" at bounding box center [780, 335] width 750 height 20
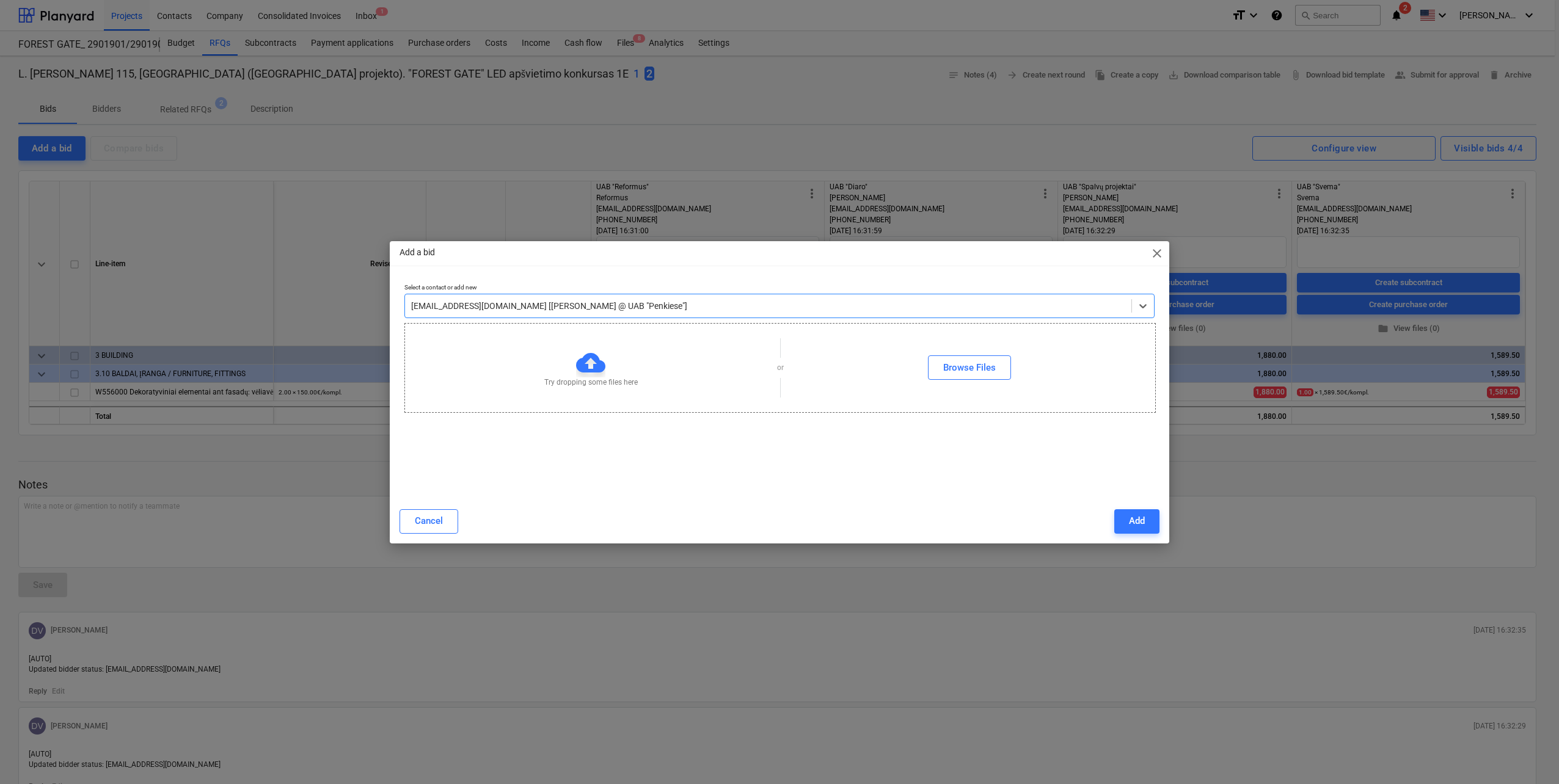
click at [1146, 524] on button "Add" at bounding box center [1137, 521] width 45 height 24
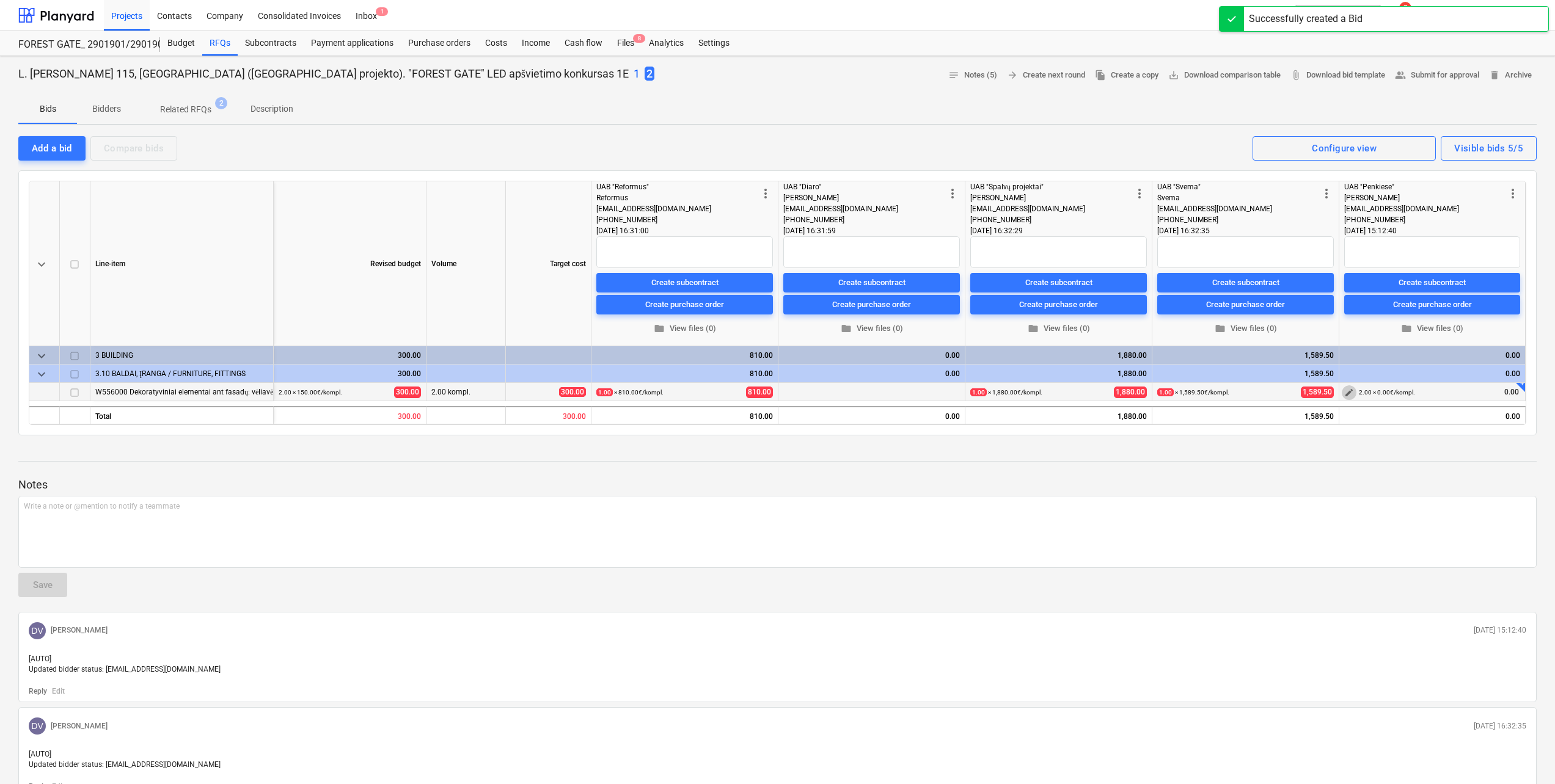
click at [1351, 392] on span "edit" at bounding box center [1348, 392] width 10 height 10
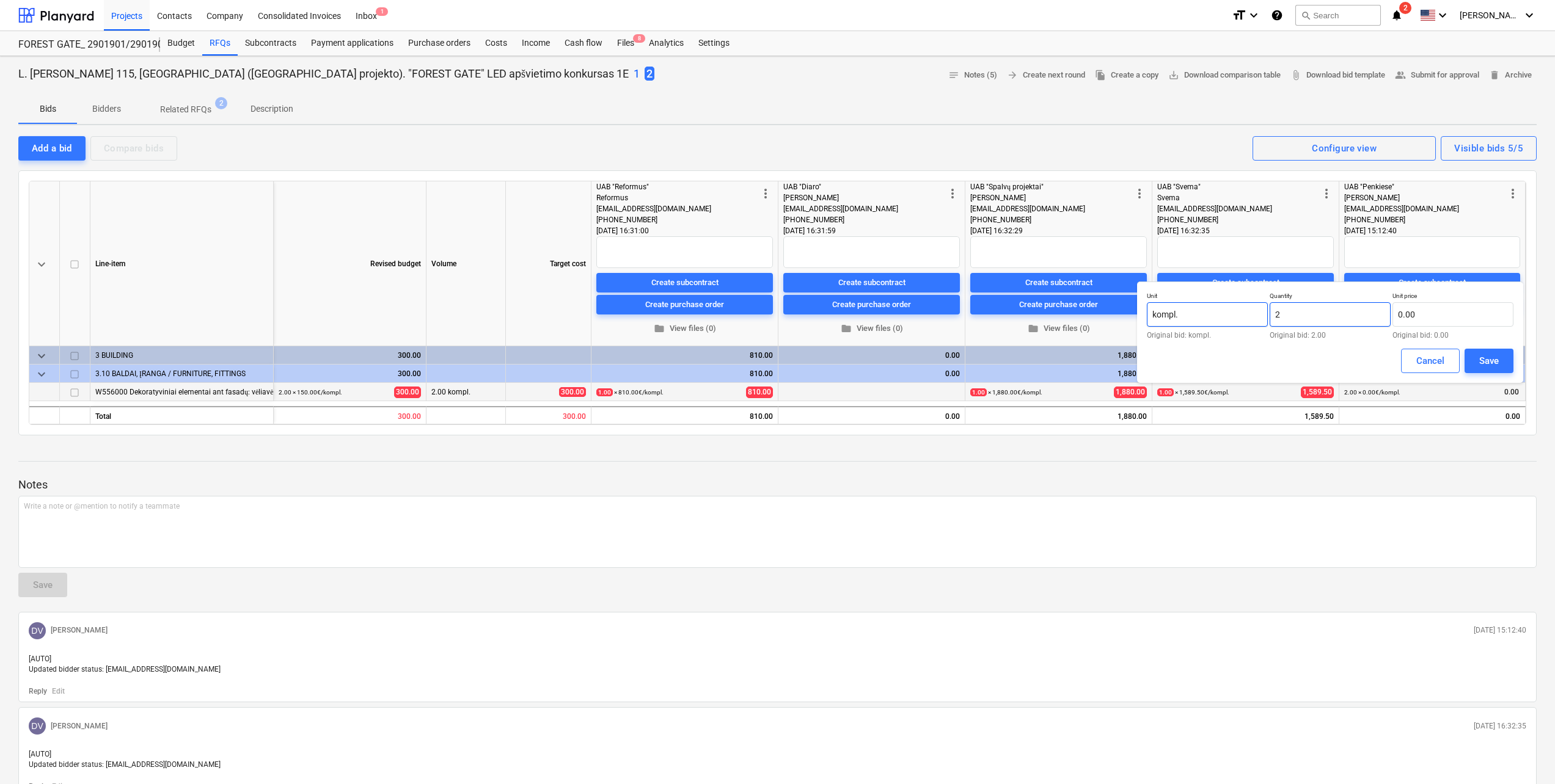
drag, startPoint x: 1274, startPoint y: 313, endPoint x: 1216, endPoint y: 315, distance: 58.0
click at [1216, 315] on div "Unit kompl. Original bid: kompl. Quantity 2 Original bid: 2.00 Unit price 0.00 …" at bounding box center [1330, 316] width 366 height 47
type input "ą"
type input "1.00"
click at [1460, 320] on input "text" at bounding box center [1453, 314] width 121 height 24
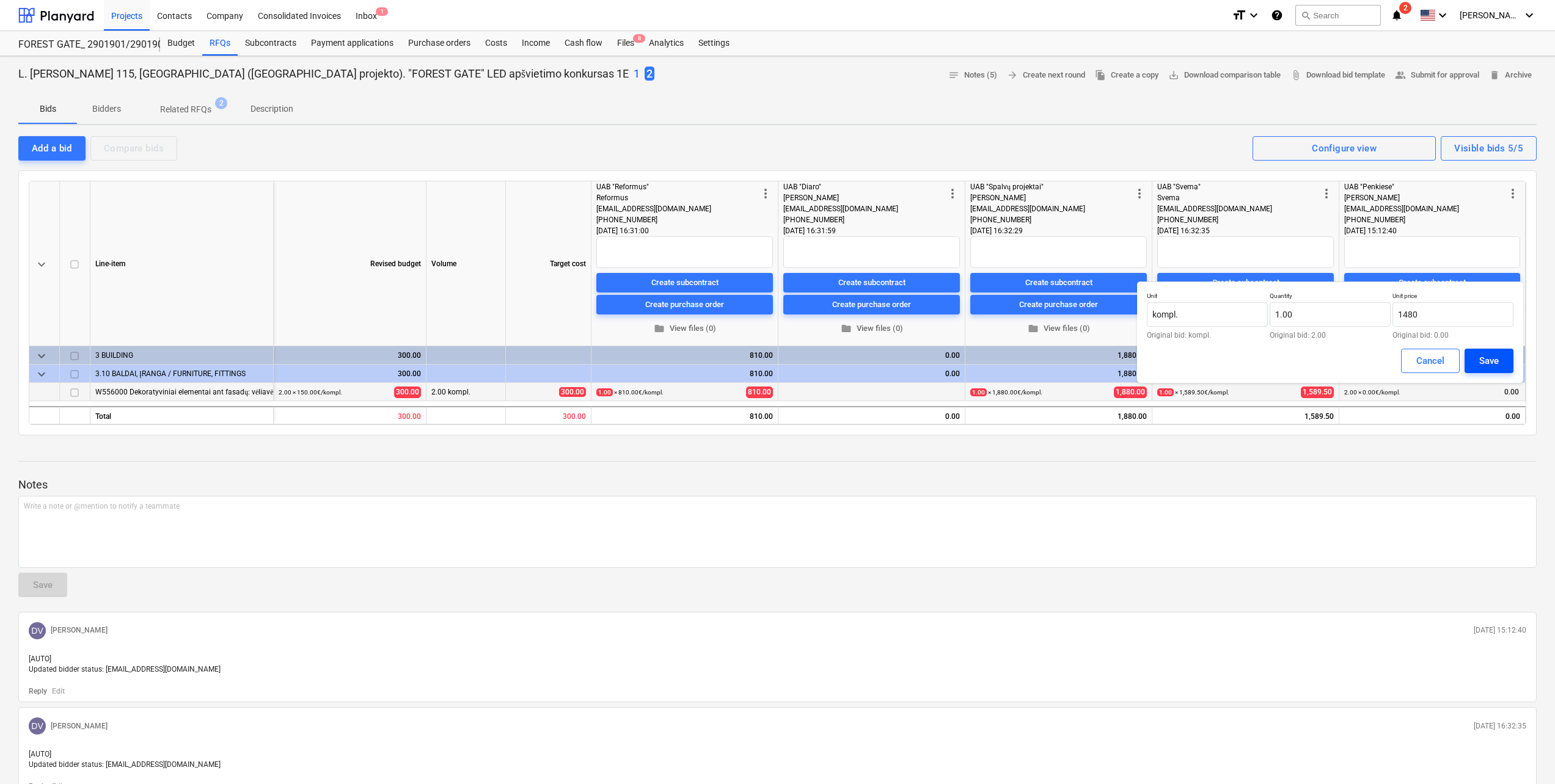
type input "1,480.00"
click at [1494, 351] on button "Save" at bounding box center [1489, 360] width 49 height 24
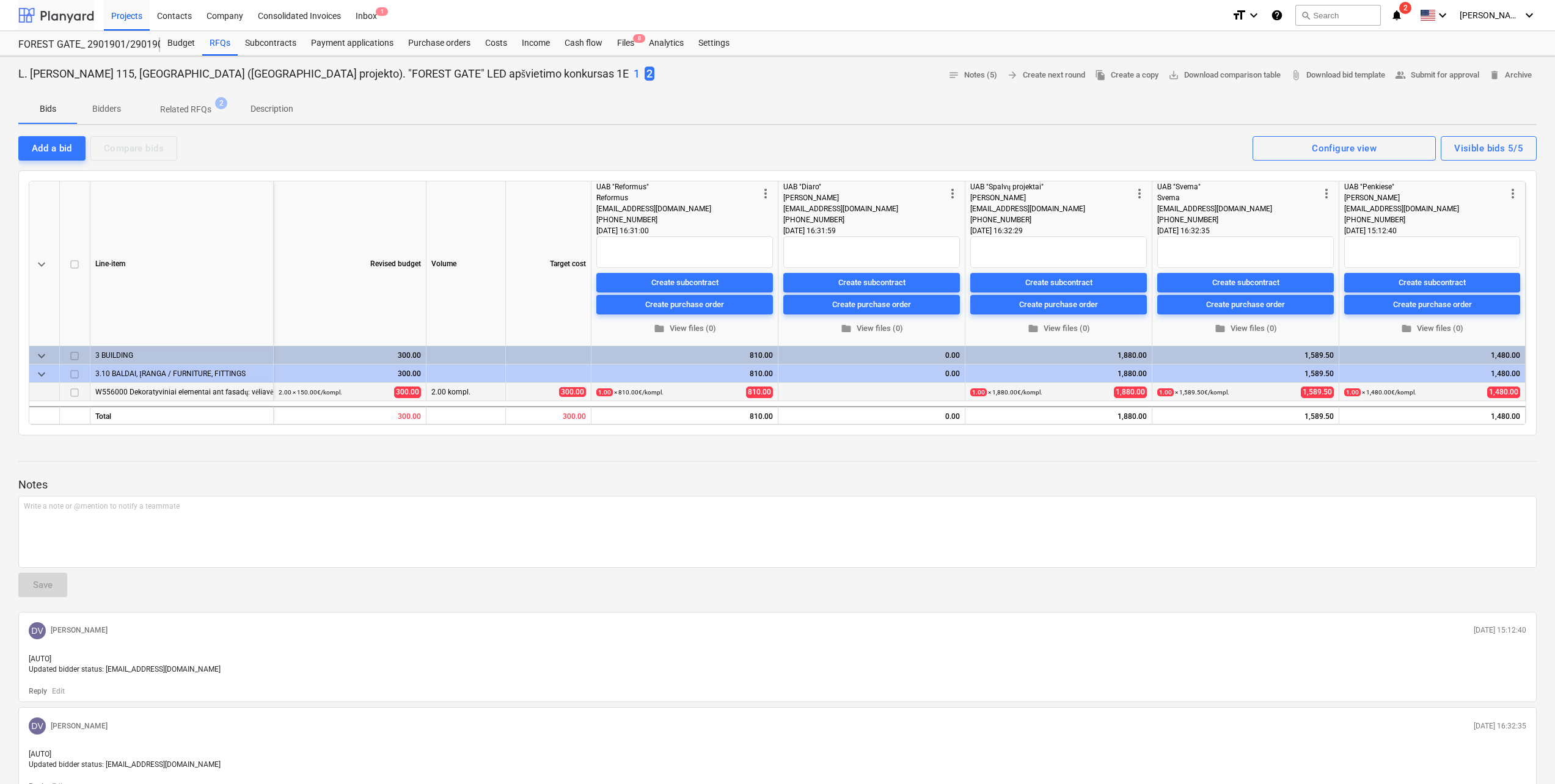
click at [70, 27] on div at bounding box center [56, 15] width 76 height 31
